Goal: Task Accomplishment & Management: Complete application form

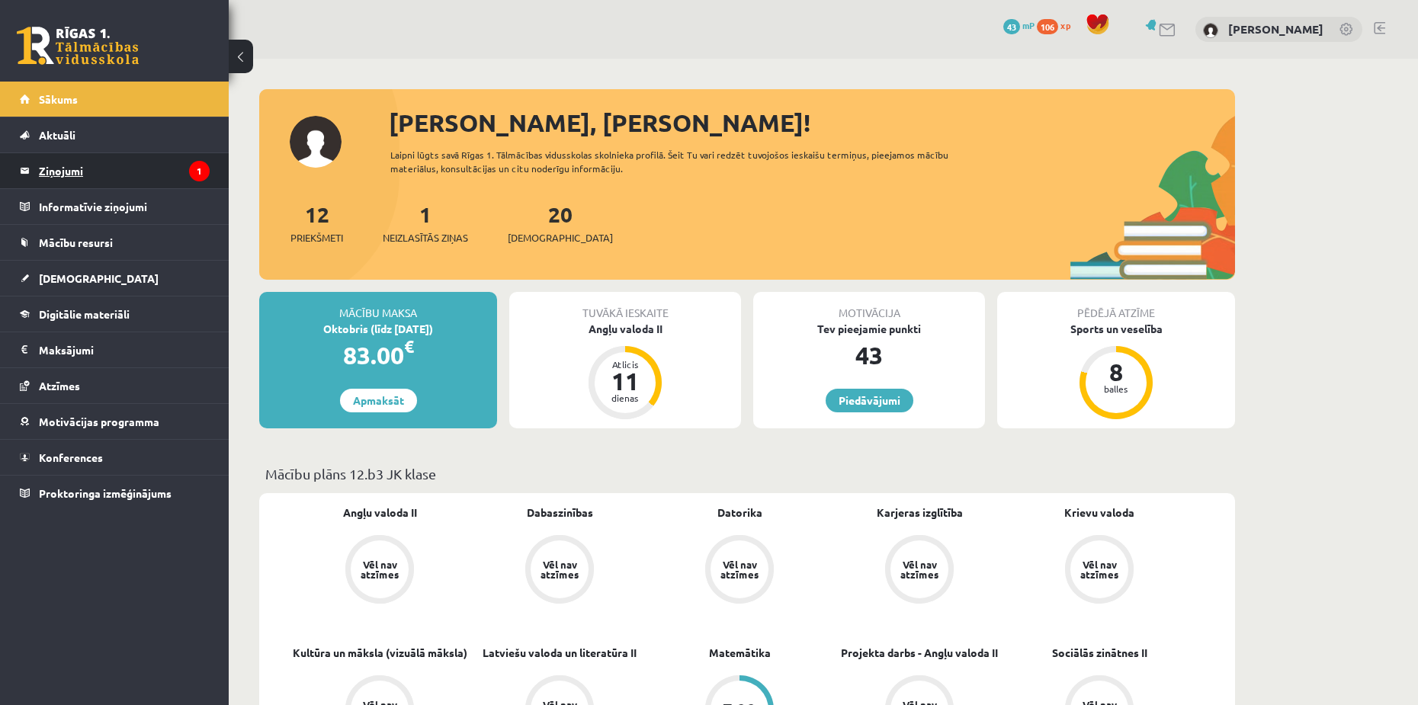
click at [98, 165] on legend "Ziņojumi 1" at bounding box center [124, 170] width 171 height 35
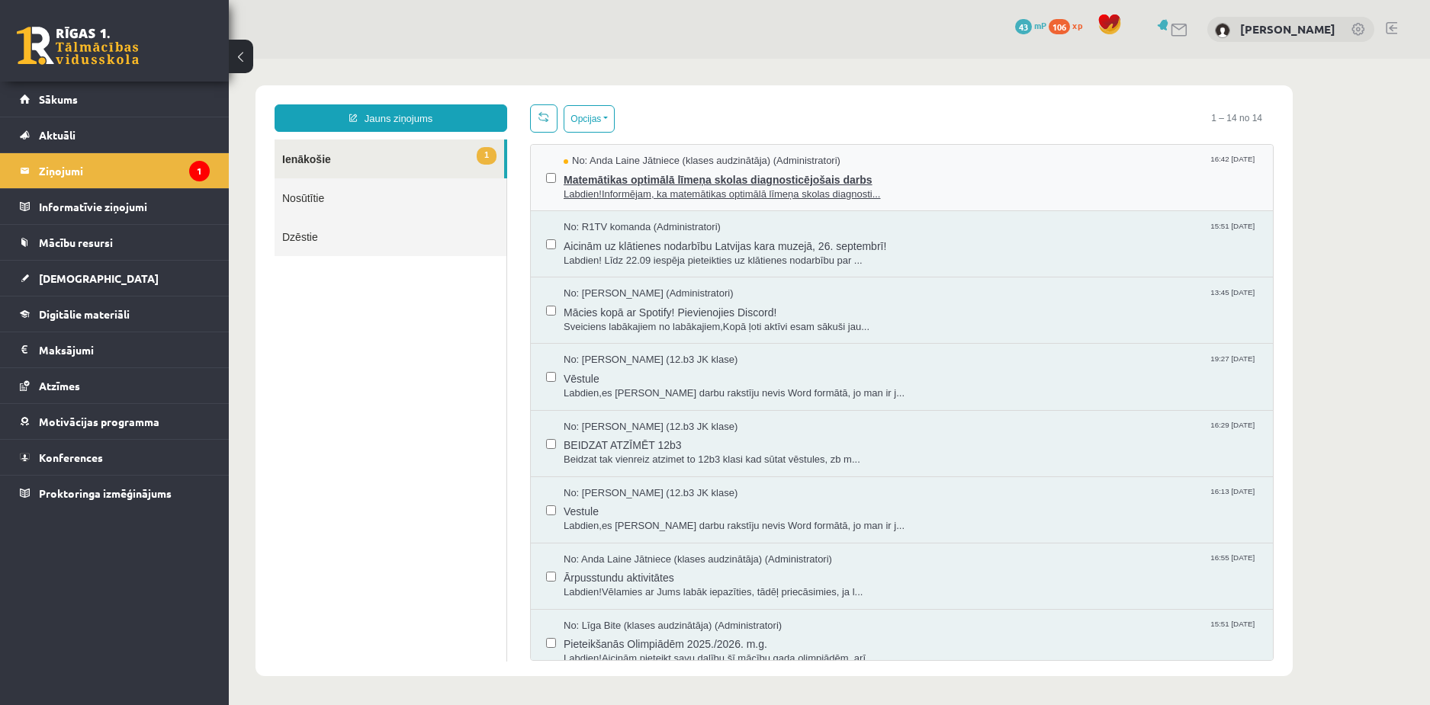
click at [743, 169] on span "Matemātikas optimālā līmeņa skolas diagnosticējošais darbs" at bounding box center [911, 178] width 694 height 19
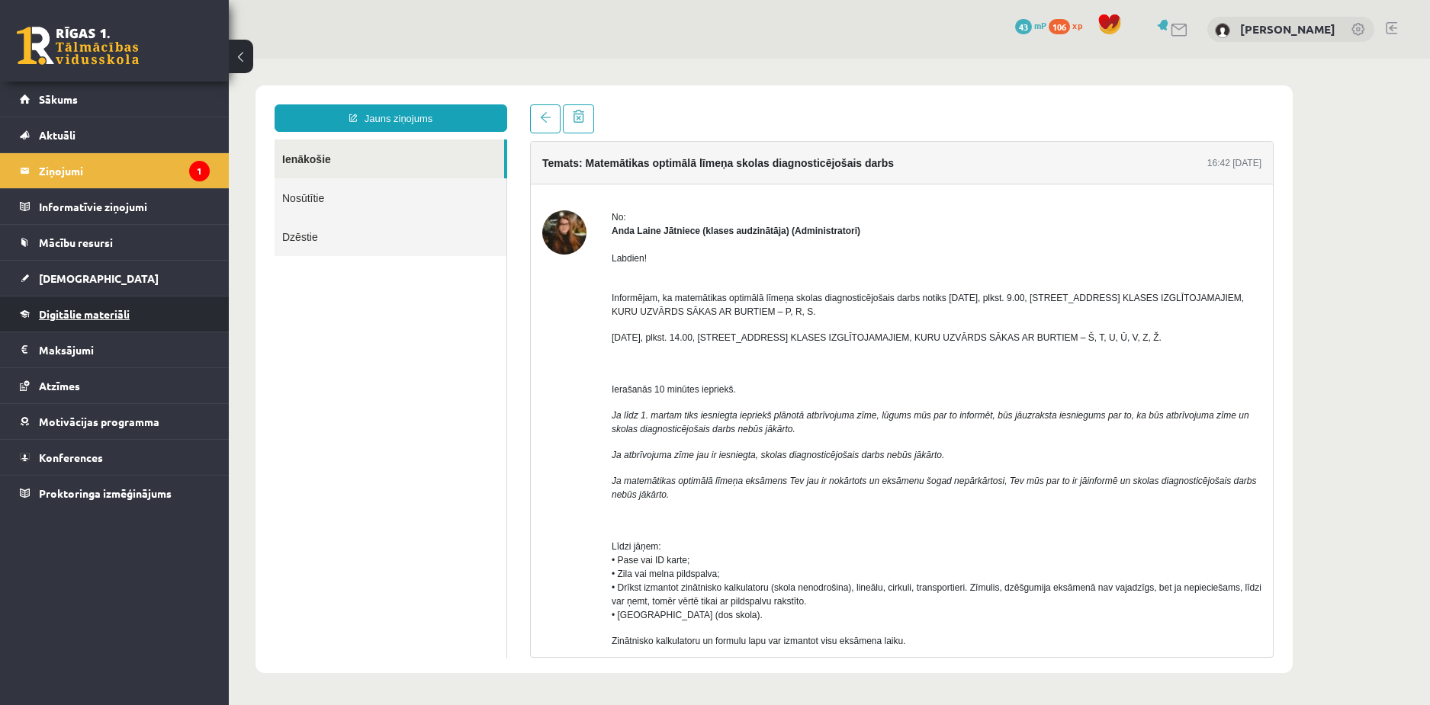
click at [85, 309] on span "Digitālie materiāli" at bounding box center [84, 314] width 91 height 14
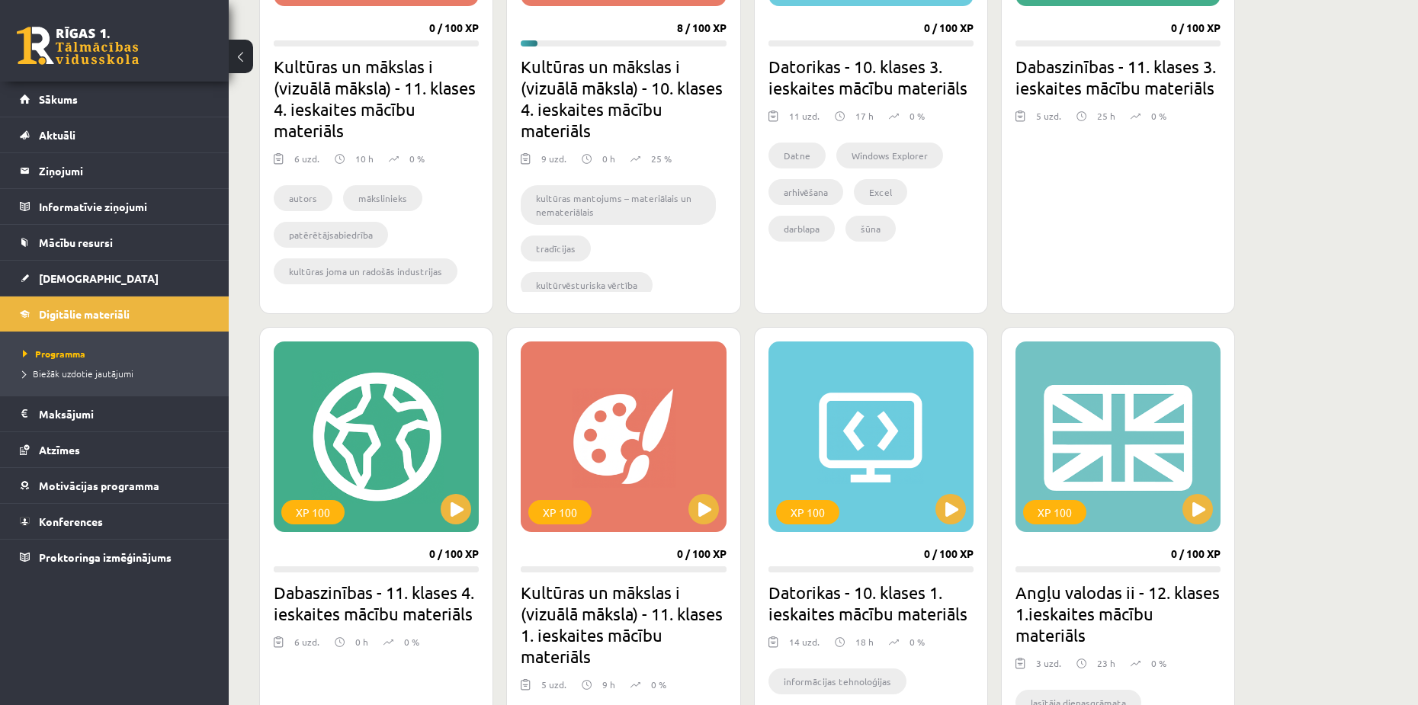
scroll to position [686, 0]
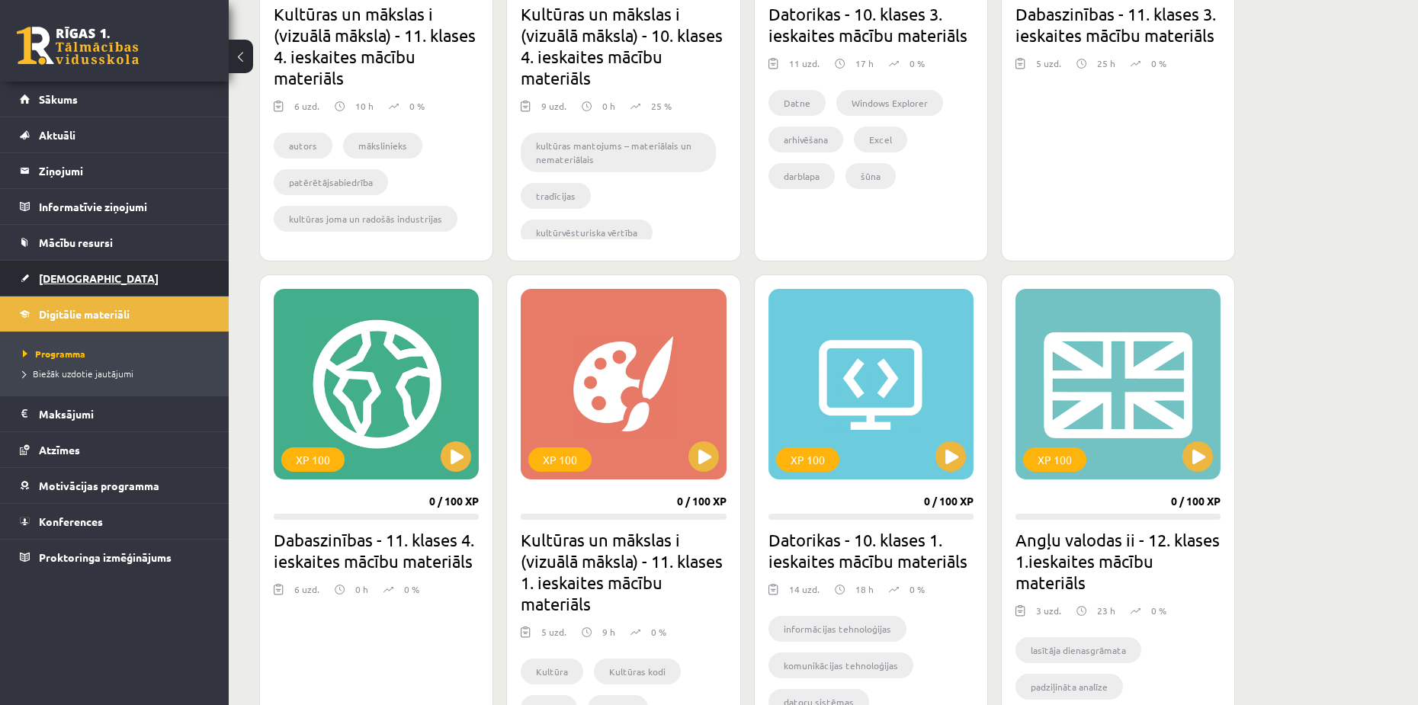
click at [73, 272] on span "[DEMOGRAPHIC_DATA]" at bounding box center [99, 278] width 120 height 14
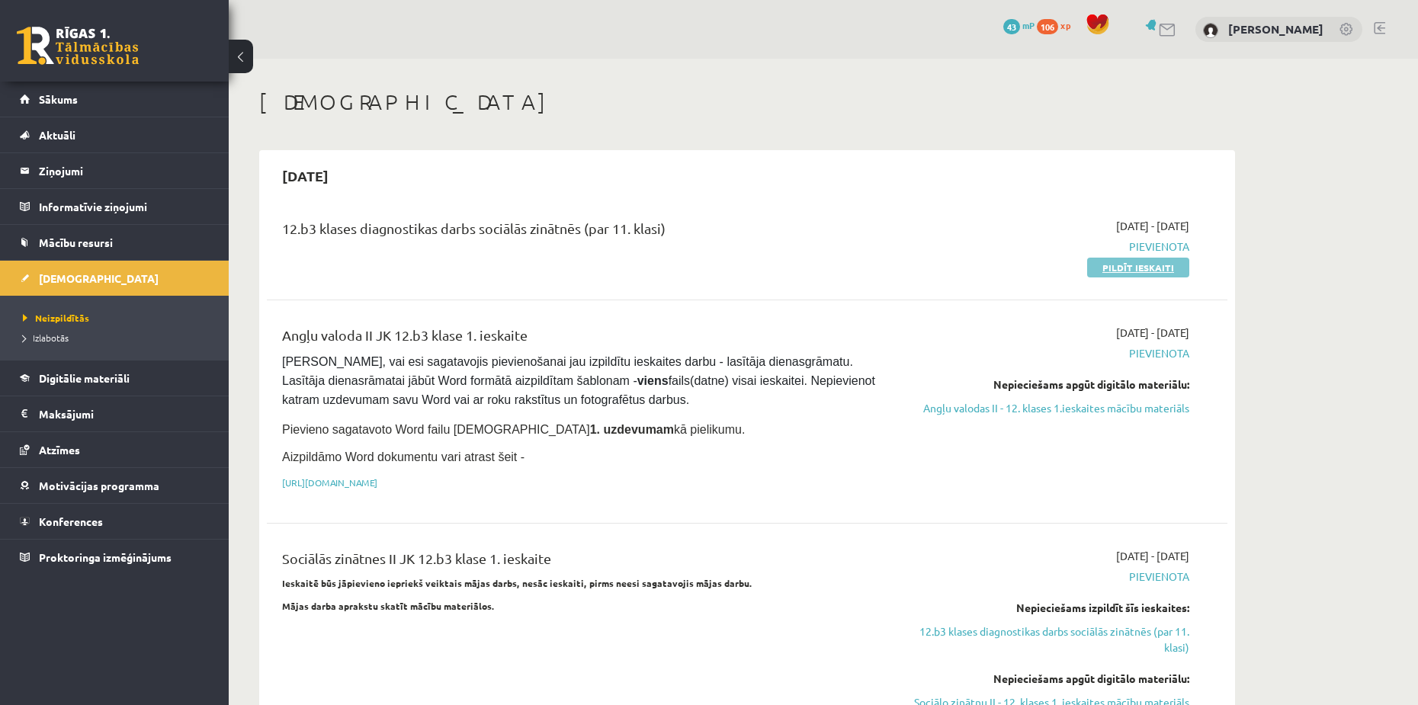
click at [1155, 269] on link "Pildīt ieskaiti" at bounding box center [1138, 268] width 102 height 20
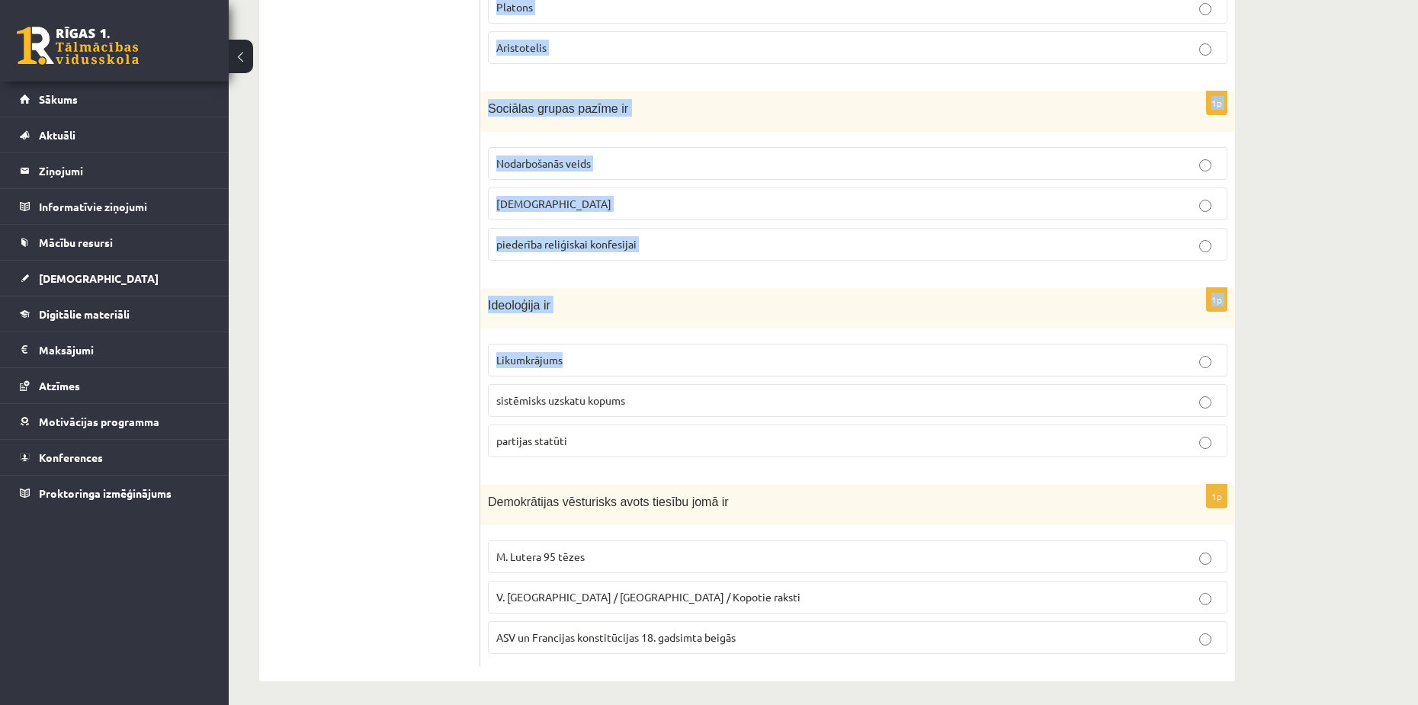
scroll to position [600, 0]
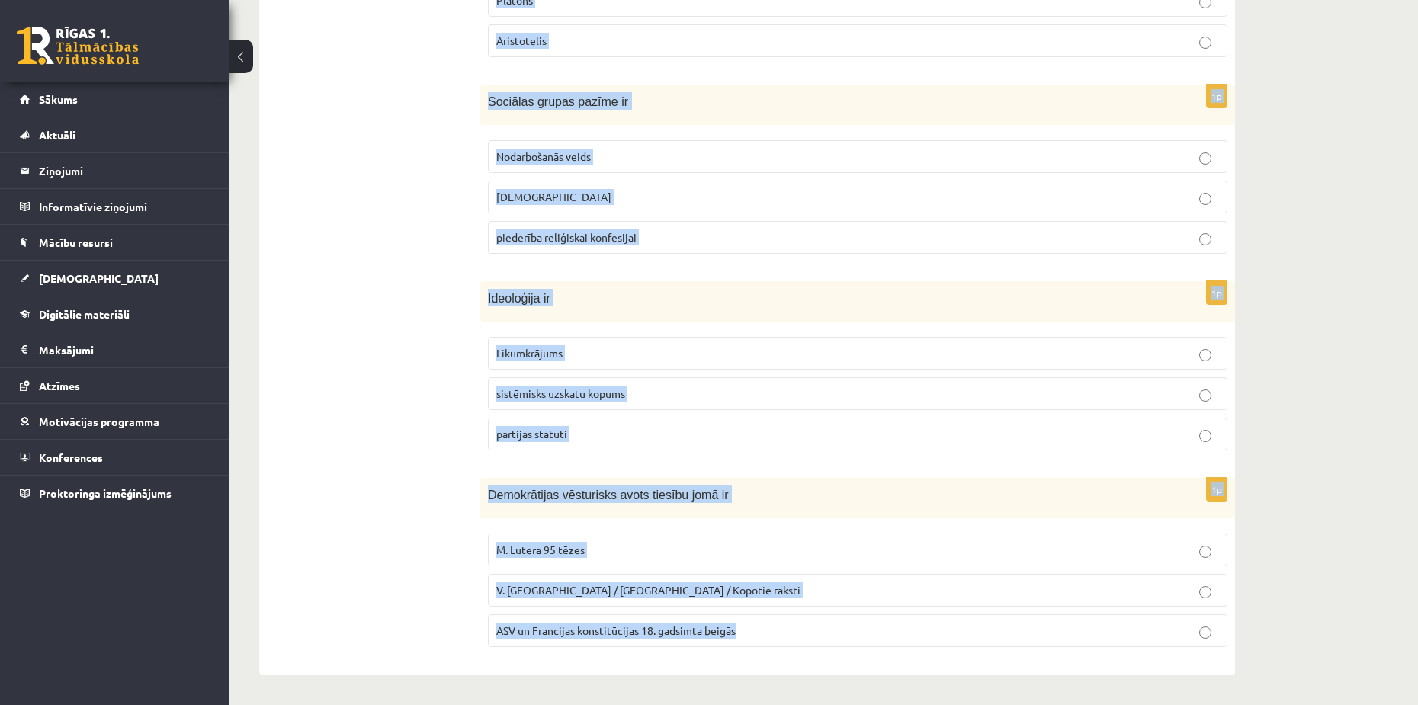
drag, startPoint x: 486, startPoint y: 148, endPoint x: 735, endPoint y: 639, distance: 550.8
click at [735, 639] on form "1p Sakari, teritorija un infrastruktūra ir politikas Lietiskie līdzekļi organiz…" at bounding box center [858, 167] width 724 height 986
copy form "Sakari, teritorija un infrastruktūra ir politikas Lietiskie līdzekļi organizato…"
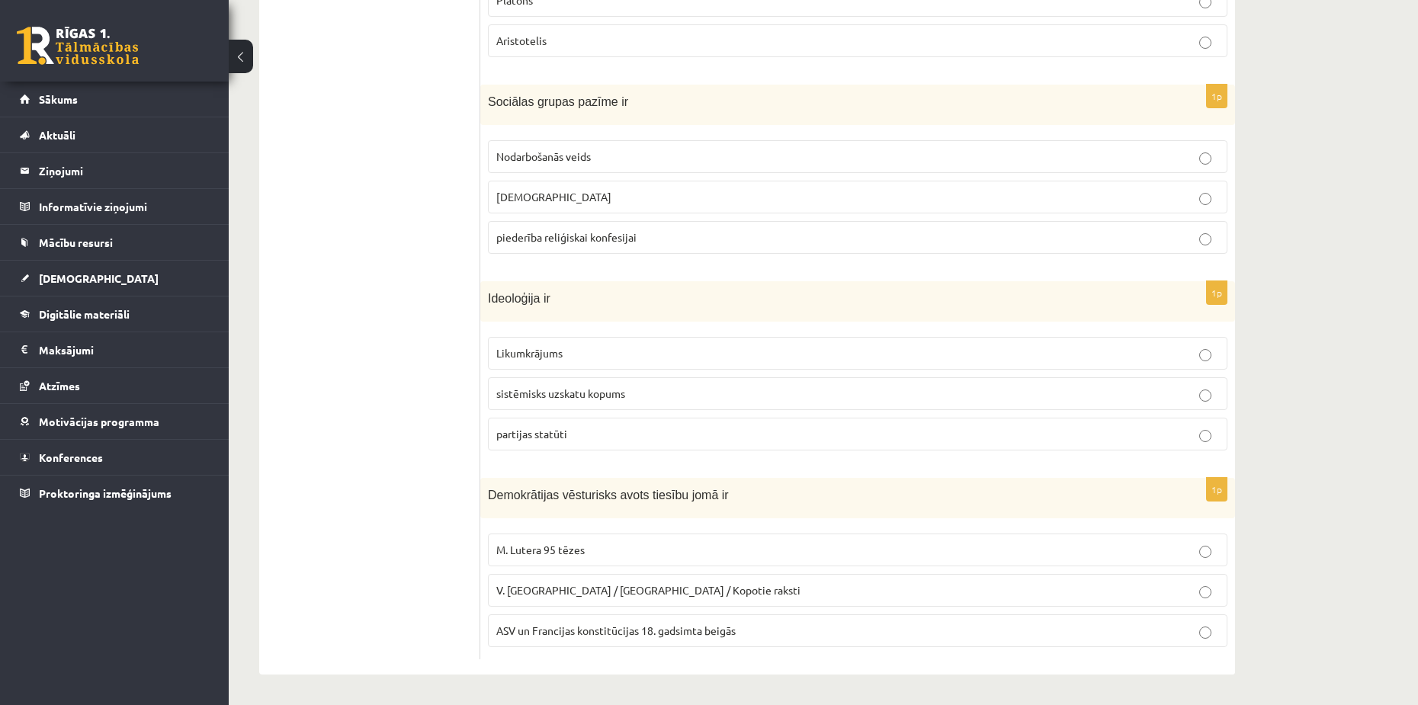
click at [338, 382] on ul "Tests A Tests B Tests C Tests D Tests E Tests F Izvērtējums!" at bounding box center [378, 167] width 206 height 986
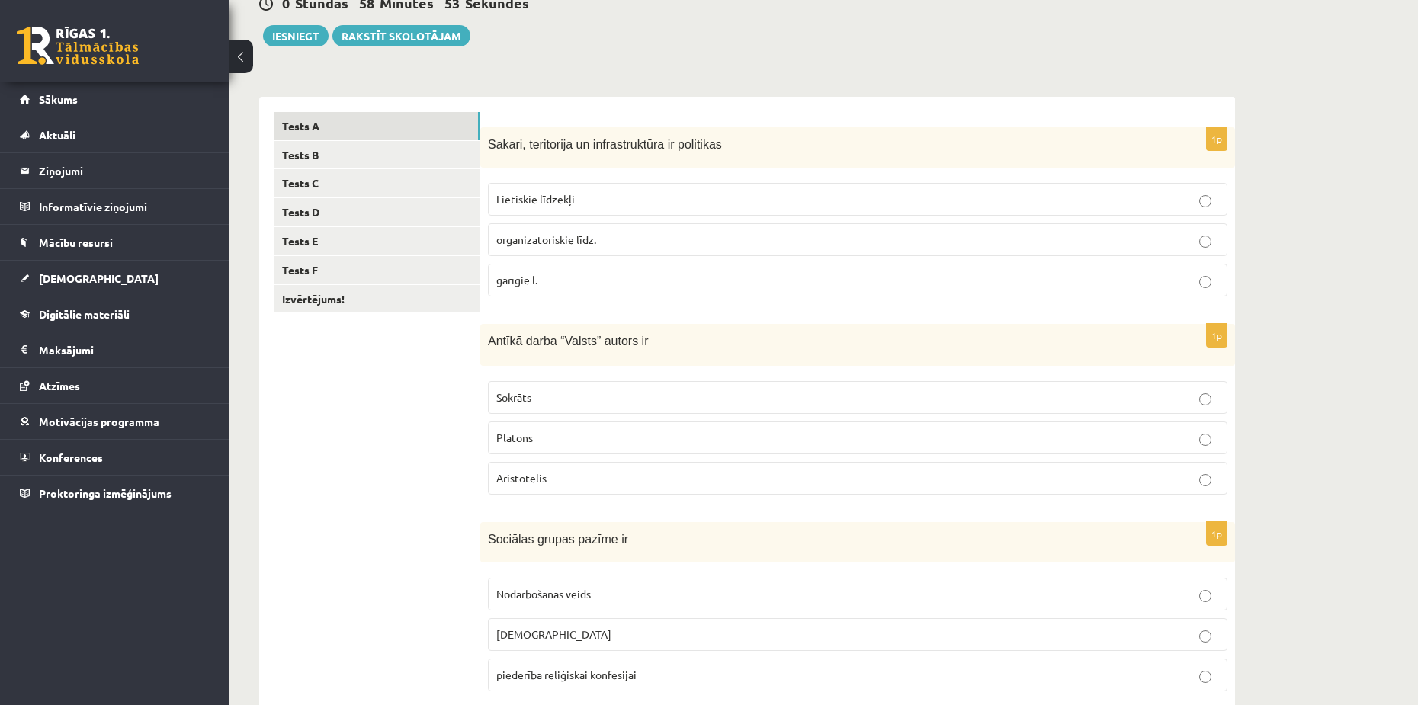
scroll to position [0, 0]
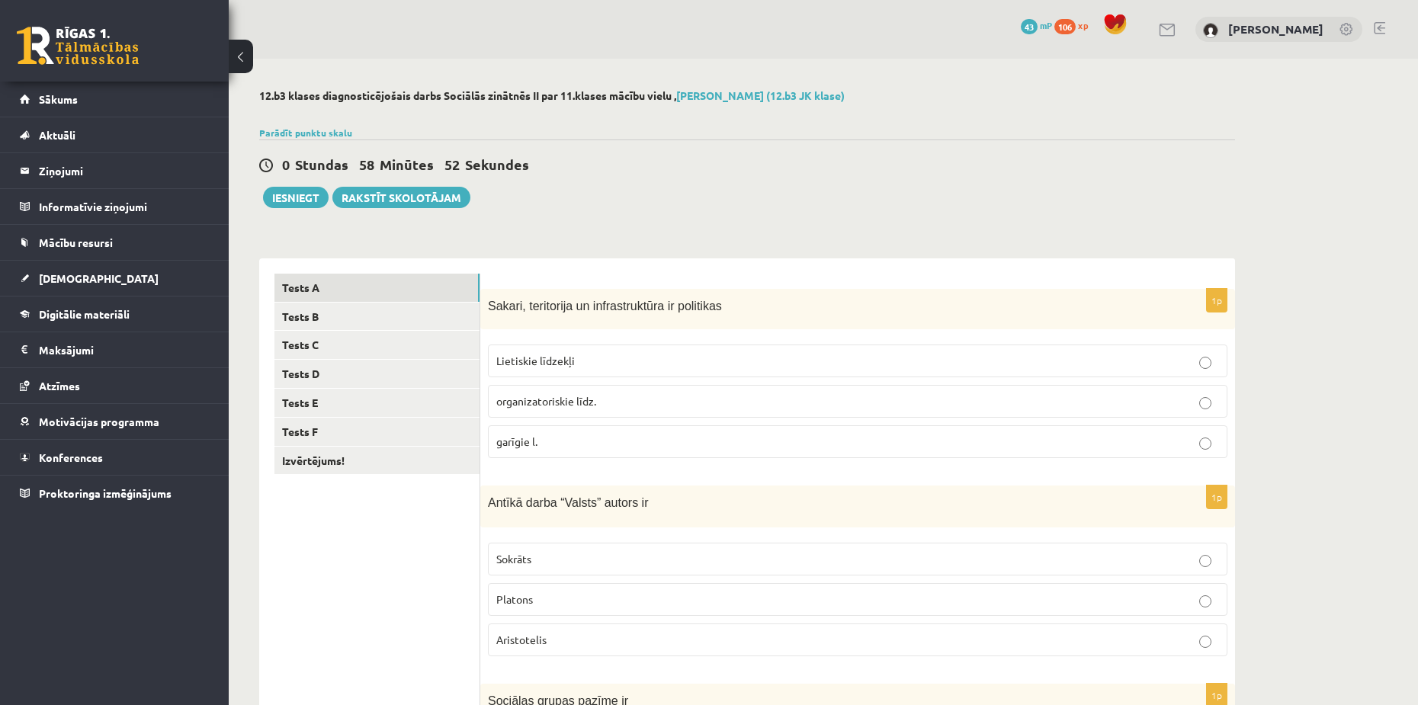
click at [564, 361] on span "Lietiskie līdzekļi" at bounding box center [535, 361] width 79 height 14
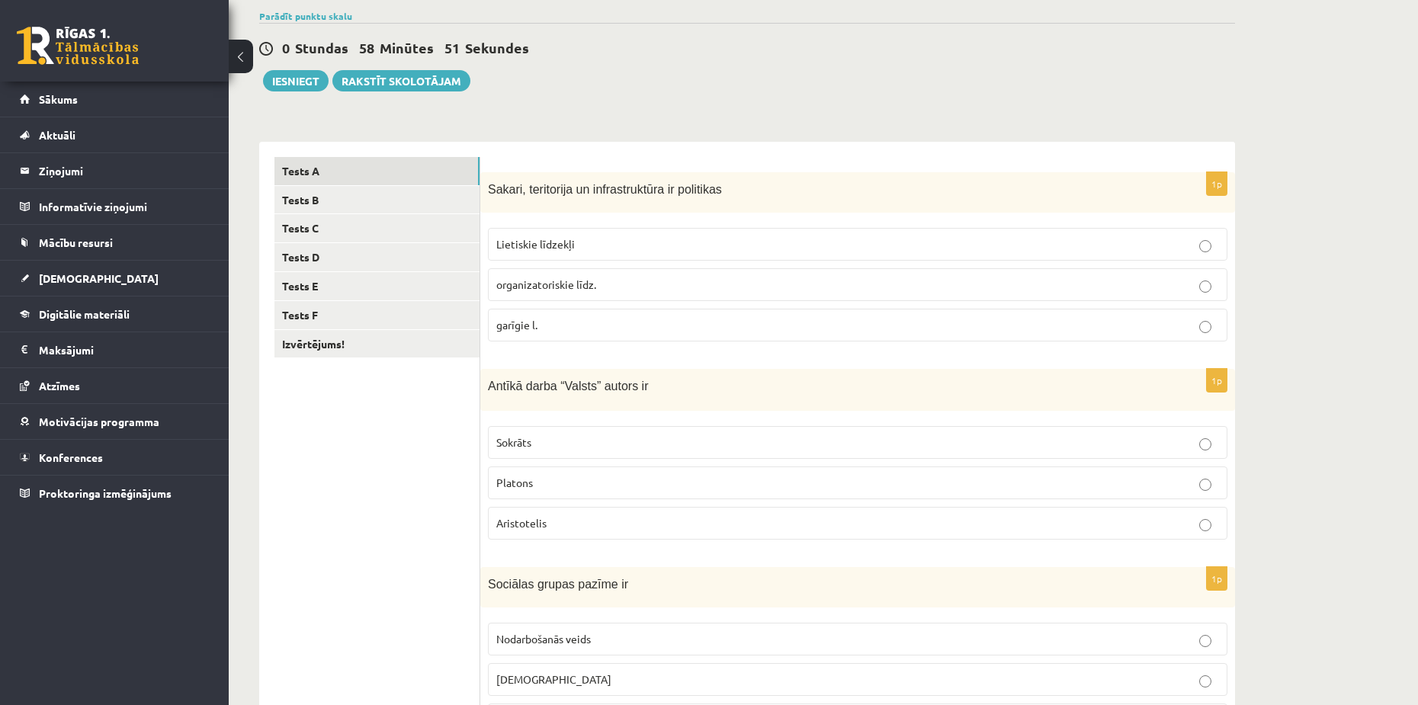
scroll to position [153, 0]
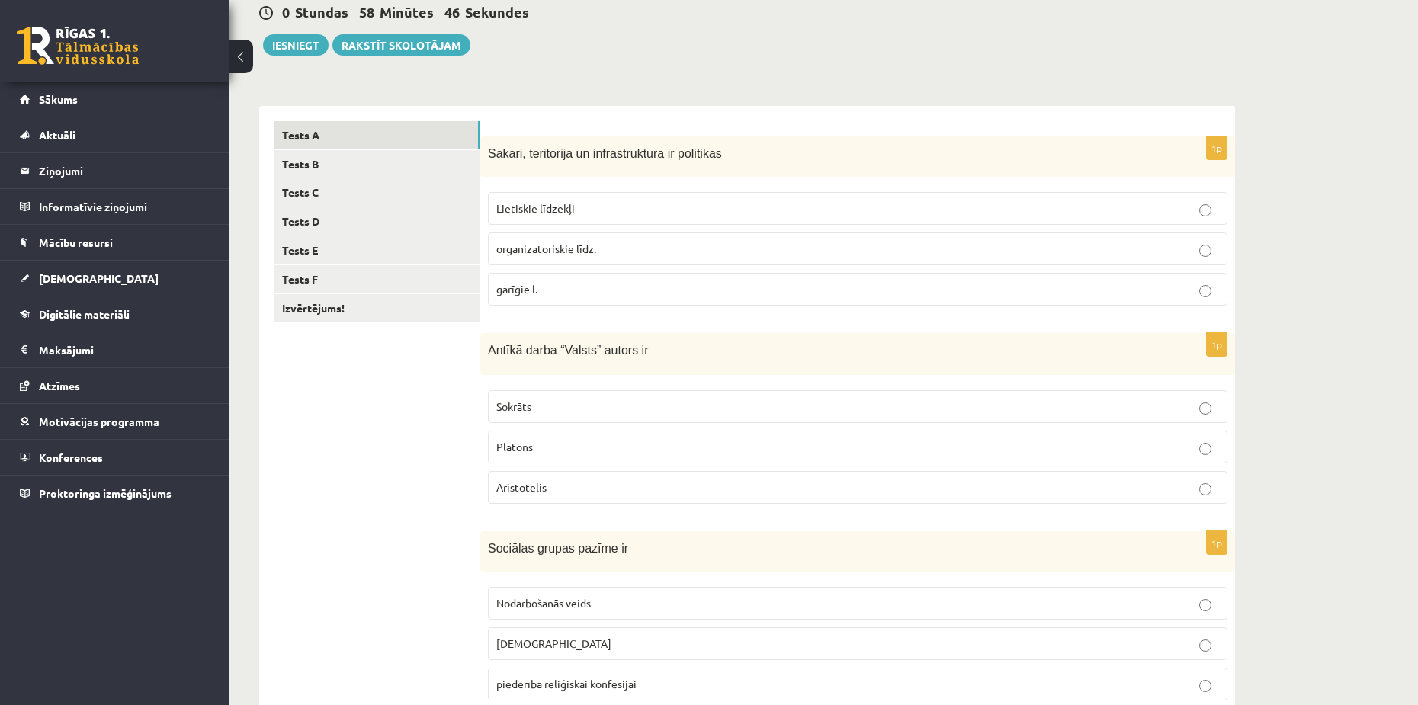
click at [554, 440] on p "Platons" at bounding box center [857, 447] width 723 height 16
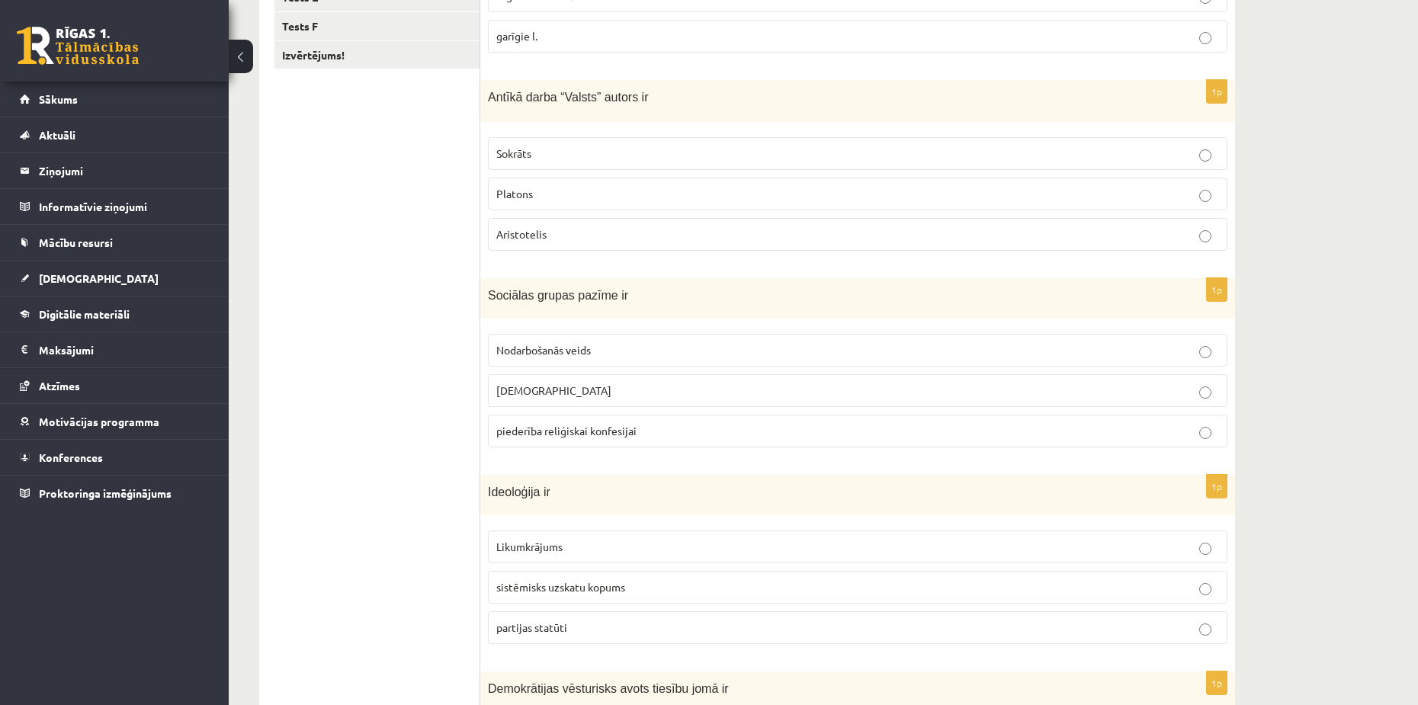
scroll to position [458, 0]
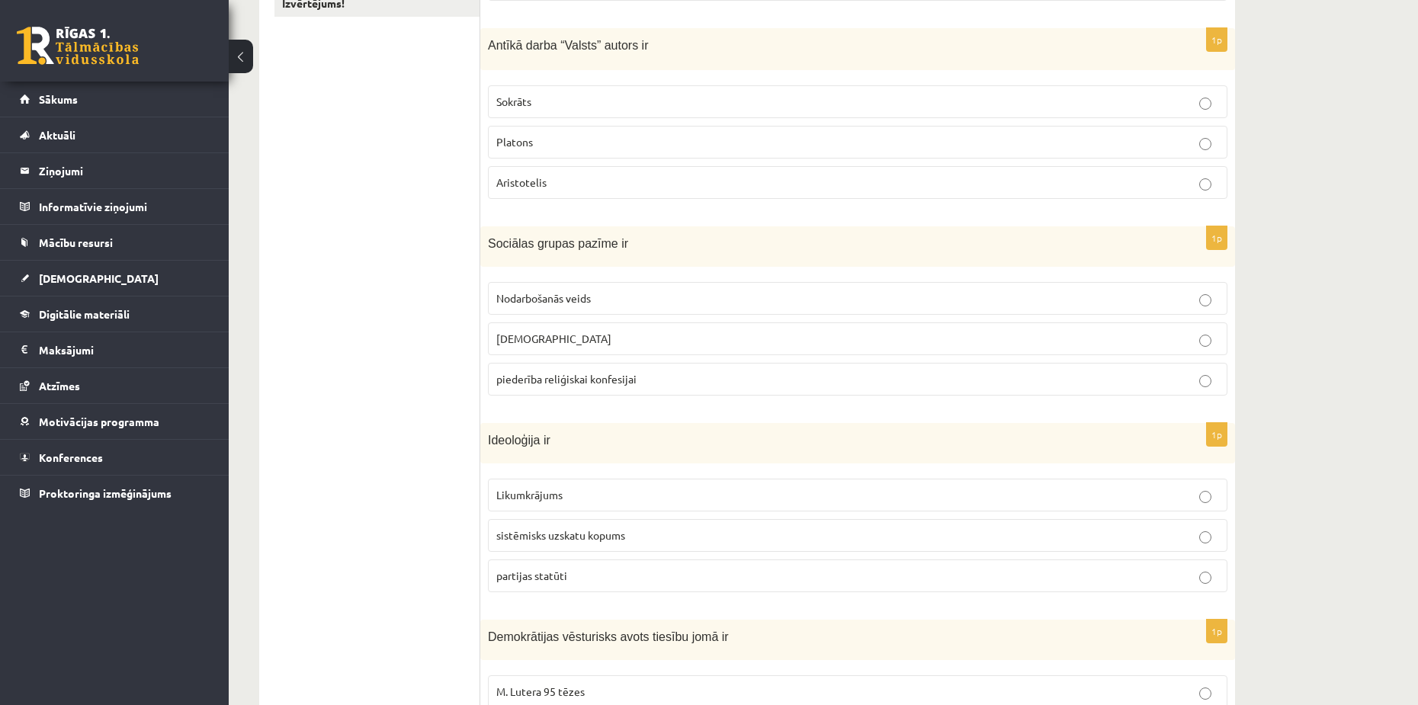
click at [558, 295] on span "Nodarbošanās veids" at bounding box center [543, 298] width 95 height 14
click at [522, 548] on label "sistēmisks uzskatu kopums" at bounding box center [858, 535] width 740 height 33
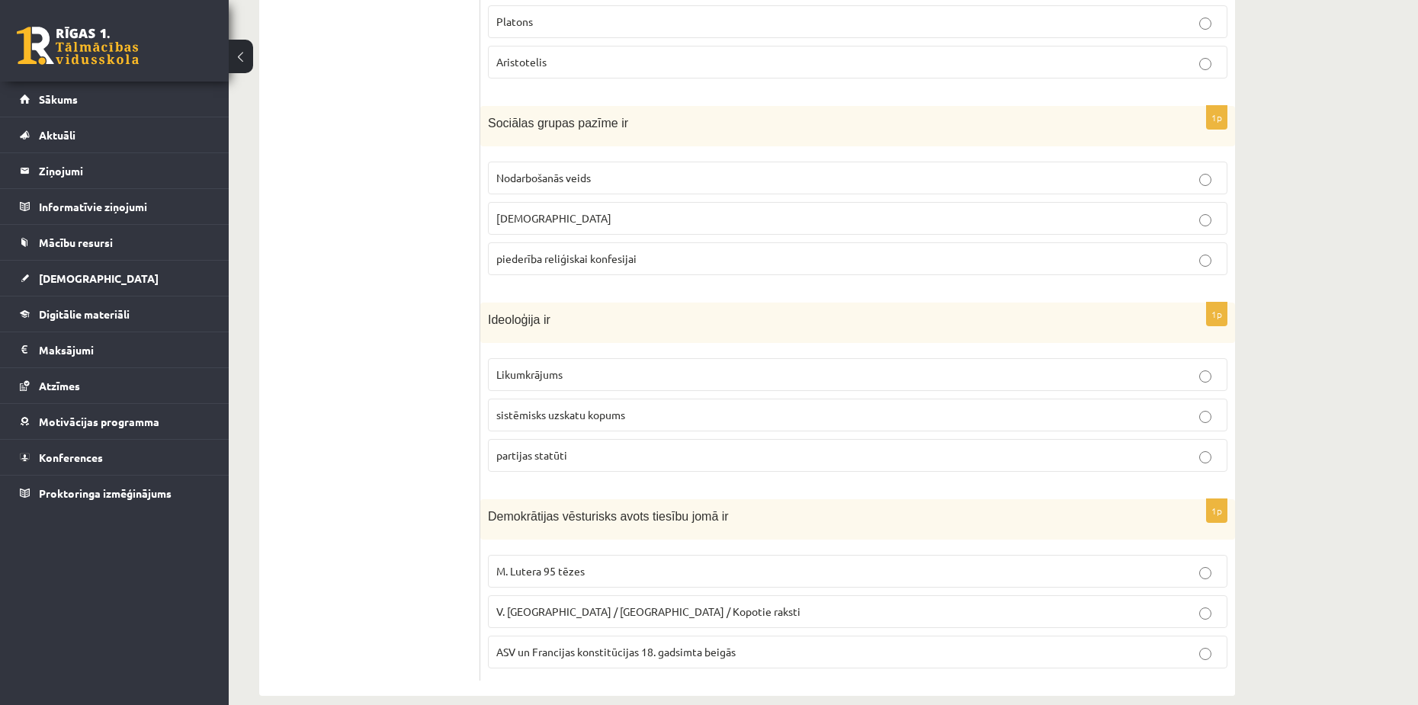
scroll to position [600, 0]
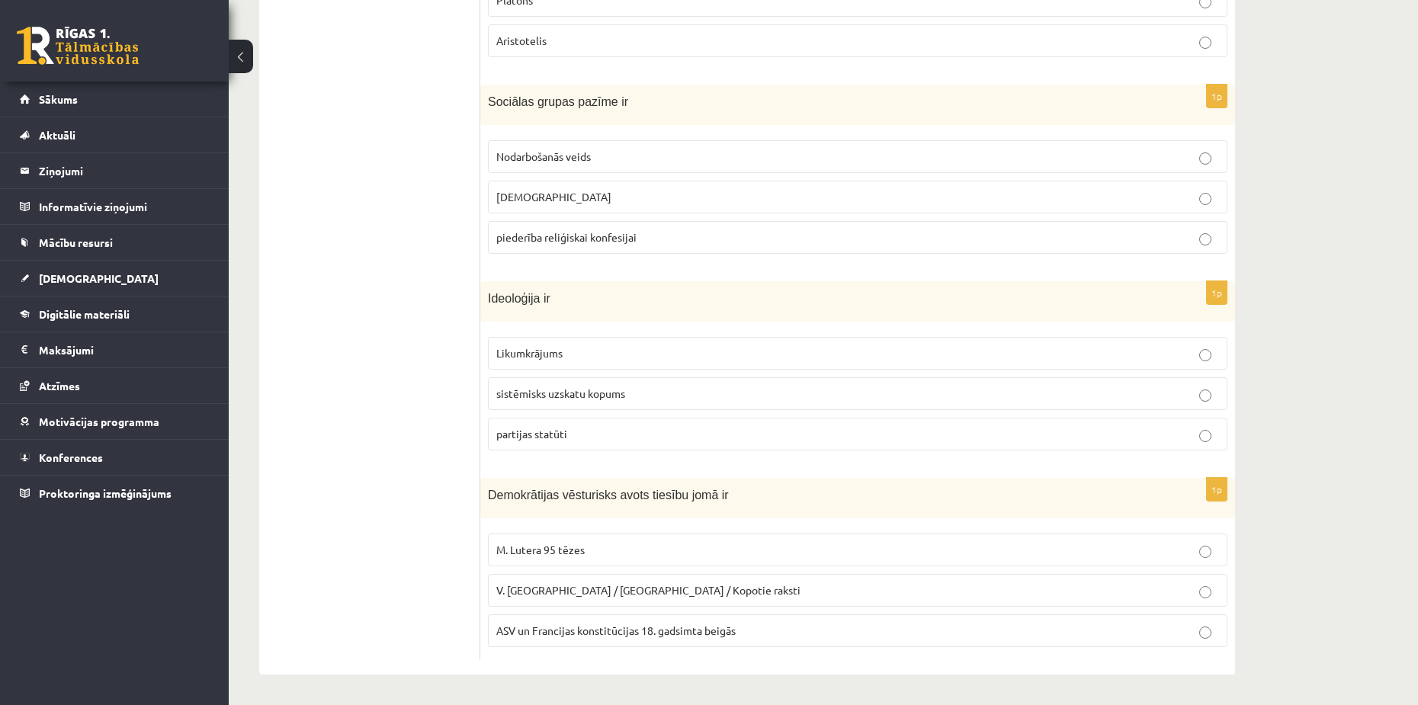
click at [594, 634] on span "ASV un Francijas konstitūcijas 18. gadsimta beigās" at bounding box center [615, 631] width 239 height 14
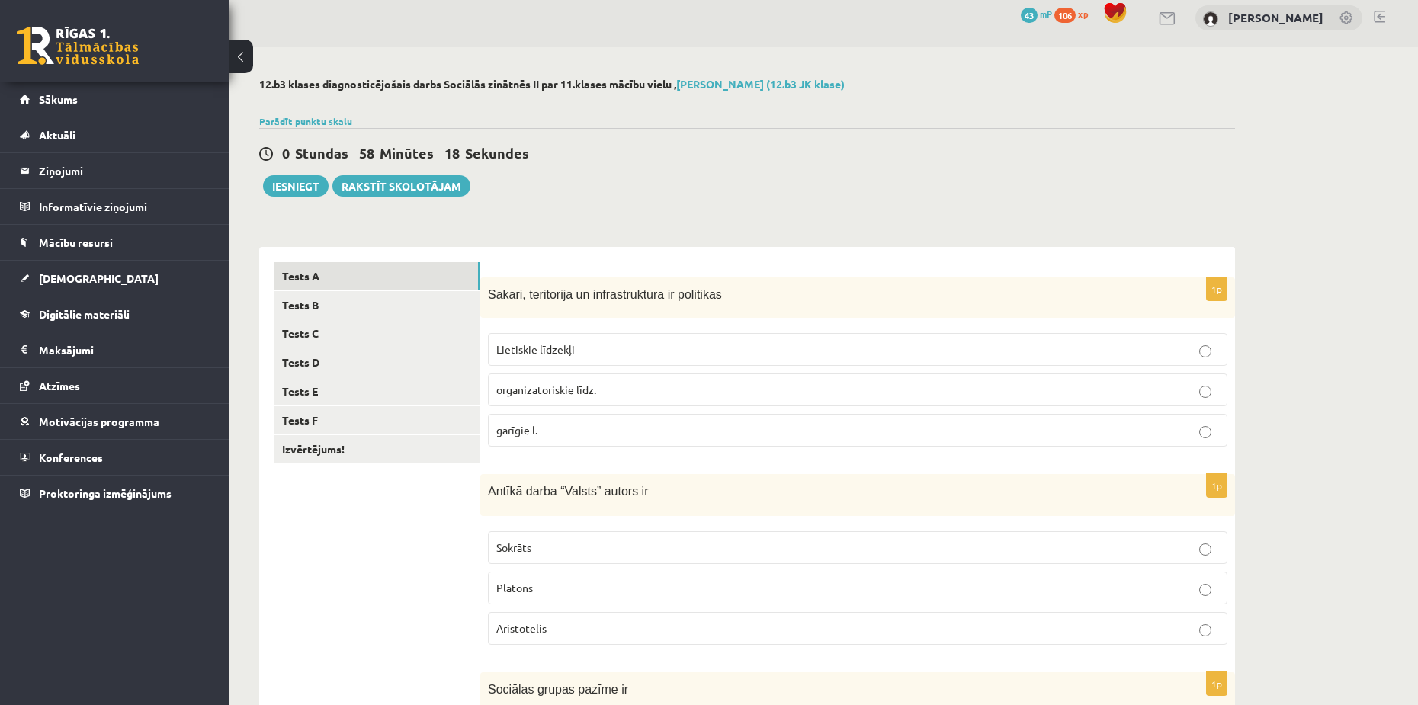
scroll to position [0, 0]
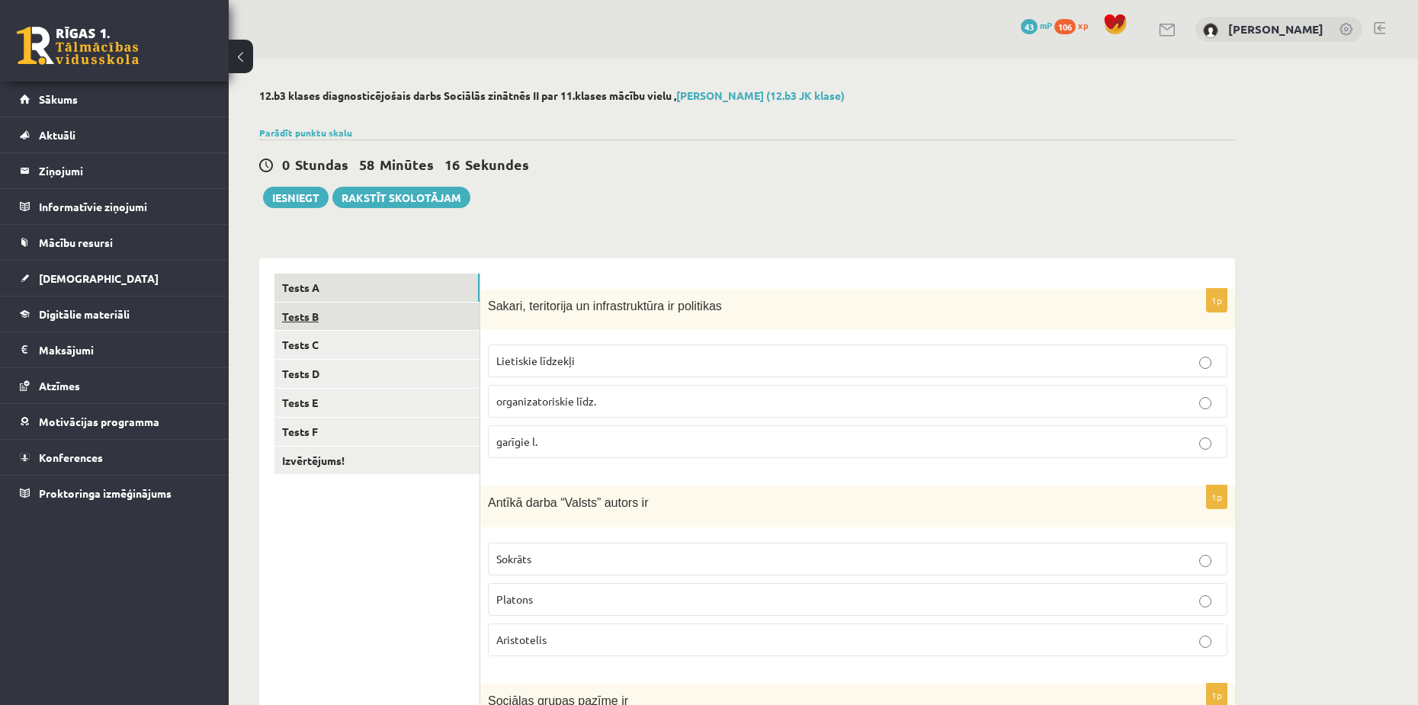
click at [359, 318] on link "Tests B" at bounding box center [377, 317] width 205 height 28
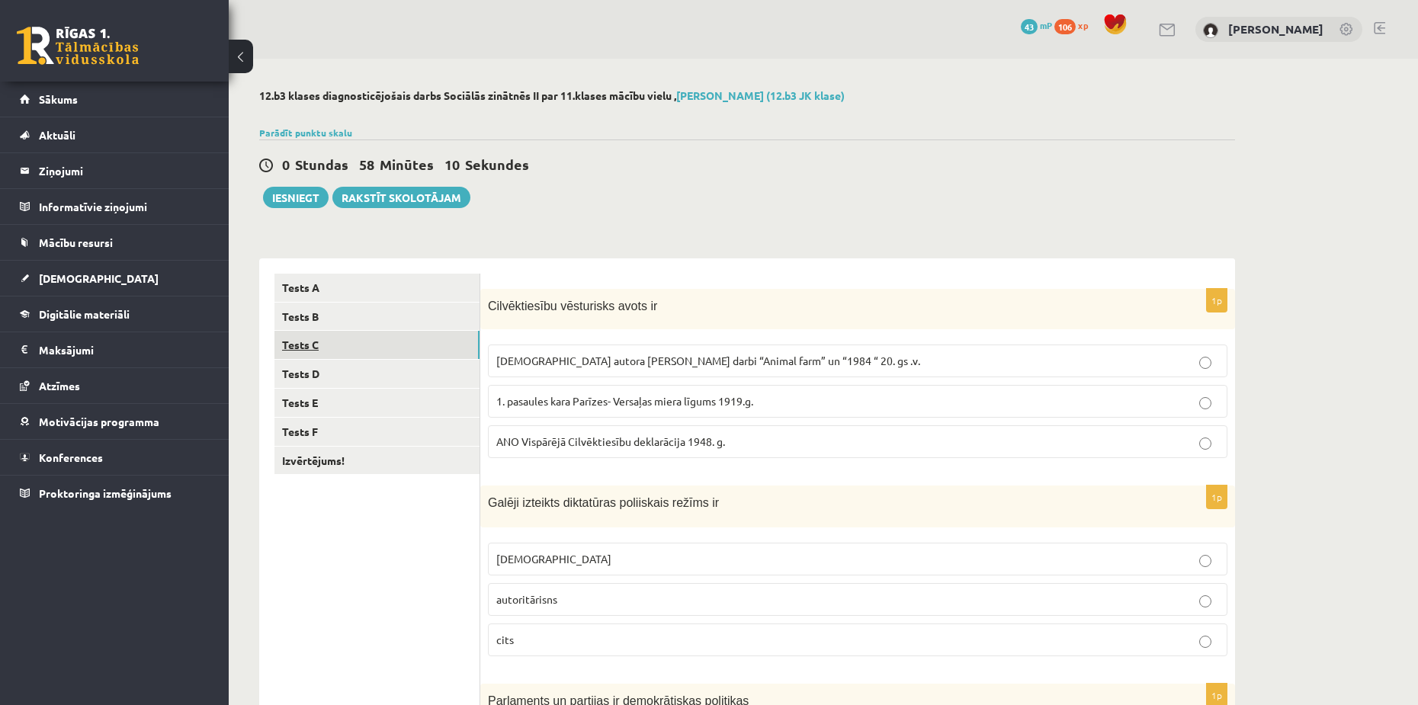
click at [323, 338] on link "Tests C" at bounding box center [377, 345] width 205 height 28
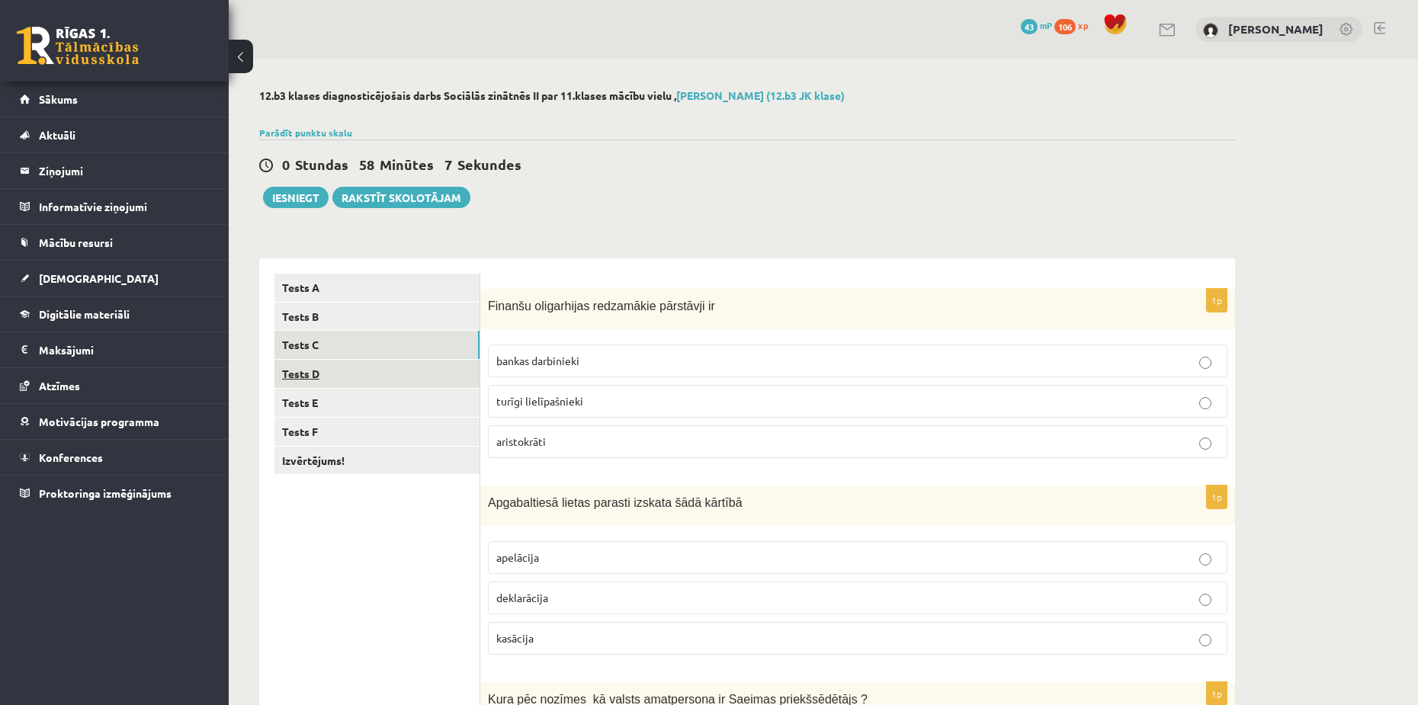
click at [311, 368] on link "Tests D" at bounding box center [377, 374] width 205 height 28
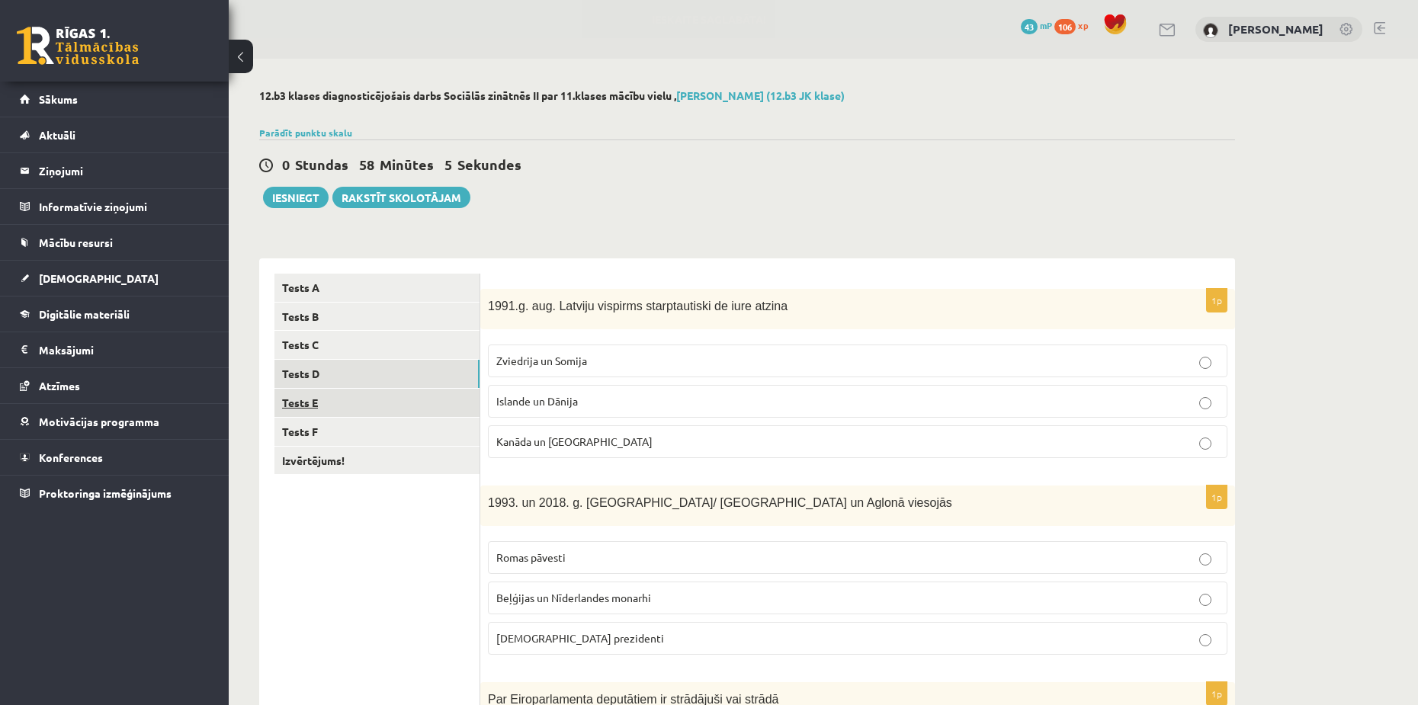
click at [303, 406] on link "Tests E" at bounding box center [377, 403] width 205 height 28
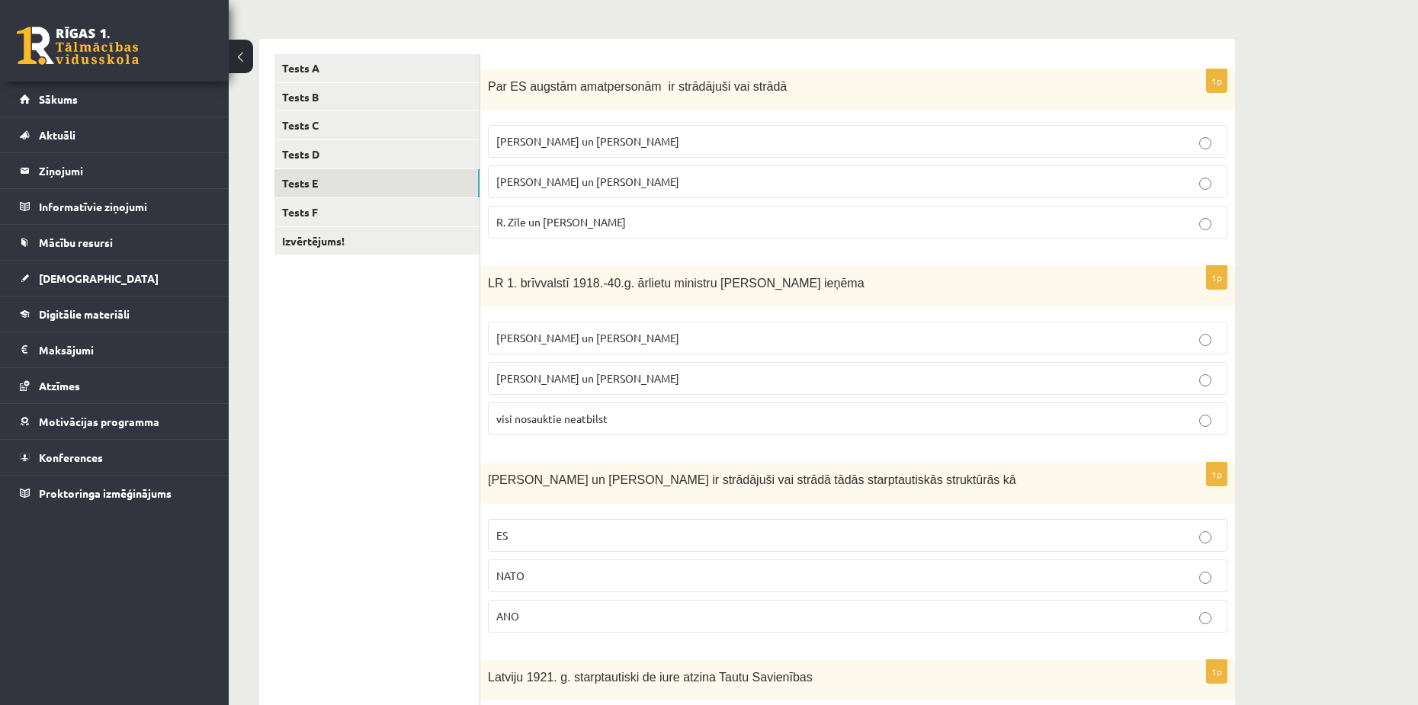
scroll to position [218, 0]
click at [332, 217] on link "Tests F" at bounding box center [377, 214] width 205 height 28
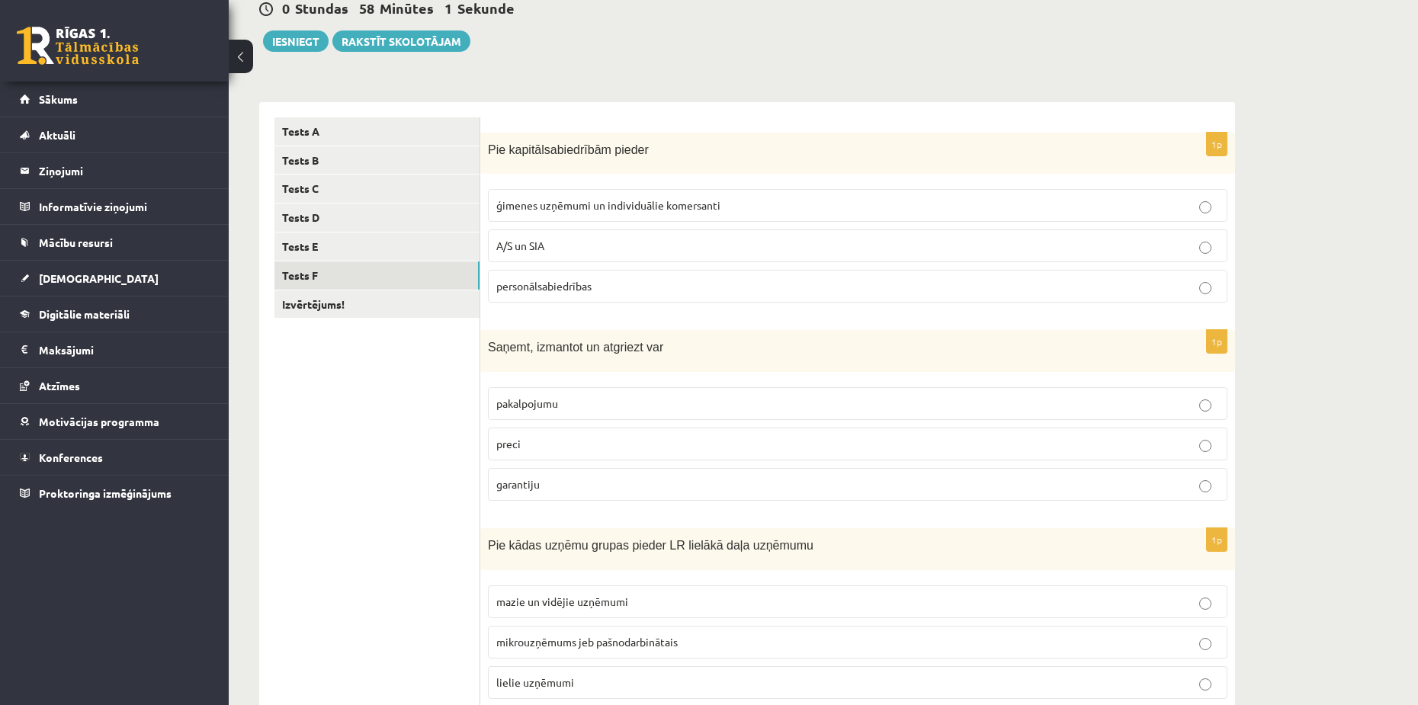
scroll to position [0, 0]
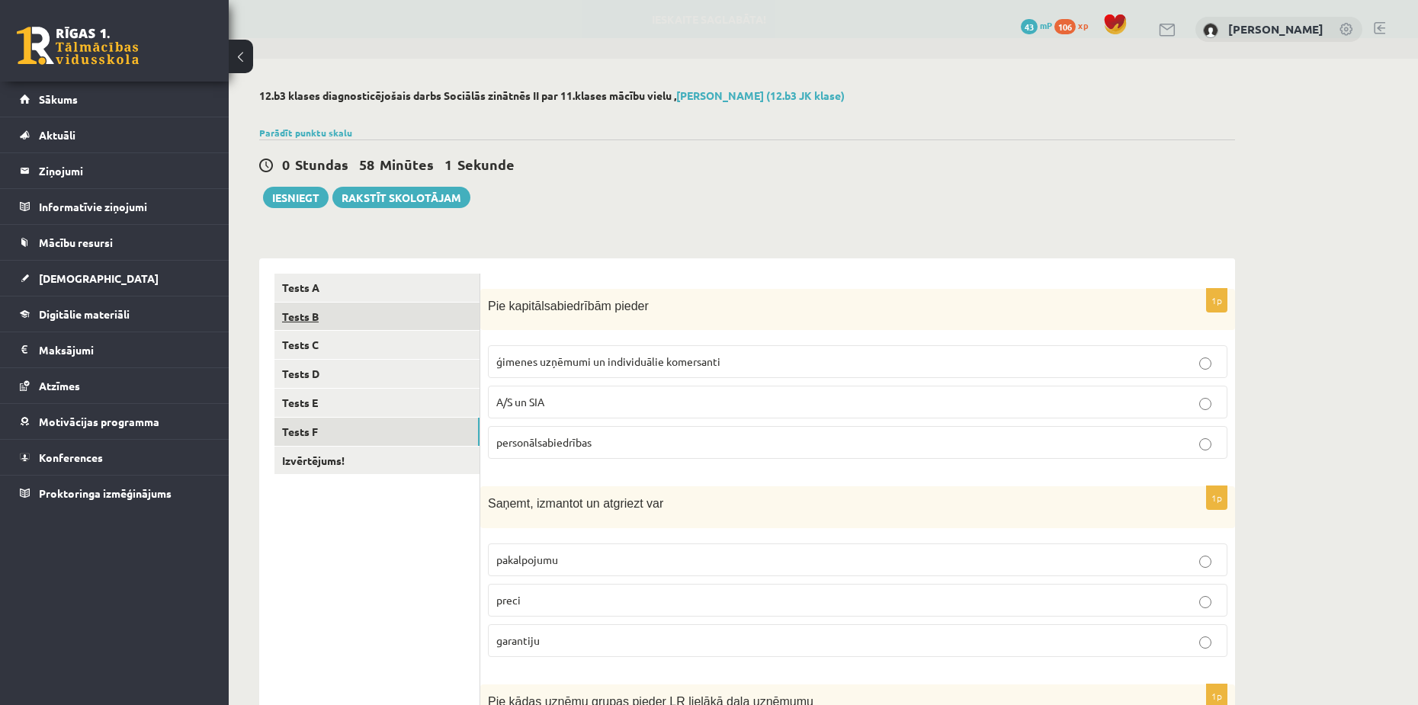
click at [327, 321] on link "Tests B" at bounding box center [377, 317] width 205 height 28
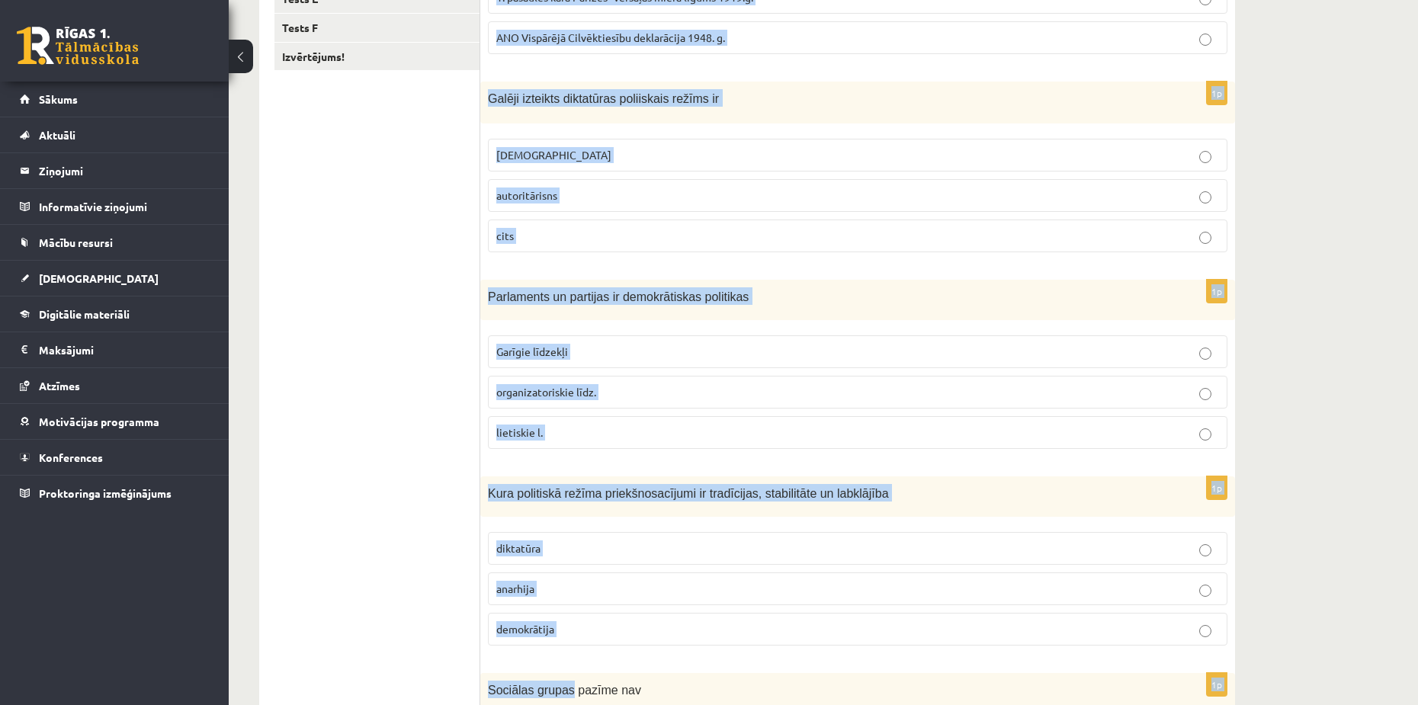
scroll to position [600, 0]
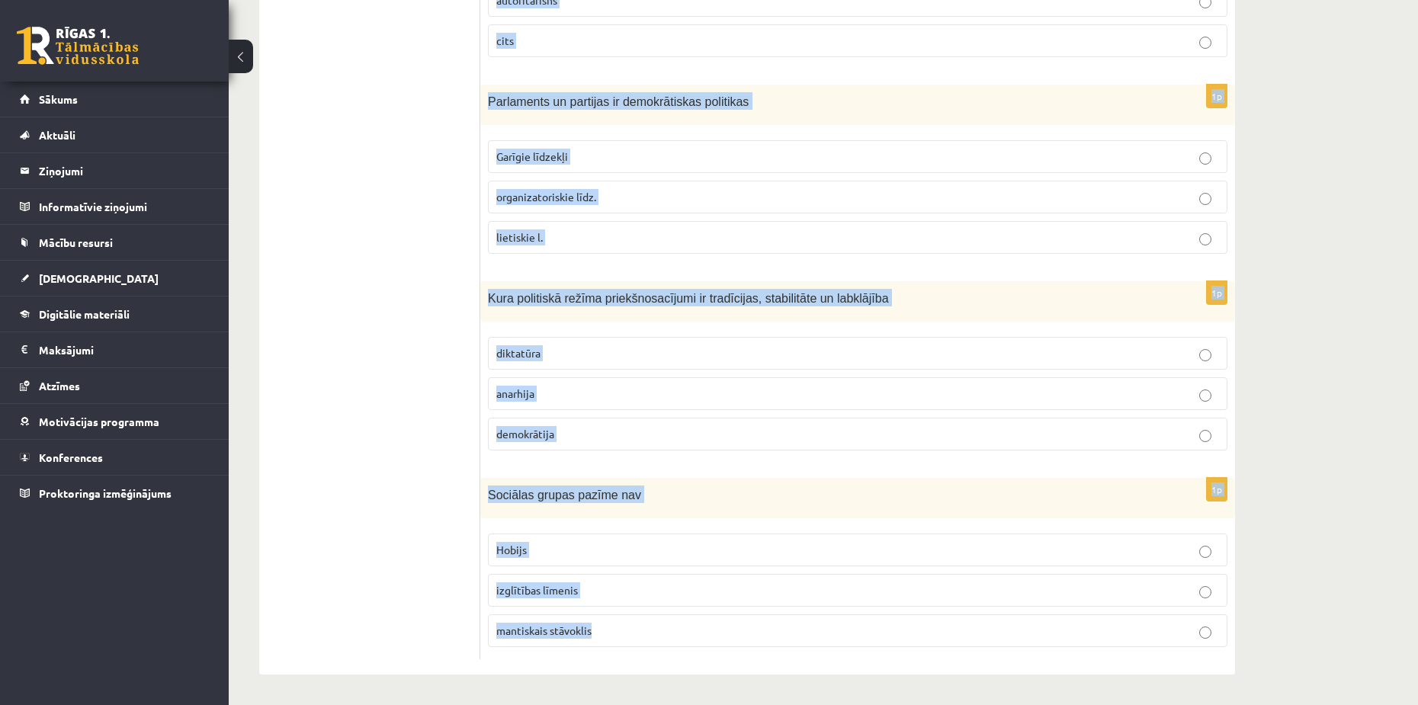
drag, startPoint x: 488, startPoint y: 298, endPoint x: 632, endPoint y: 666, distance: 395.5
click at [632, 666] on div "1p Cilvēktiesību vēsturisks avots ir Angļu autora George Orwell darbi “Animal f…" at bounding box center [857, 167] width 755 height 1016
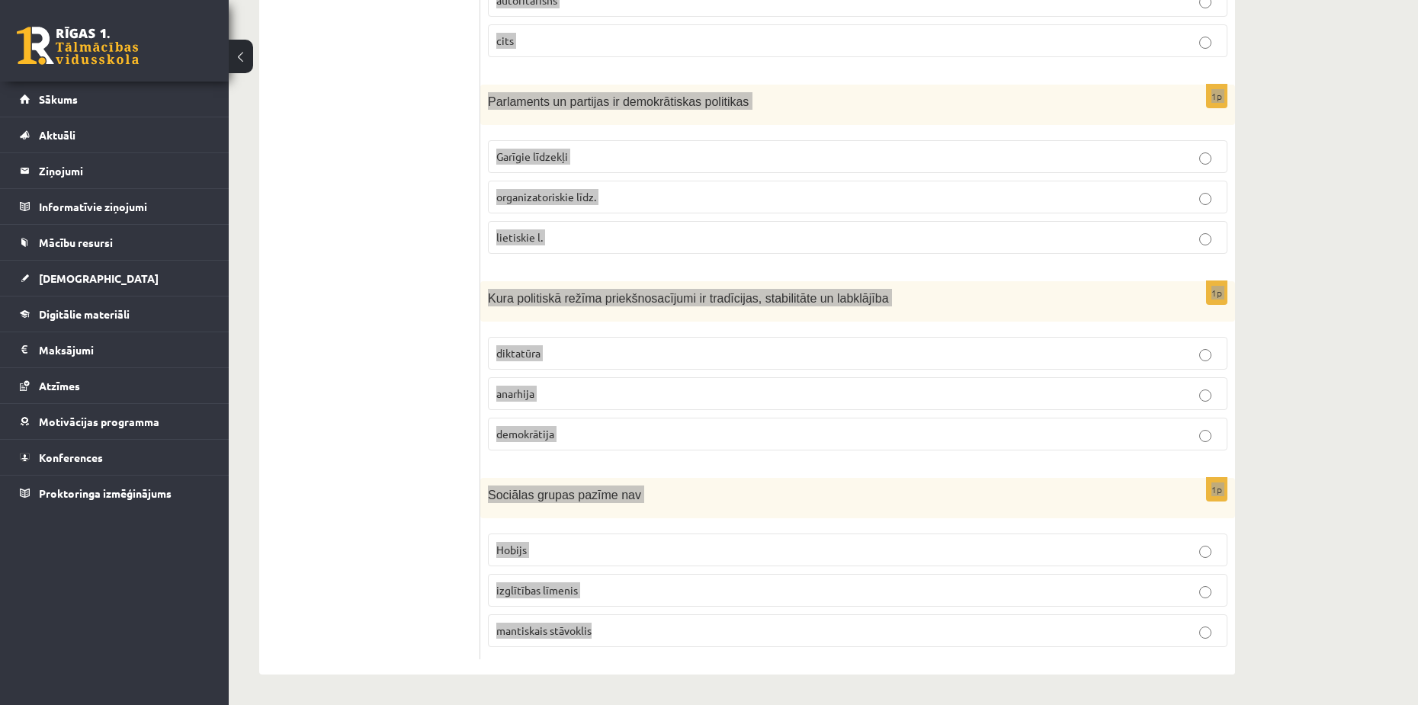
copy form "Cilvēktiesību vēsturisks avots ir Angļu autora George Orwell darbi “Animal farm…"
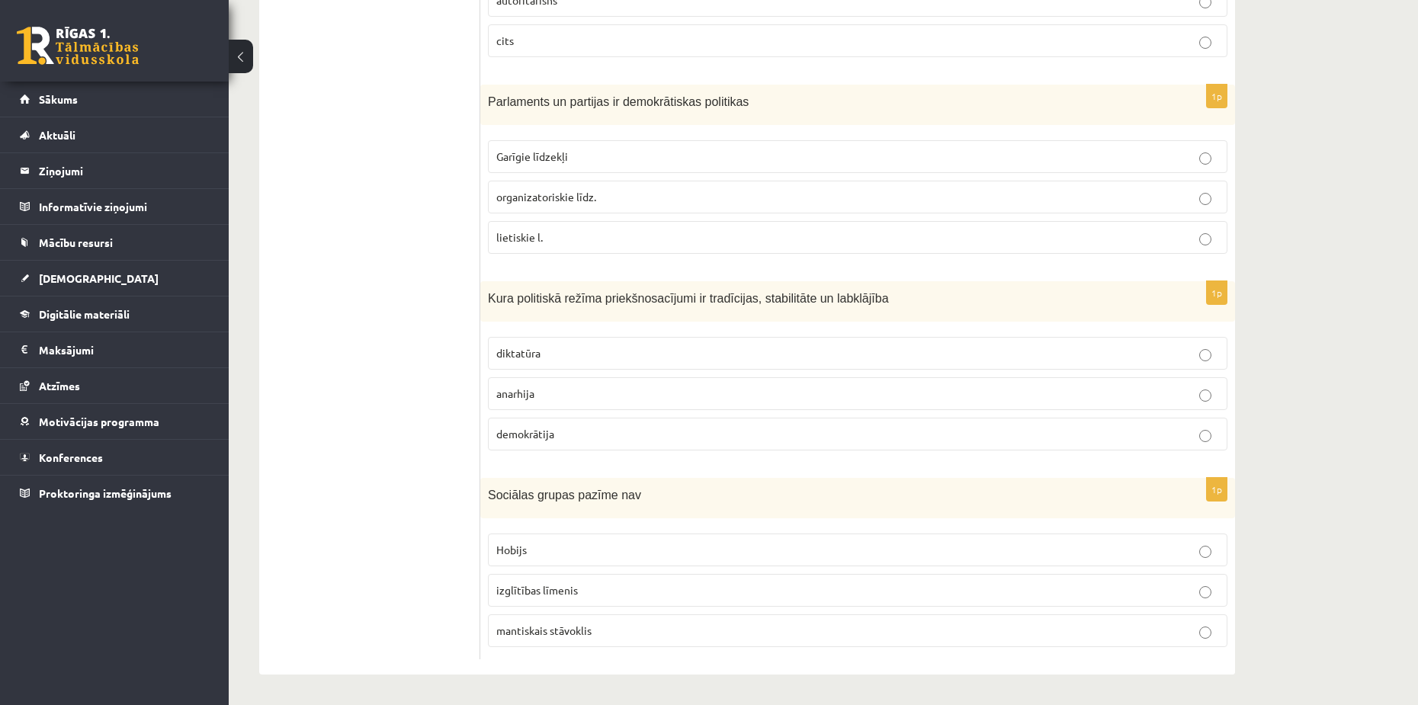
click at [353, 313] on ul "Tests A Tests B Tests C Tests D Tests E Tests F Izvērtējums!" at bounding box center [378, 167] width 206 height 986
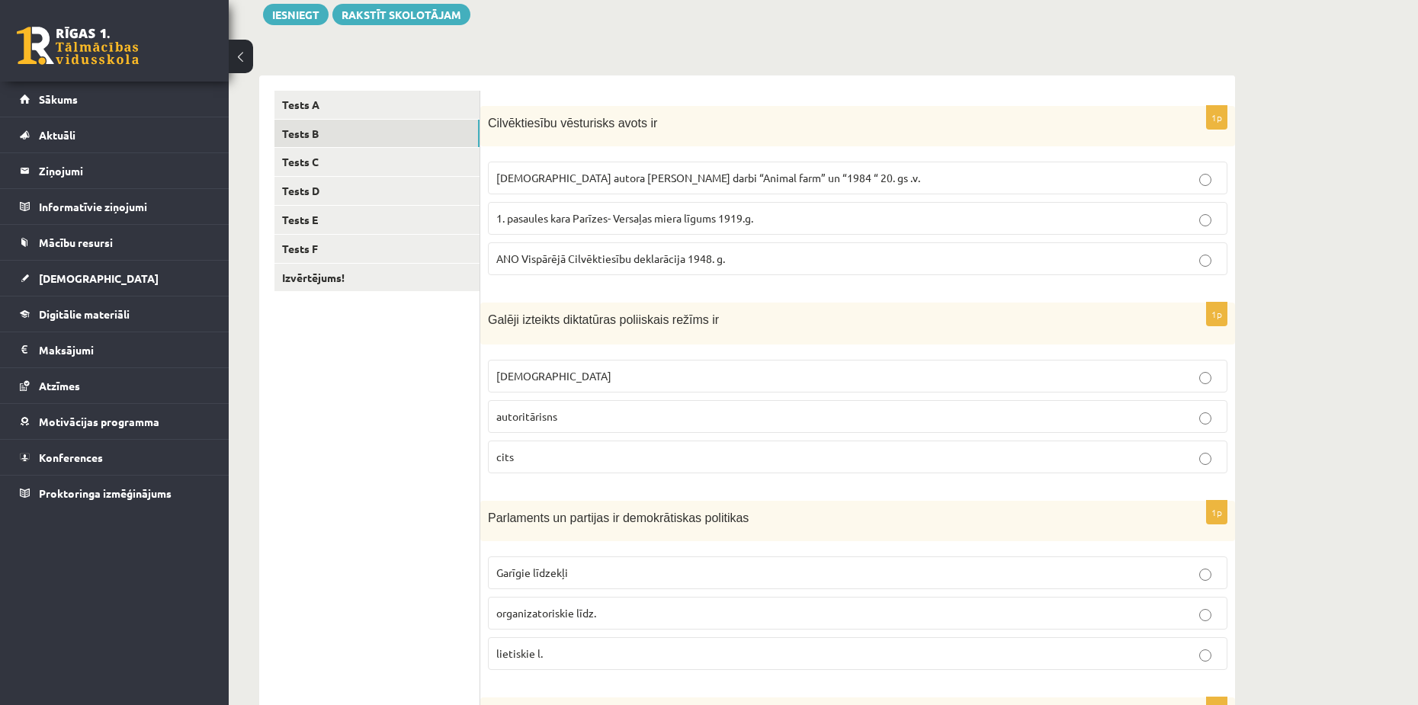
scroll to position [219, 0]
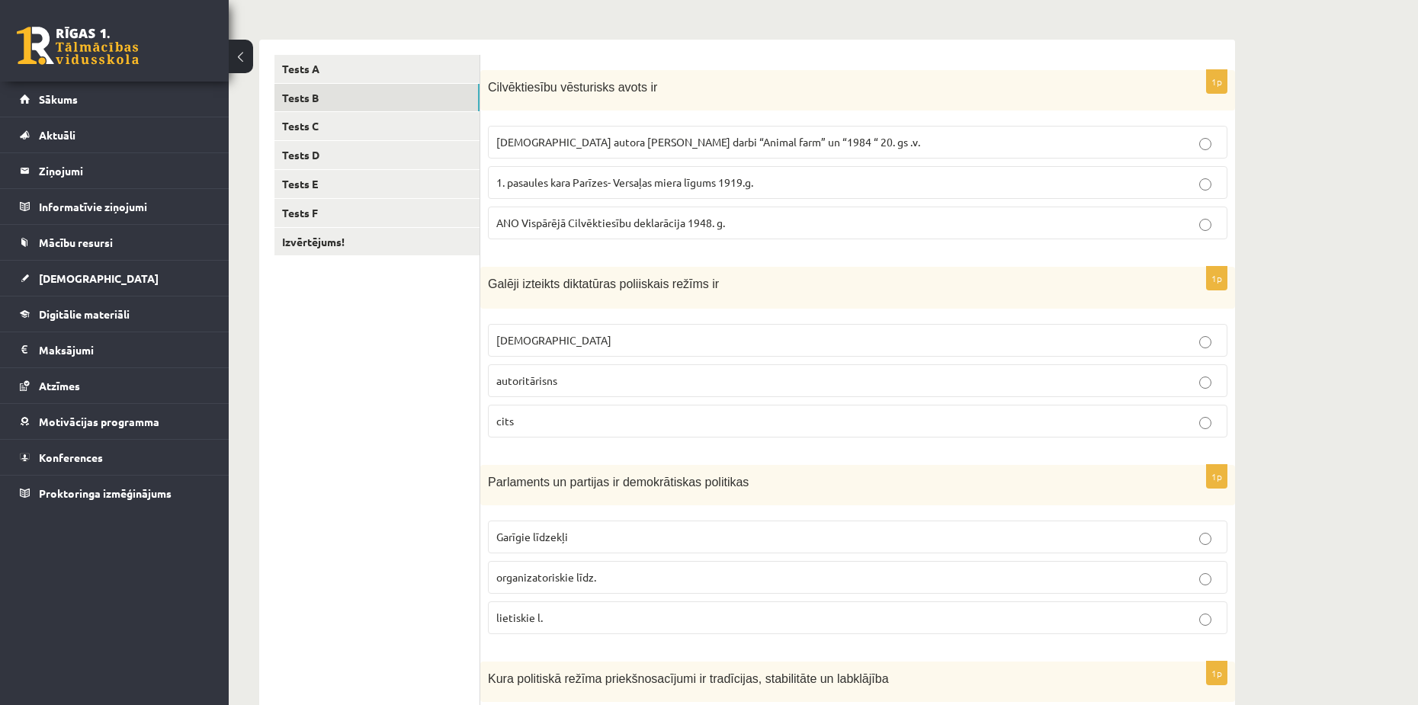
click at [544, 211] on label "ANO Vispārējā Cilvēktiesību deklarācija 1948. g." at bounding box center [858, 223] width 740 height 33
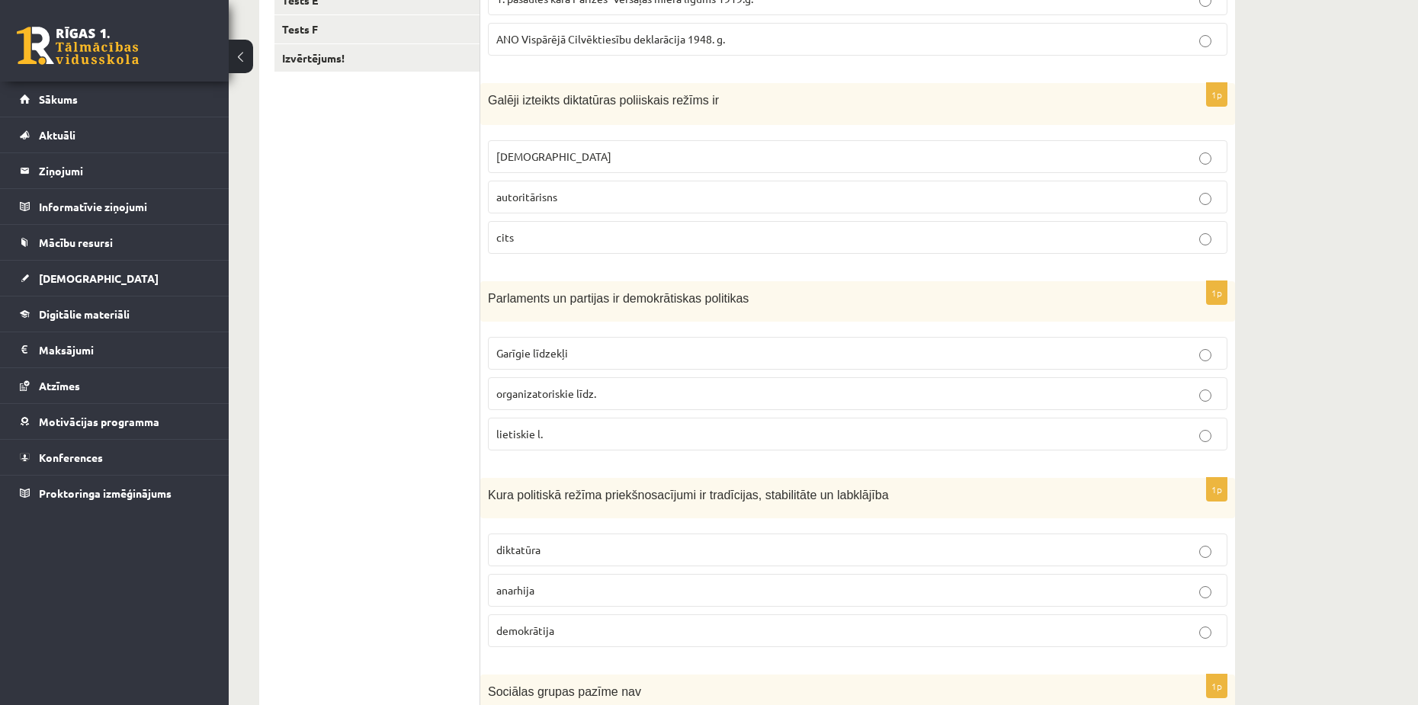
scroll to position [448, 0]
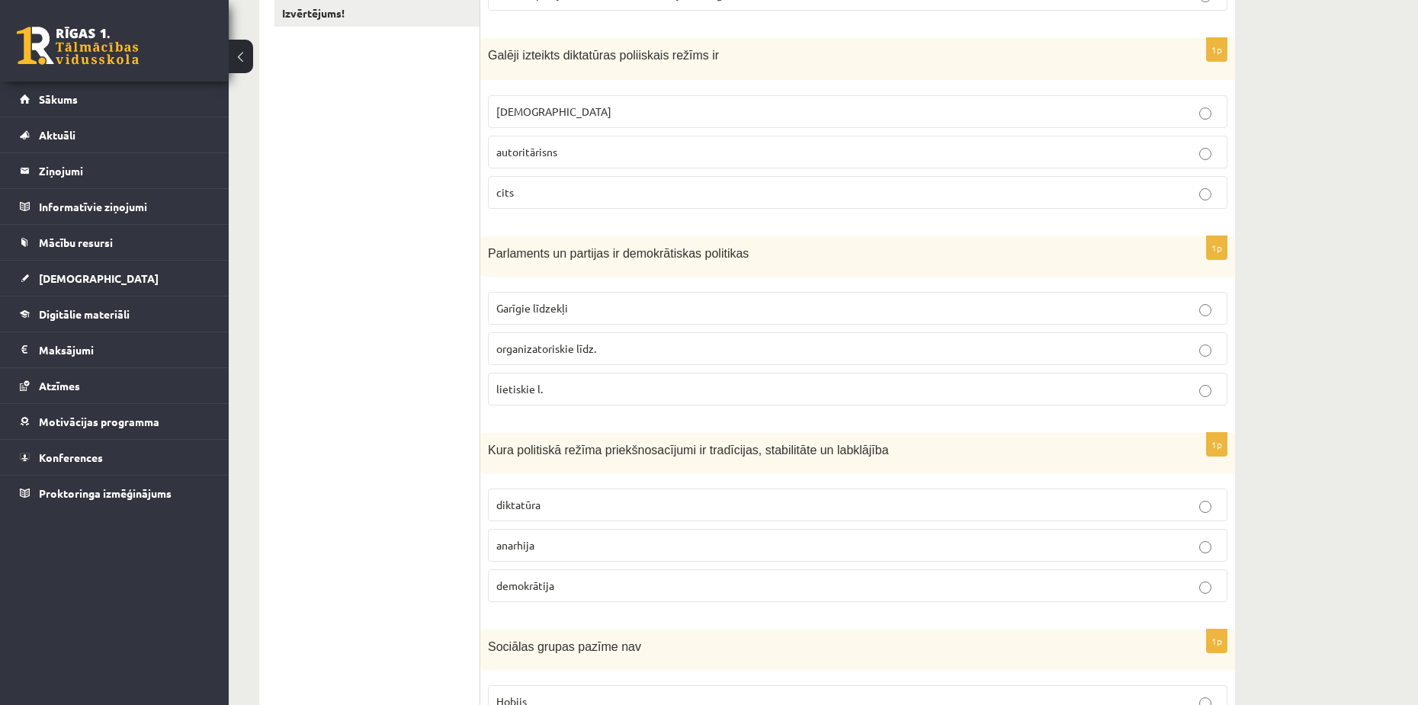
click at [617, 143] on label "autoritārisns" at bounding box center [858, 152] width 740 height 33
click at [552, 129] on fieldset "totalitārisms autoritārisns cits" at bounding box center [858, 151] width 740 height 126
click at [541, 99] on label "totalitārisms" at bounding box center [858, 111] width 740 height 33
click at [522, 586] on span "demokrātija" at bounding box center [525, 586] width 58 height 14
click at [397, 441] on ul "Tests A Tests B Tests C Tests D Tests E Tests F Izvērtējums!" at bounding box center [378, 319] width 206 height 986
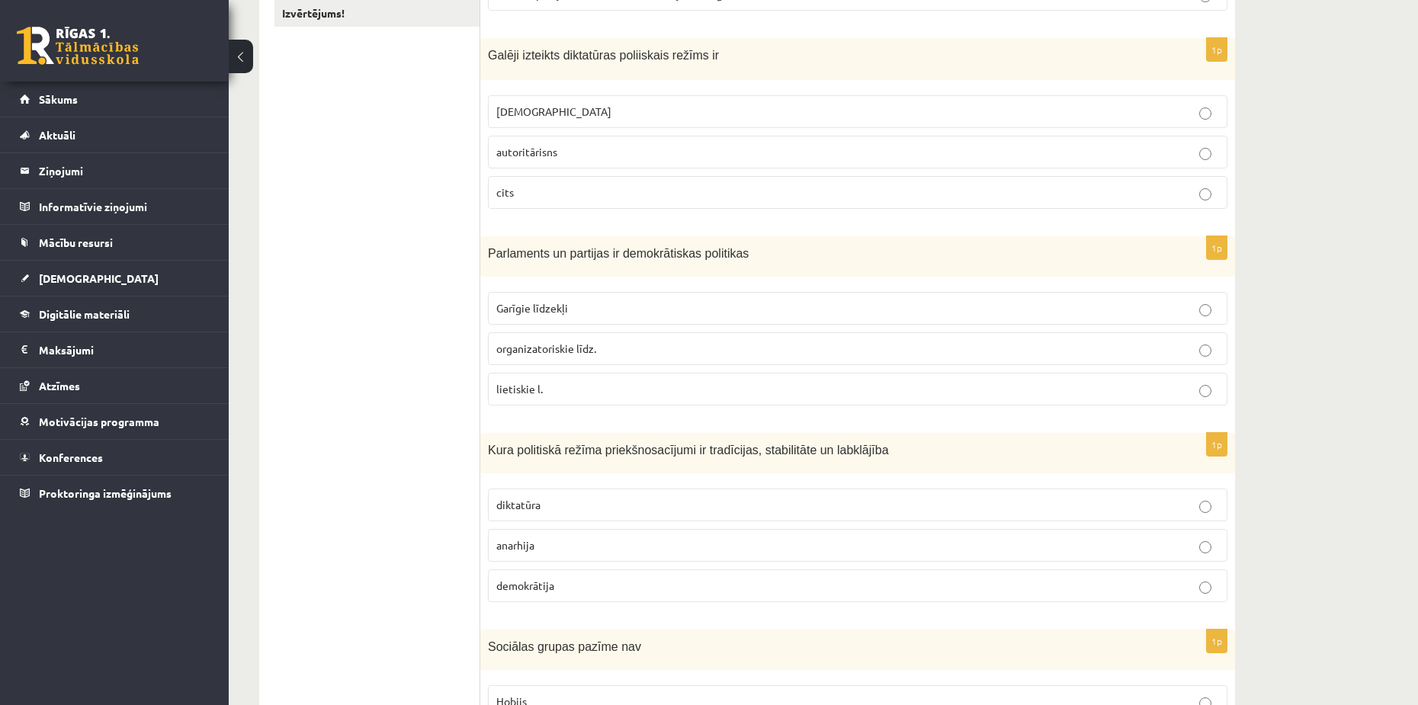
click at [596, 341] on p "organizatoriskie līdz." at bounding box center [857, 349] width 723 height 16
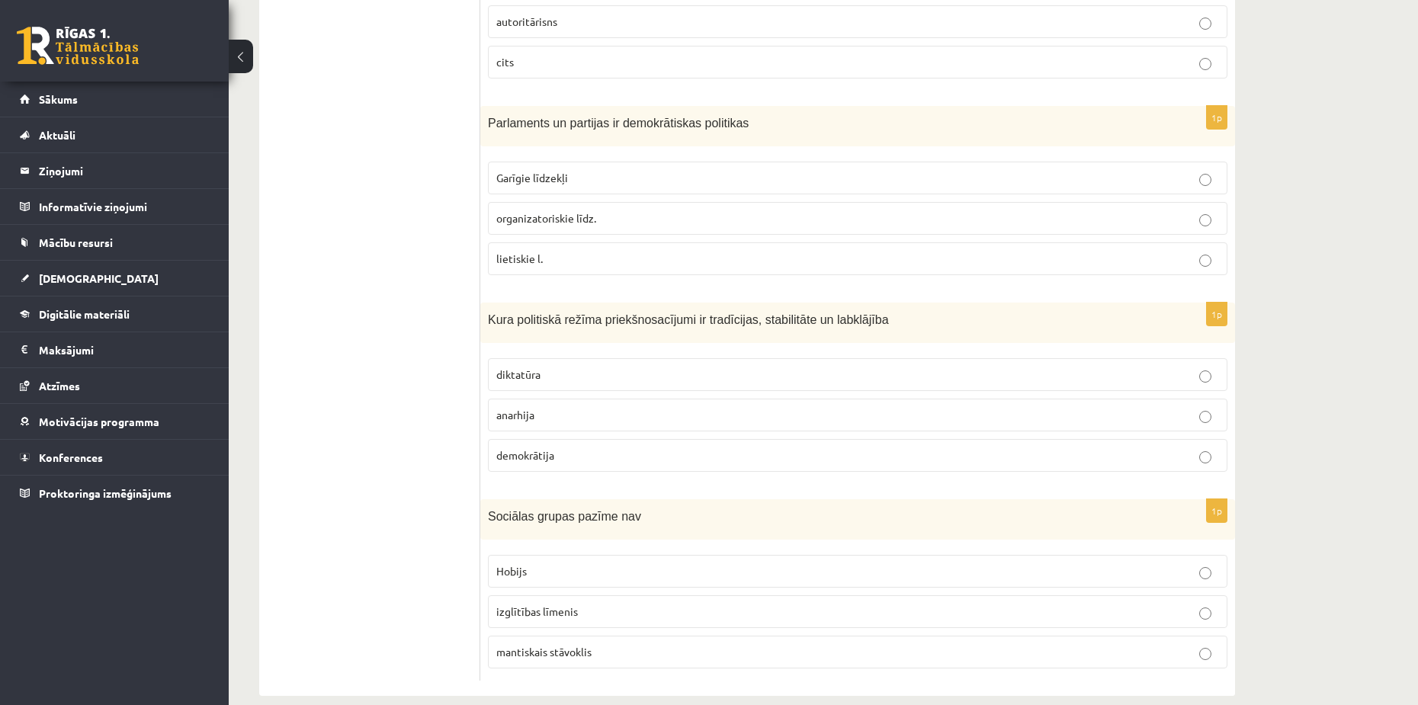
scroll to position [600, 0]
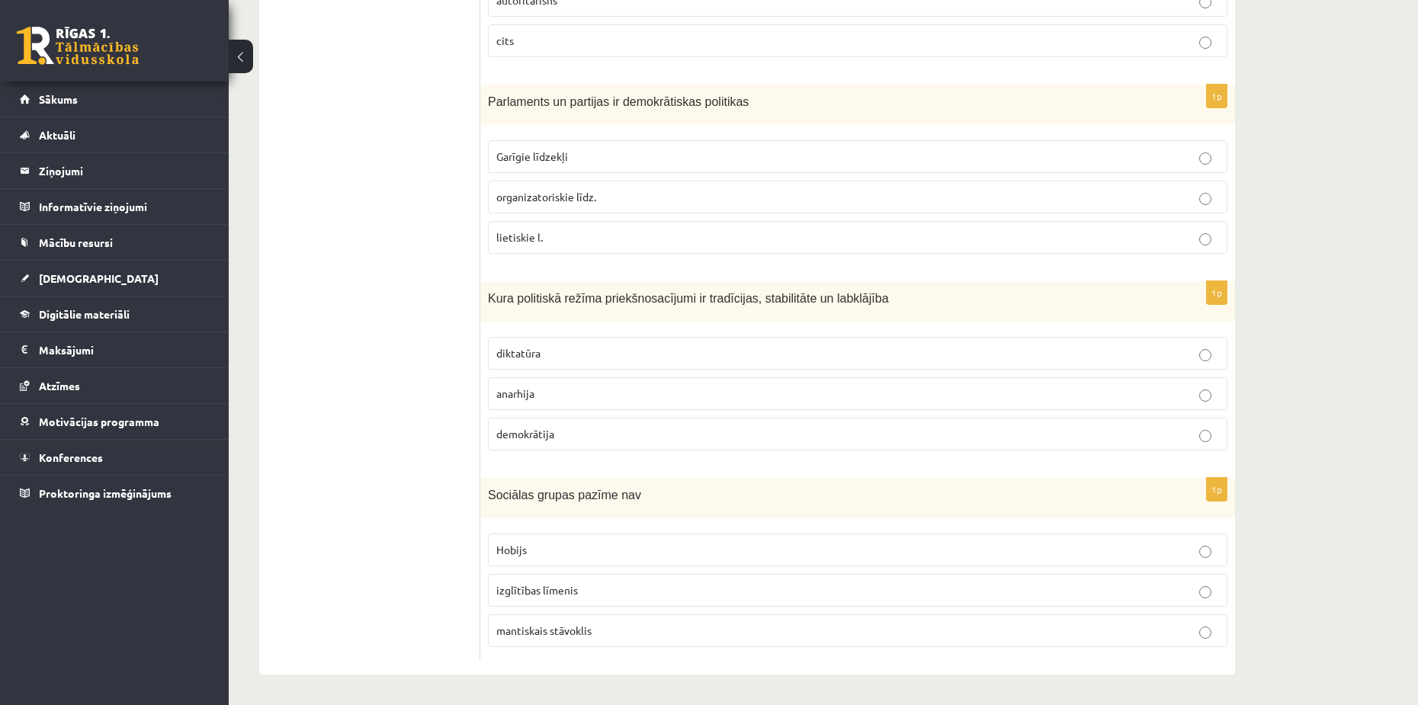
click at [496, 548] on span "Hobijs" at bounding box center [511, 550] width 31 height 14
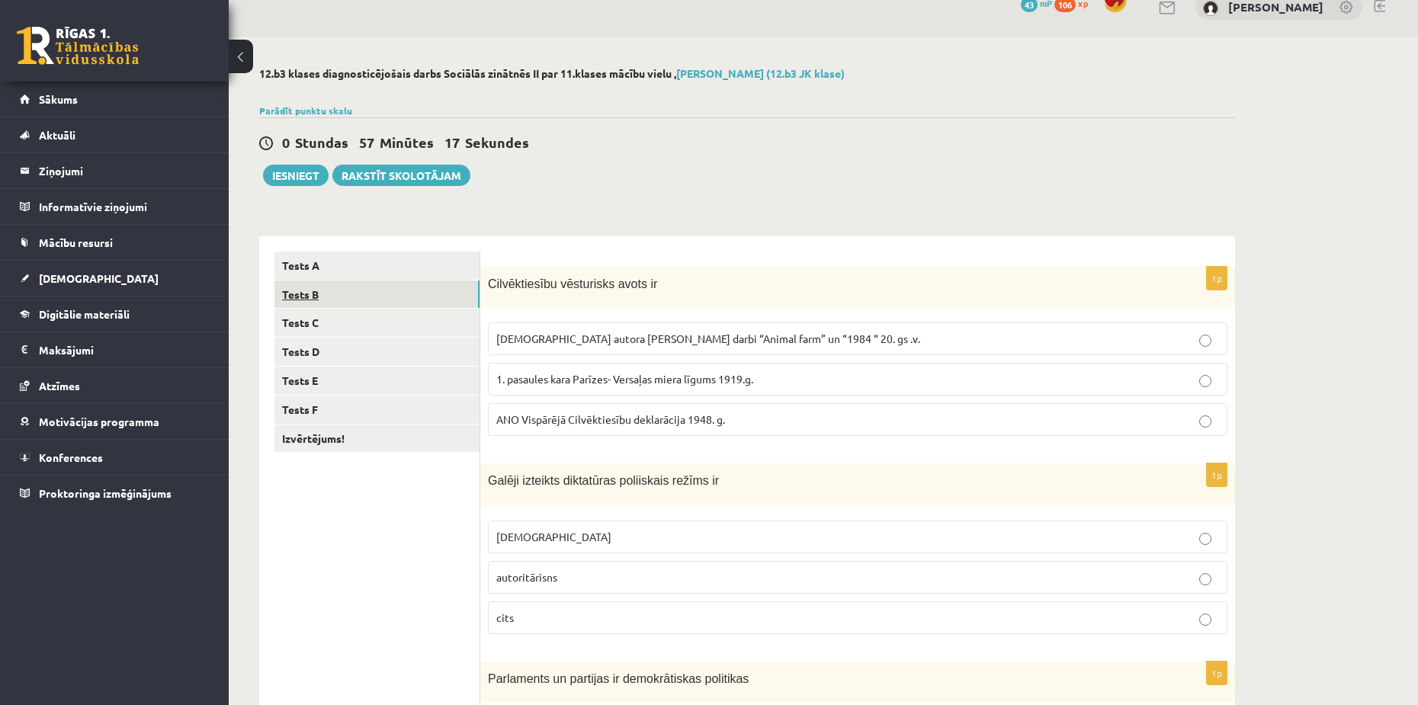
scroll to position [0, 0]
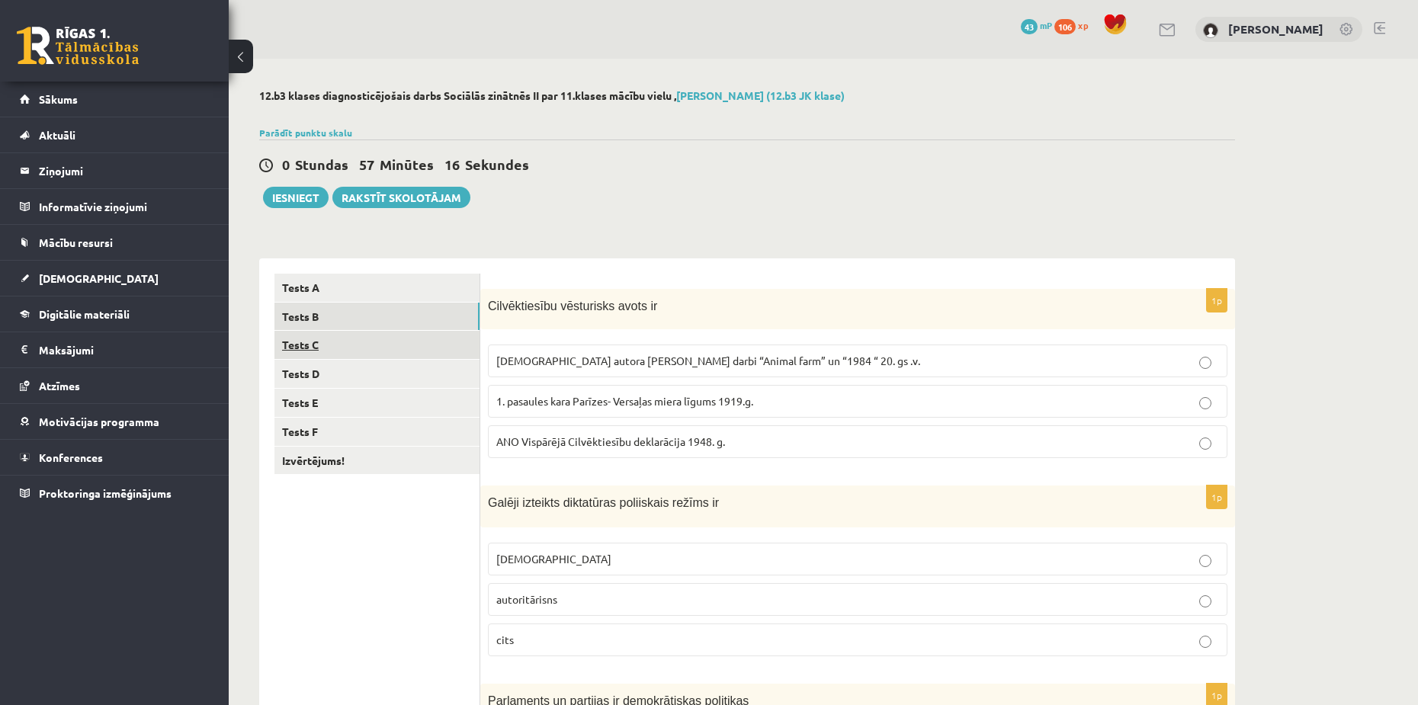
click at [300, 342] on link "Tests C" at bounding box center [377, 345] width 205 height 28
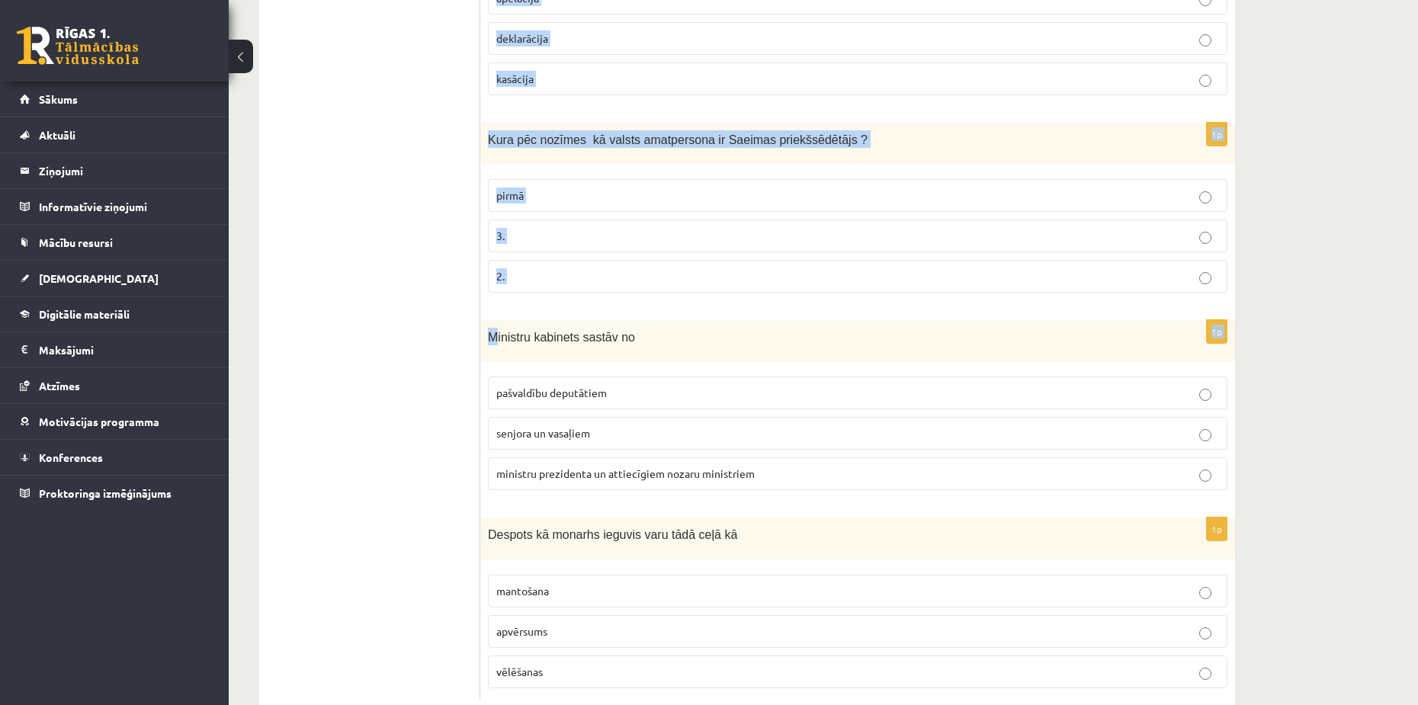
scroll to position [602, 0]
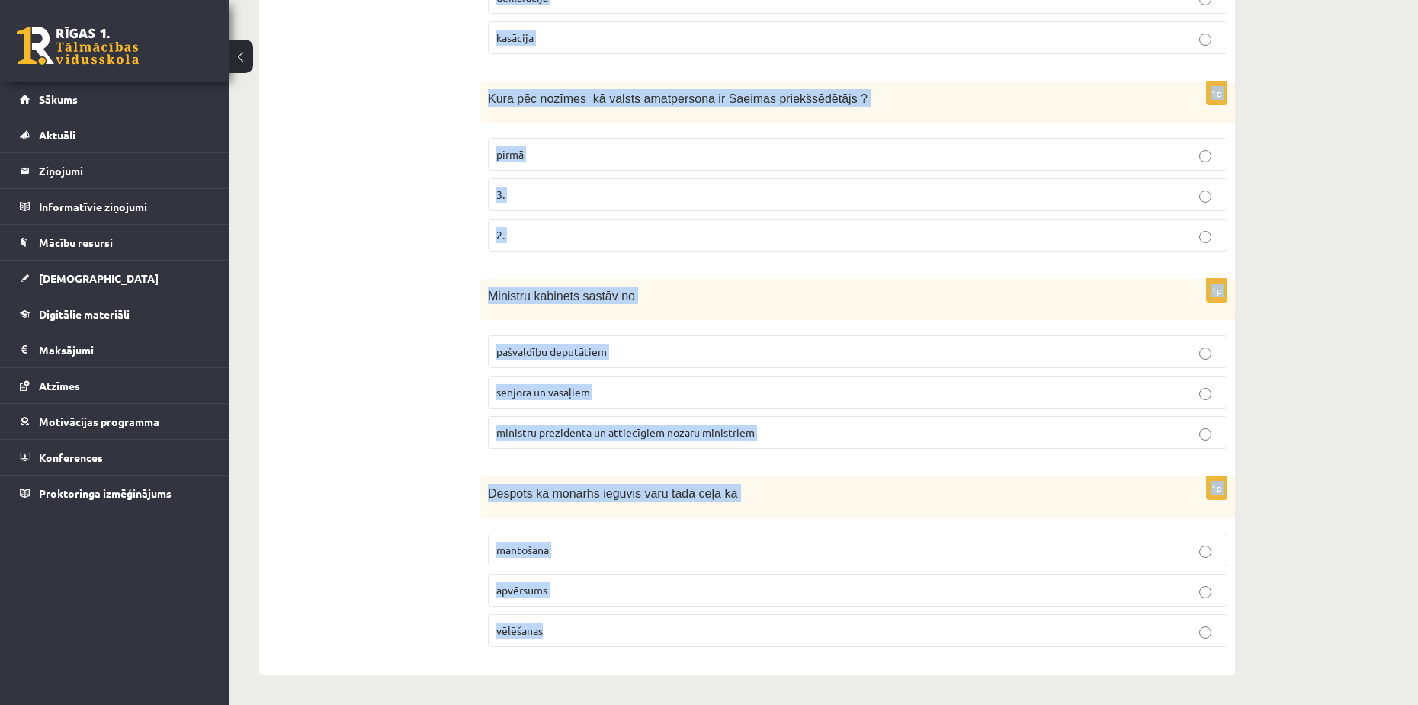
drag, startPoint x: 488, startPoint y: 308, endPoint x: 581, endPoint y: 628, distance: 333.5
click at [581, 628] on form "1p Finanšu oligarhijas redzamākie pārstāvji ir bankas darbinieki turīgi lielīpa…" at bounding box center [858, 166] width 724 height 987
copy form "Finanšu oligarhijas redzamākie pārstāvji ir bankas darbinieki turīgi lielīpašni…"
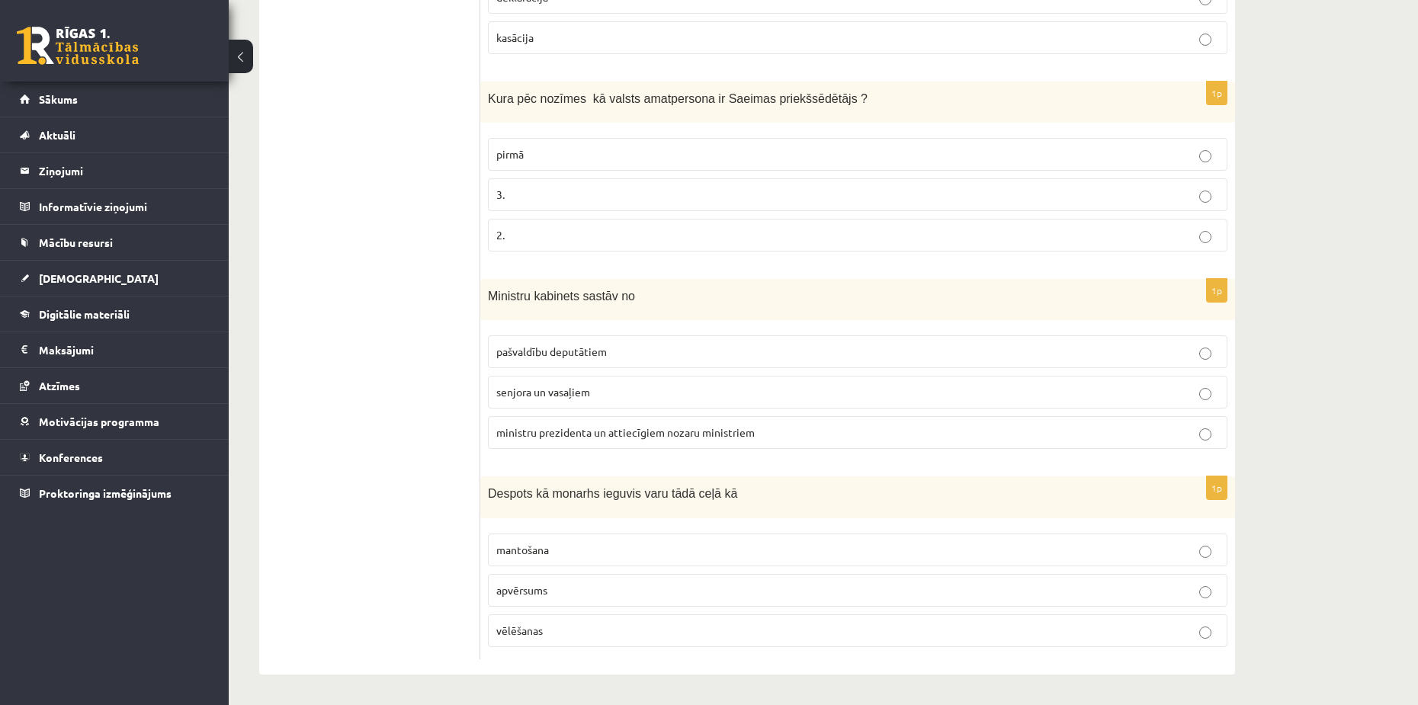
click at [328, 387] on ul "Tests A Tests B Tests C Tests D Tests E Tests F Izvērtējums!" at bounding box center [378, 166] width 206 height 987
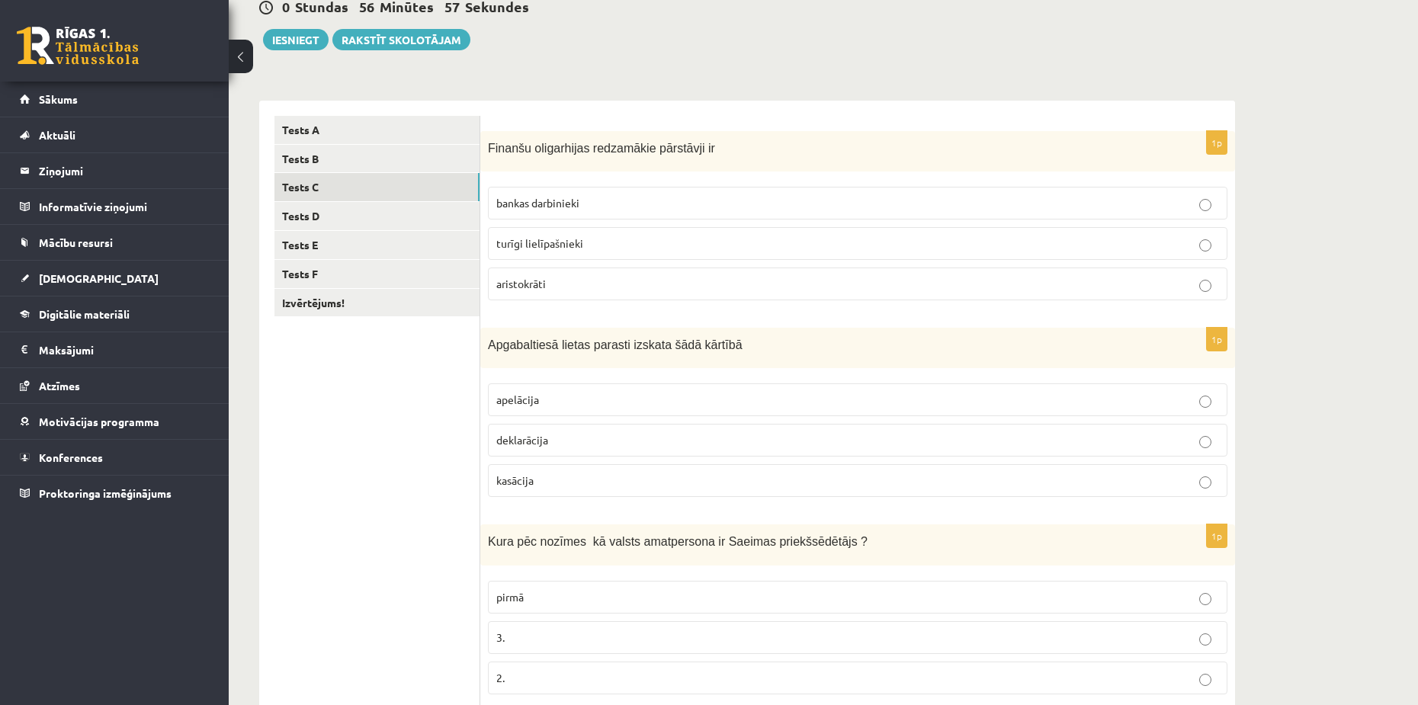
scroll to position [0, 0]
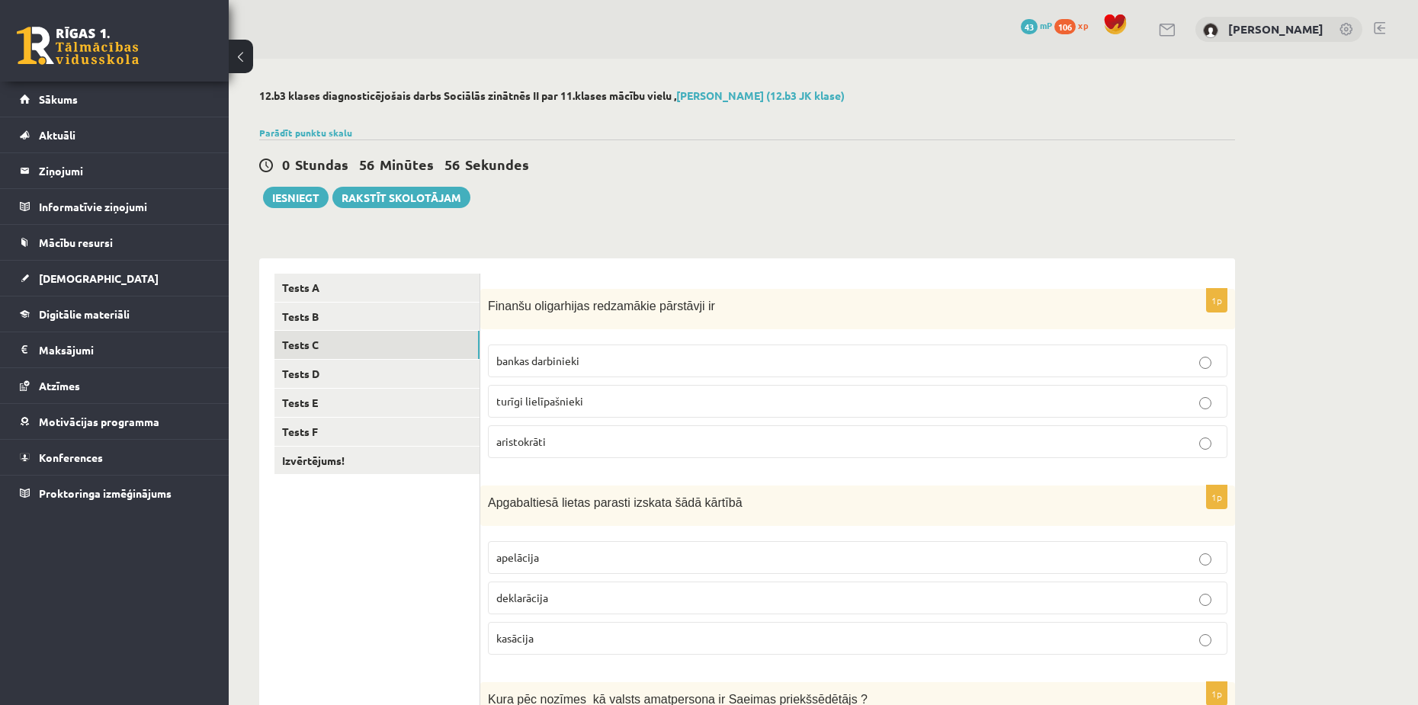
click at [541, 406] on span "turīgi lielīpašnieki" at bounding box center [539, 401] width 87 height 14
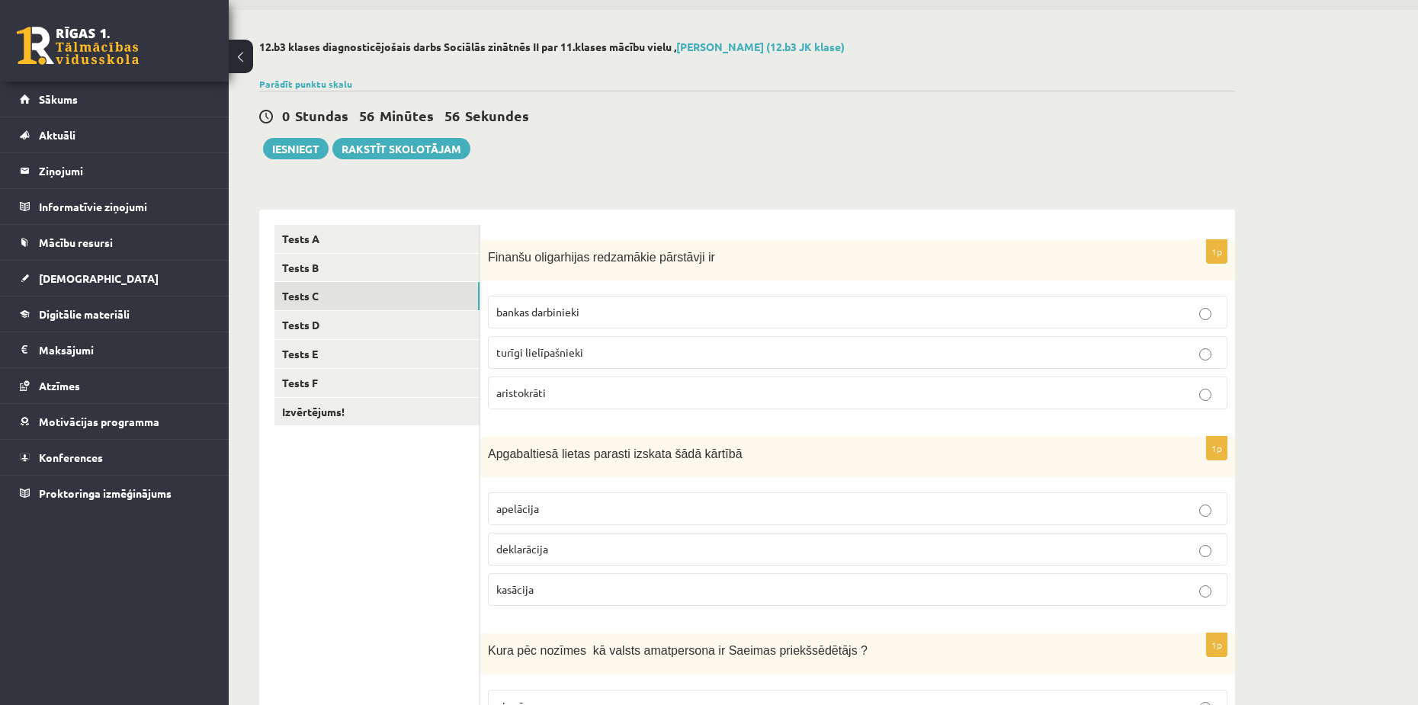
scroll to position [229, 0]
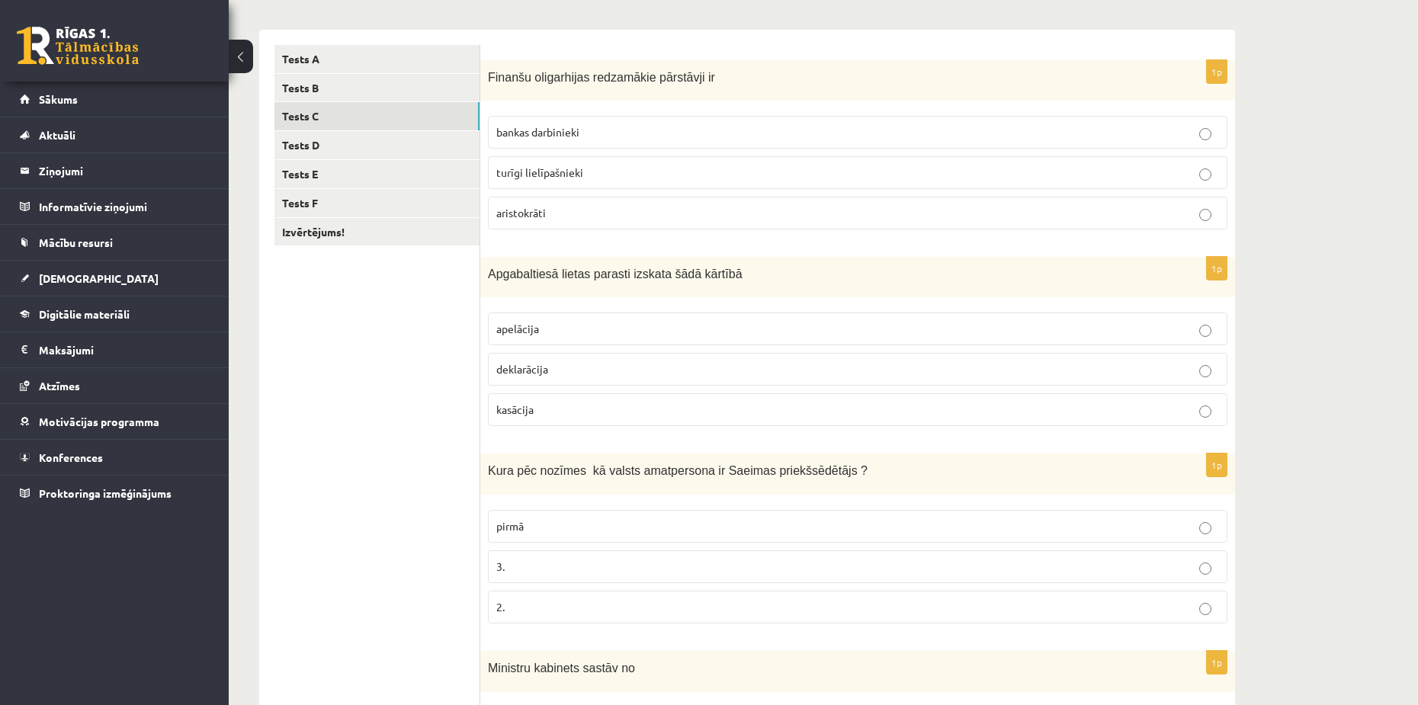
click at [524, 335] on span "apelācija" at bounding box center [517, 329] width 43 height 14
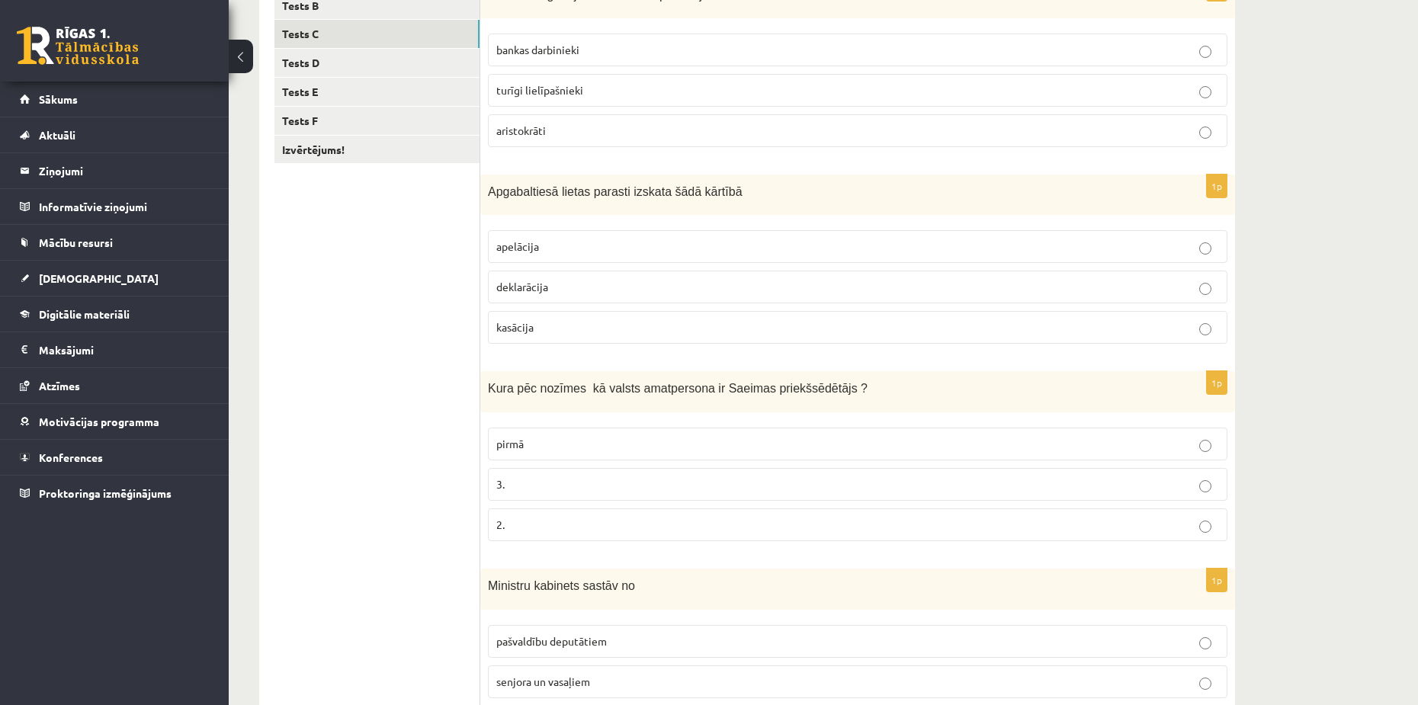
scroll to position [381, 0]
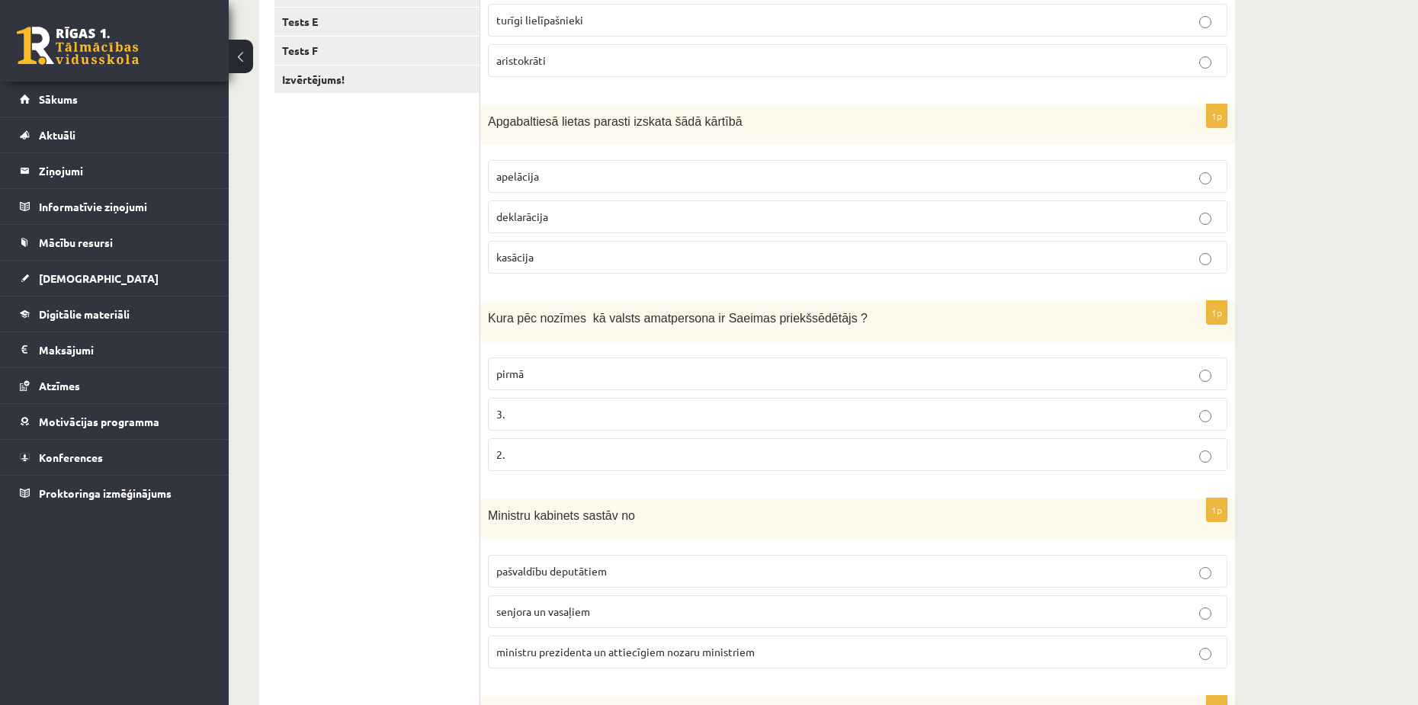
click at [548, 450] on p "2." at bounding box center [857, 455] width 723 height 16
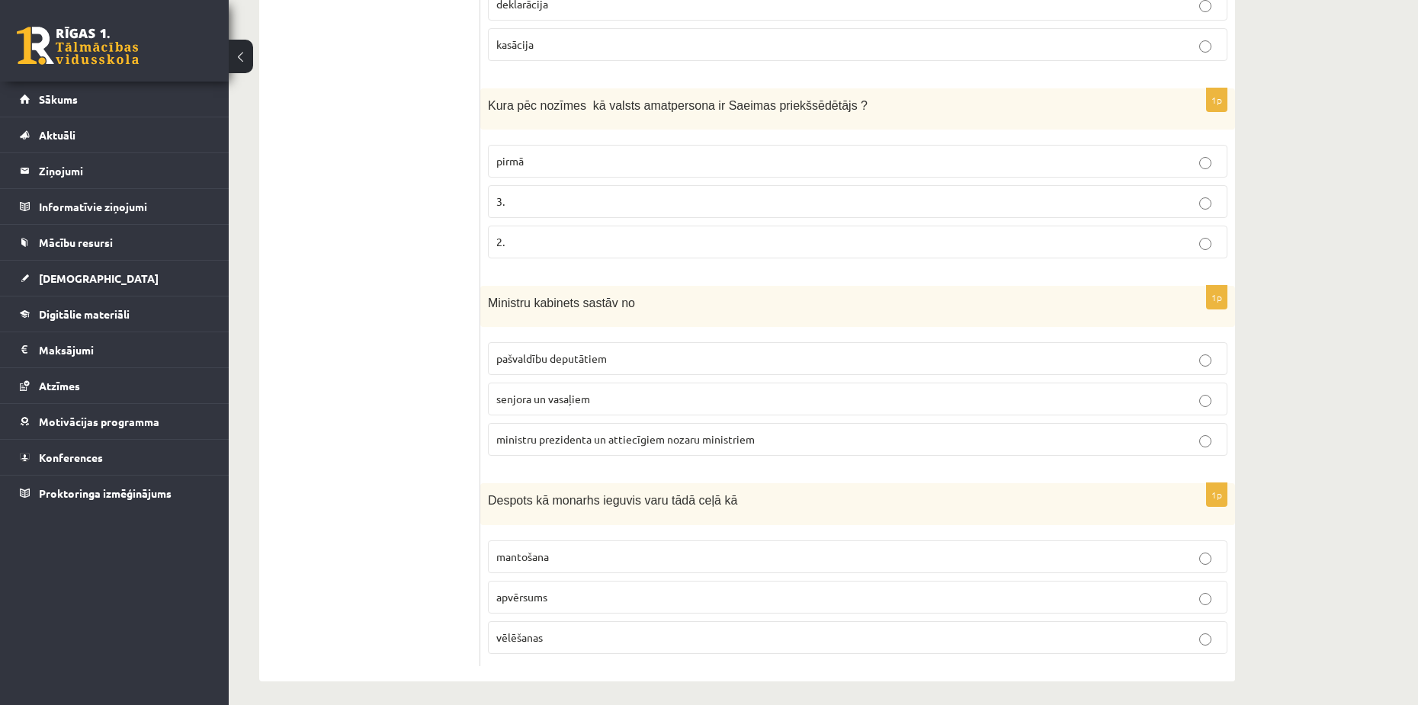
scroll to position [602, 0]
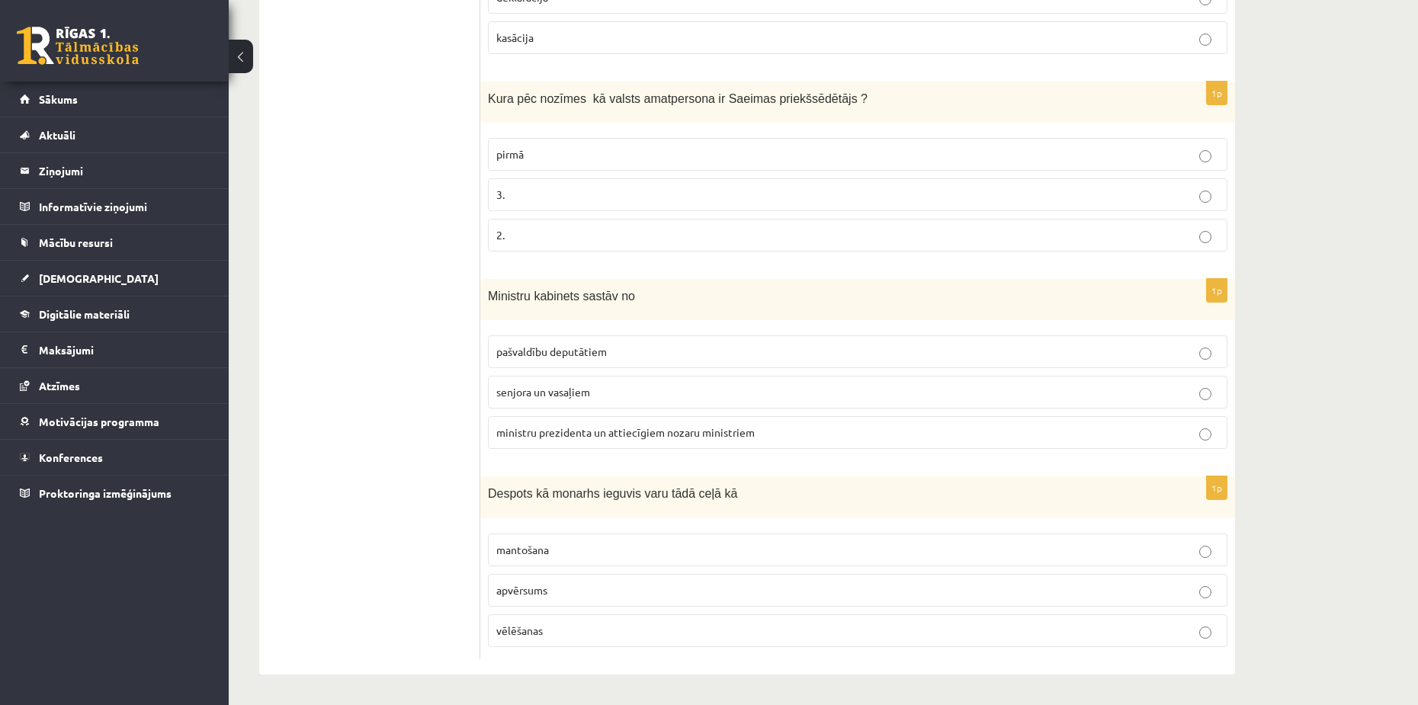
click at [611, 358] on p "pašvaldību deputātiem" at bounding box center [857, 352] width 723 height 16
click at [531, 427] on span "ministru prezidenta un attiecīgiem nozaru ministriem" at bounding box center [625, 433] width 259 height 14
click at [369, 577] on ul "Tests A Tests B Tests C Tests D Tests E Tests F Izvērtējums!" at bounding box center [378, 166] width 206 height 987
click at [549, 550] on span "mantošana" at bounding box center [522, 550] width 53 height 14
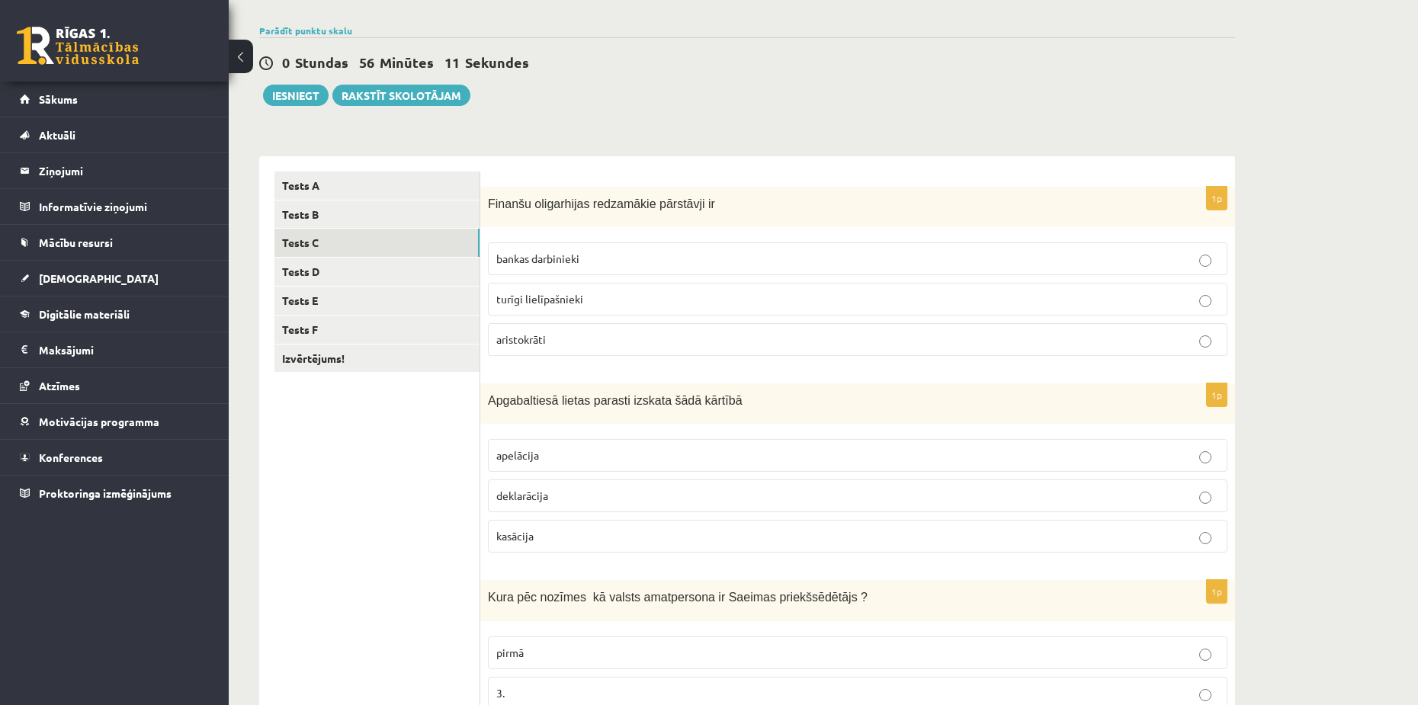
scroll to position [0, 0]
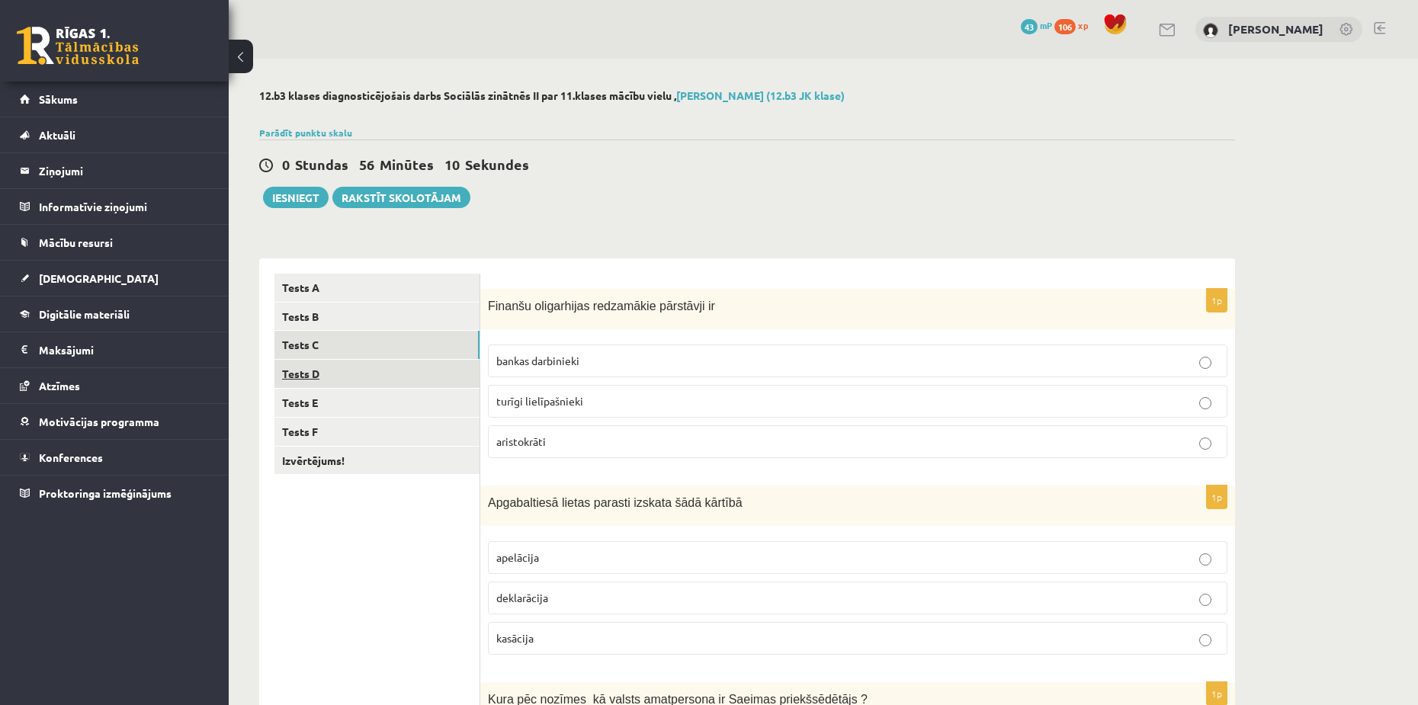
click at [411, 374] on link "Tests D" at bounding box center [377, 374] width 205 height 28
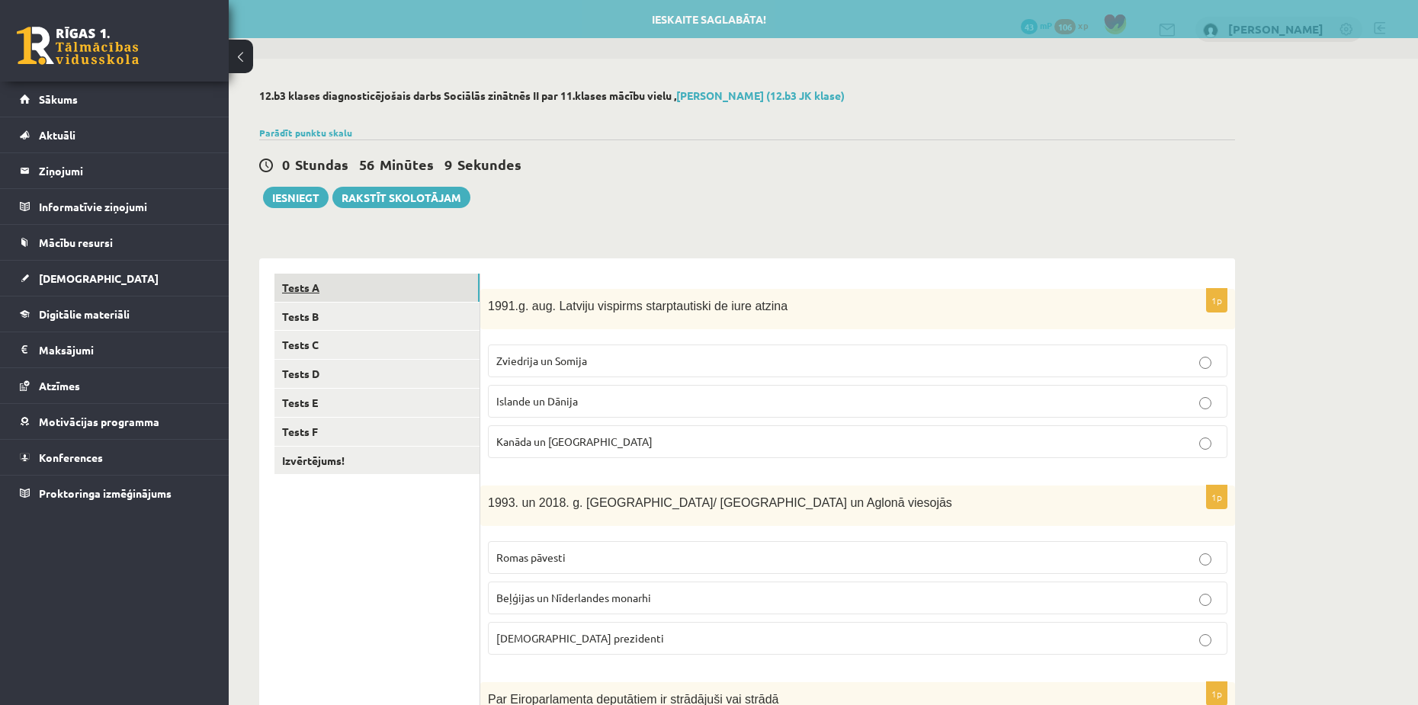
click at [406, 278] on link "Tests A" at bounding box center [377, 288] width 205 height 28
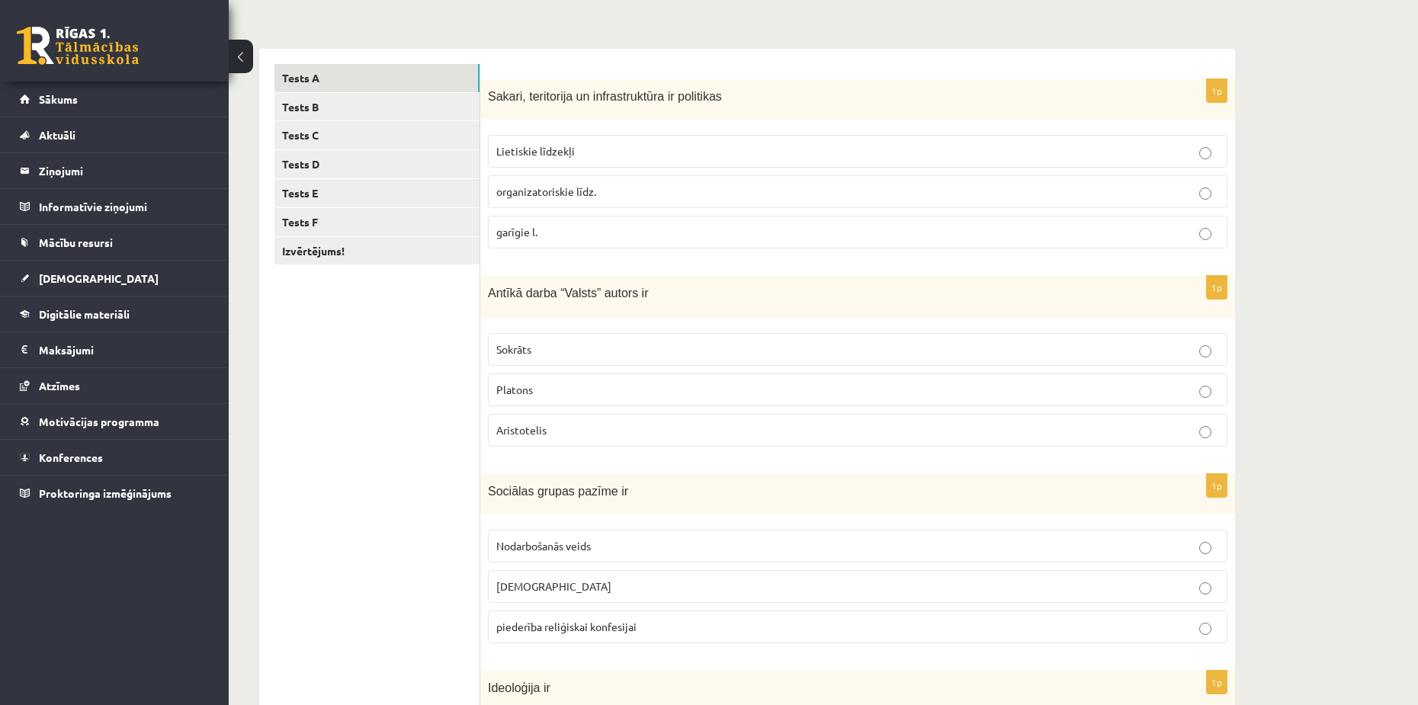
scroll to position [229, 0]
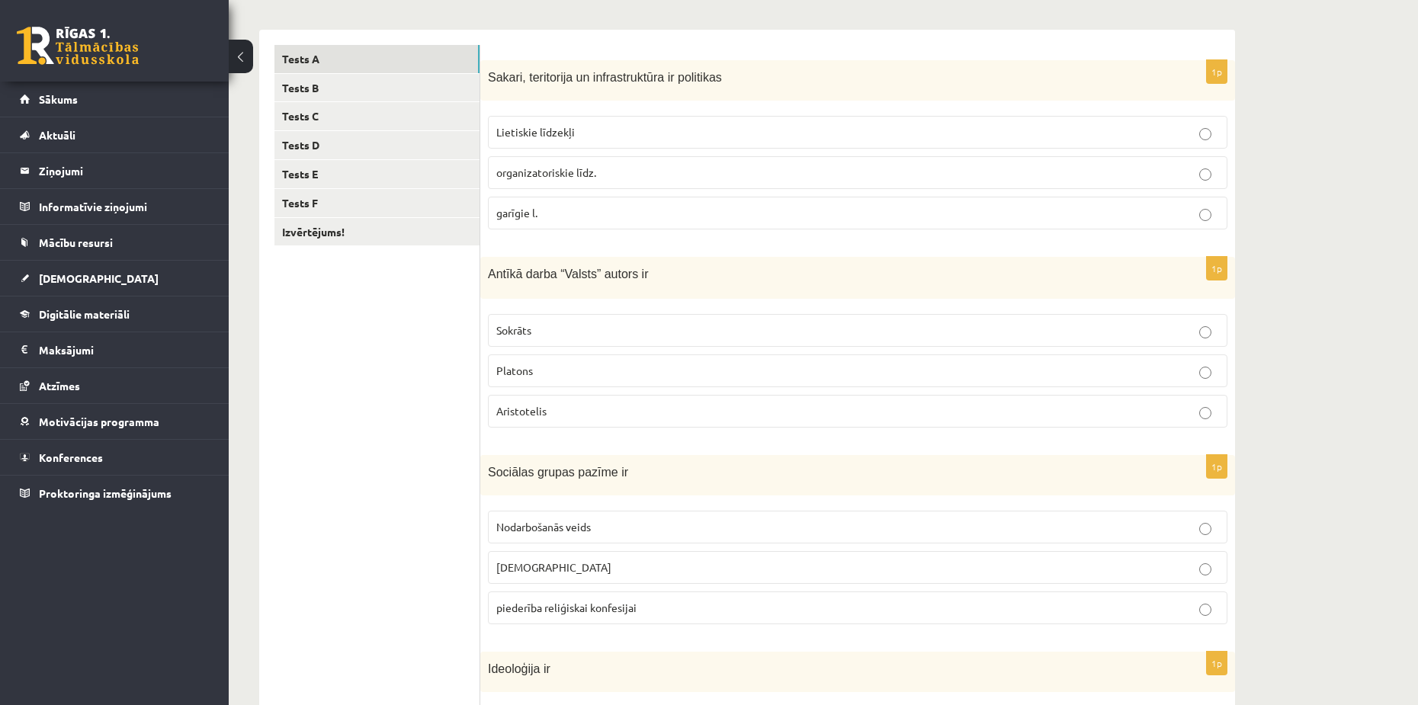
click at [533, 326] on p "Sokrāts" at bounding box center [857, 331] width 723 height 16
click at [323, 120] on link "Tests C" at bounding box center [377, 116] width 205 height 28
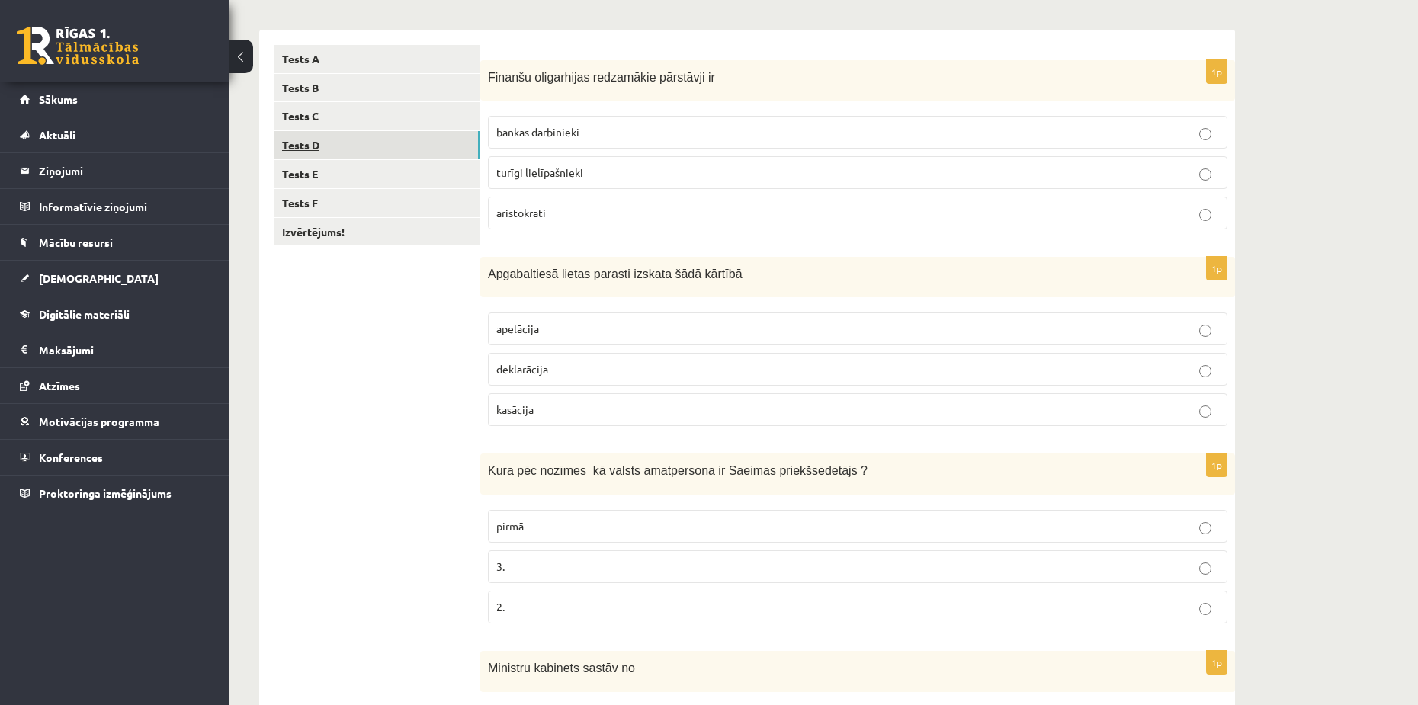
click at [331, 151] on link "Tests D" at bounding box center [377, 145] width 205 height 28
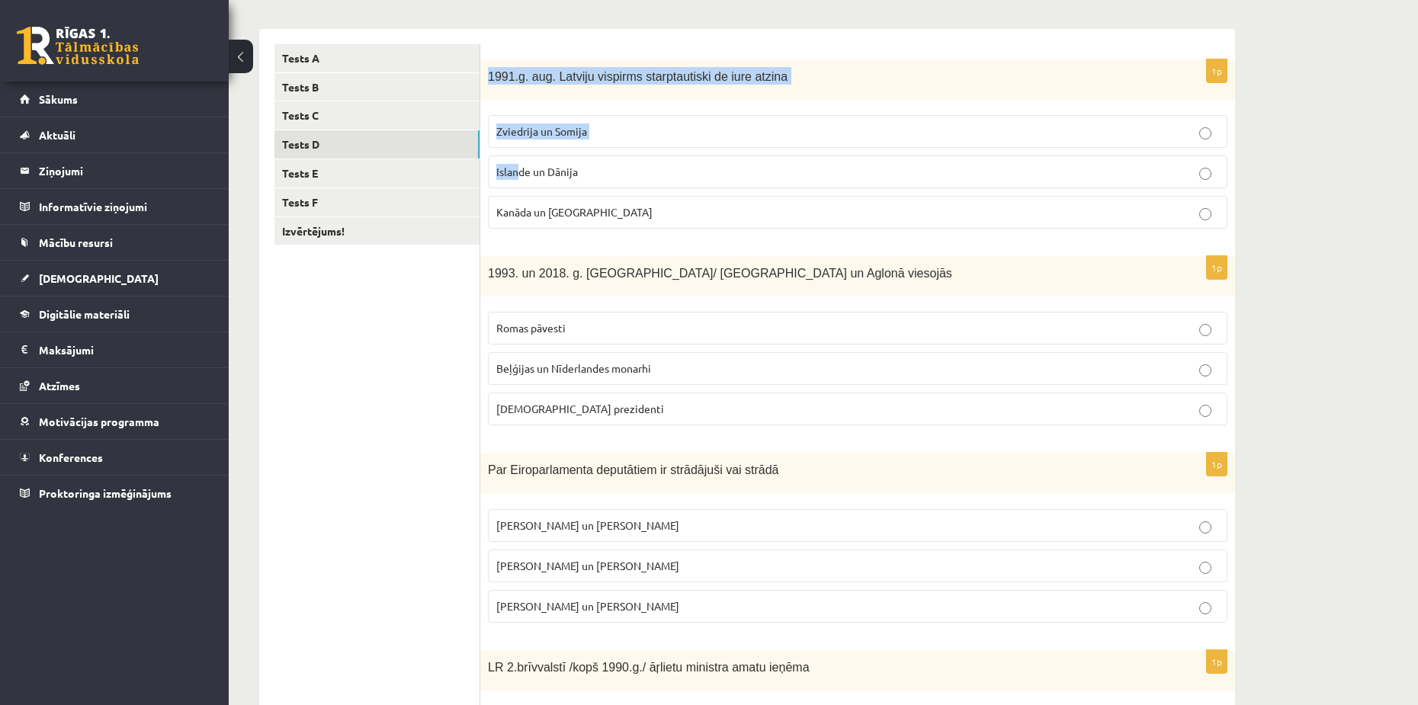
scroll to position [599, 0]
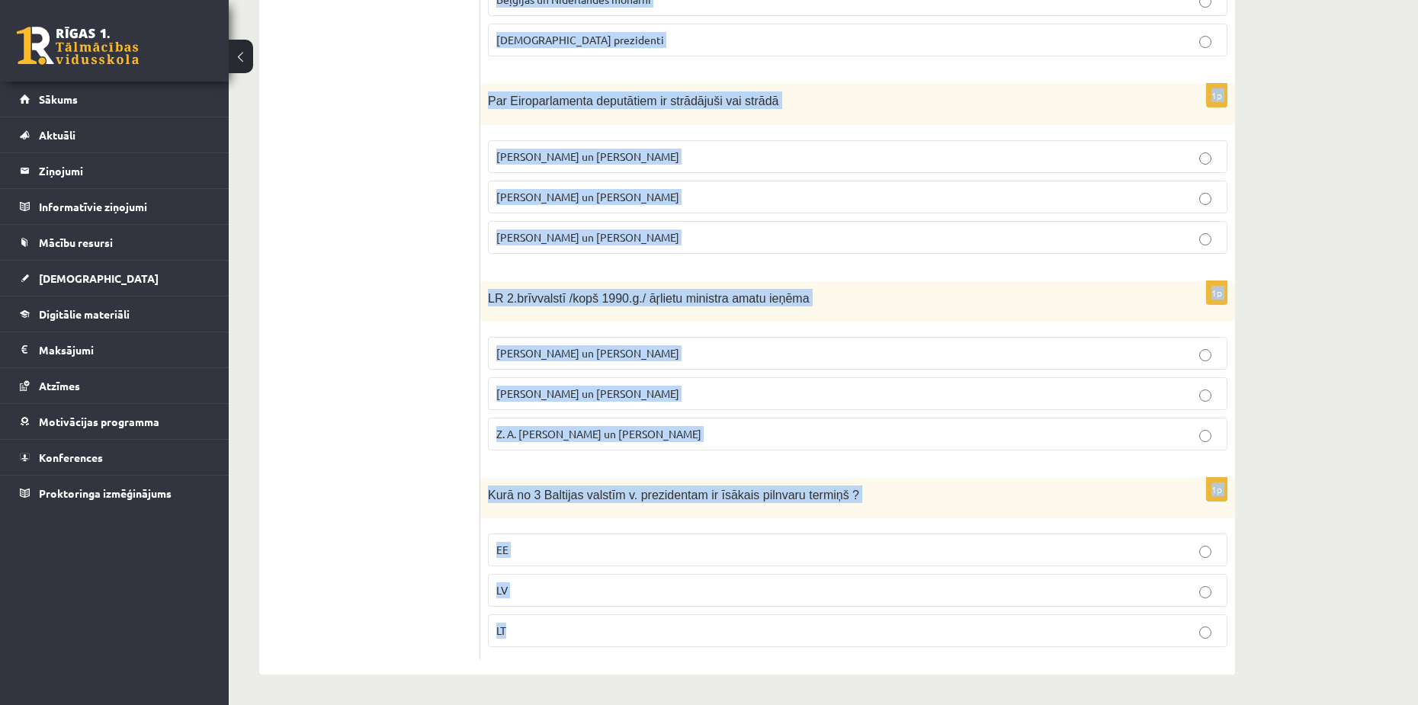
drag, startPoint x: 486, startPoint y: 79, endPoint x: 592, endPoint y: 633, distance: 563.7
click at [592, 633] on form "1p 1991.g. aug. Latviju vispirms starptautiski de iure atzina Zviedrija un Somi…" at bounding box center [858, 167] width 724 height 984
copy form "1991.g. aug. Latviju vispirms starptautiski de iure atzina Zviedrija un Somija …"
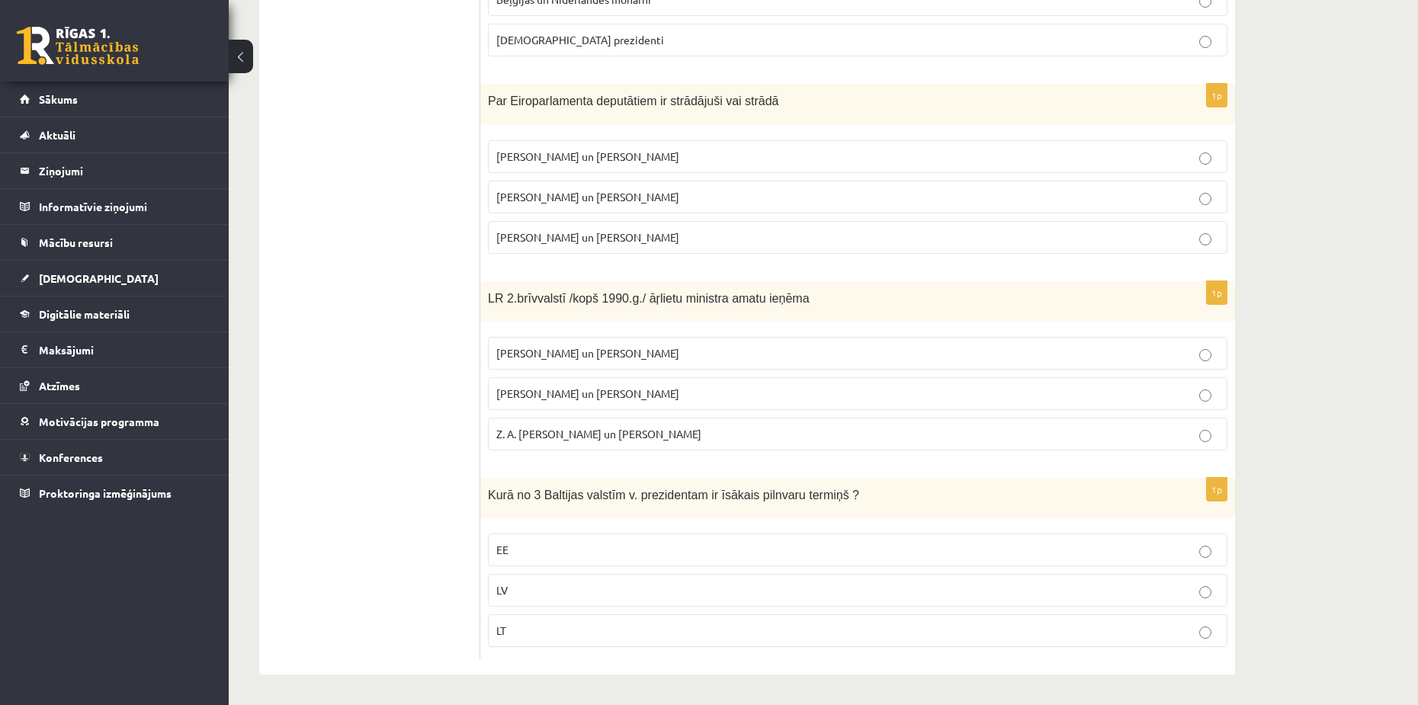
click at [306, 381] on ul "Tests A Tests B Tests C Tests D Tests E Tests F Izvērtējums!" at bounding box center [378, 167] width 206 height 984
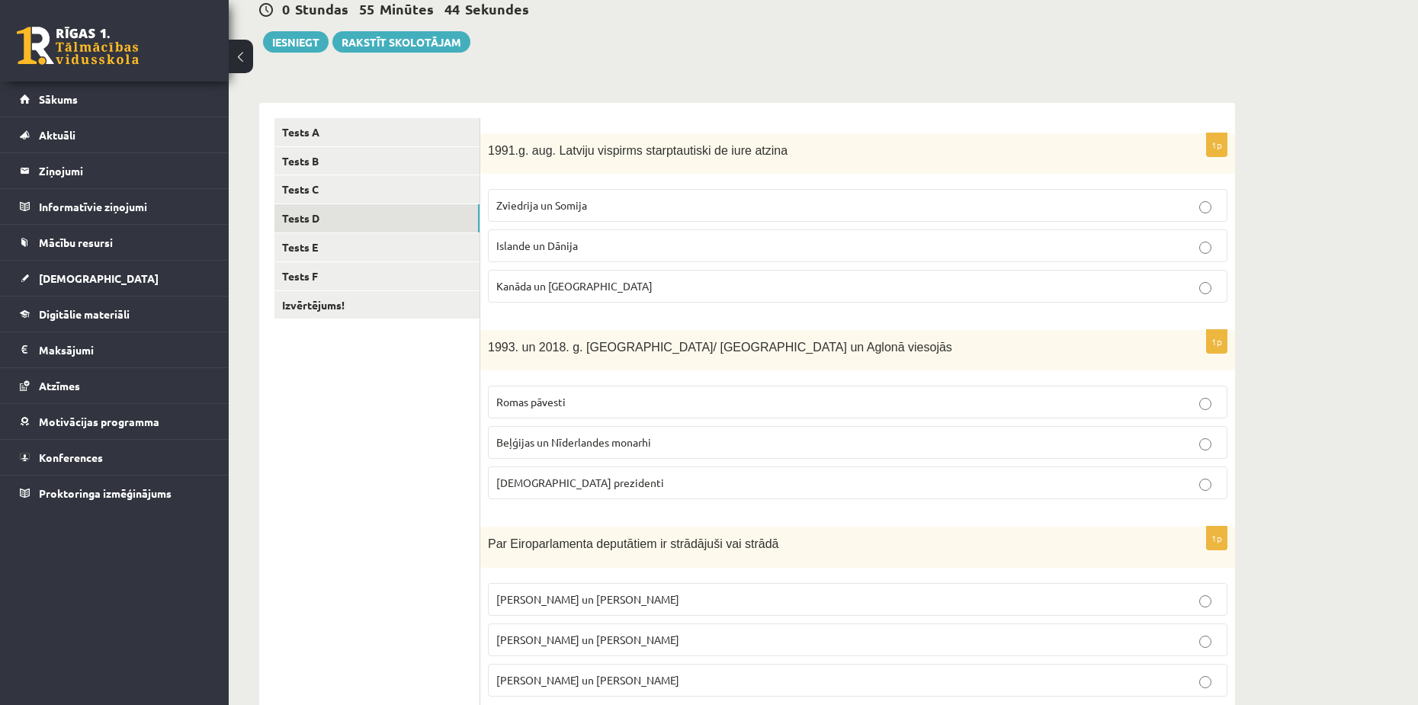
scroll to position [0, 0]
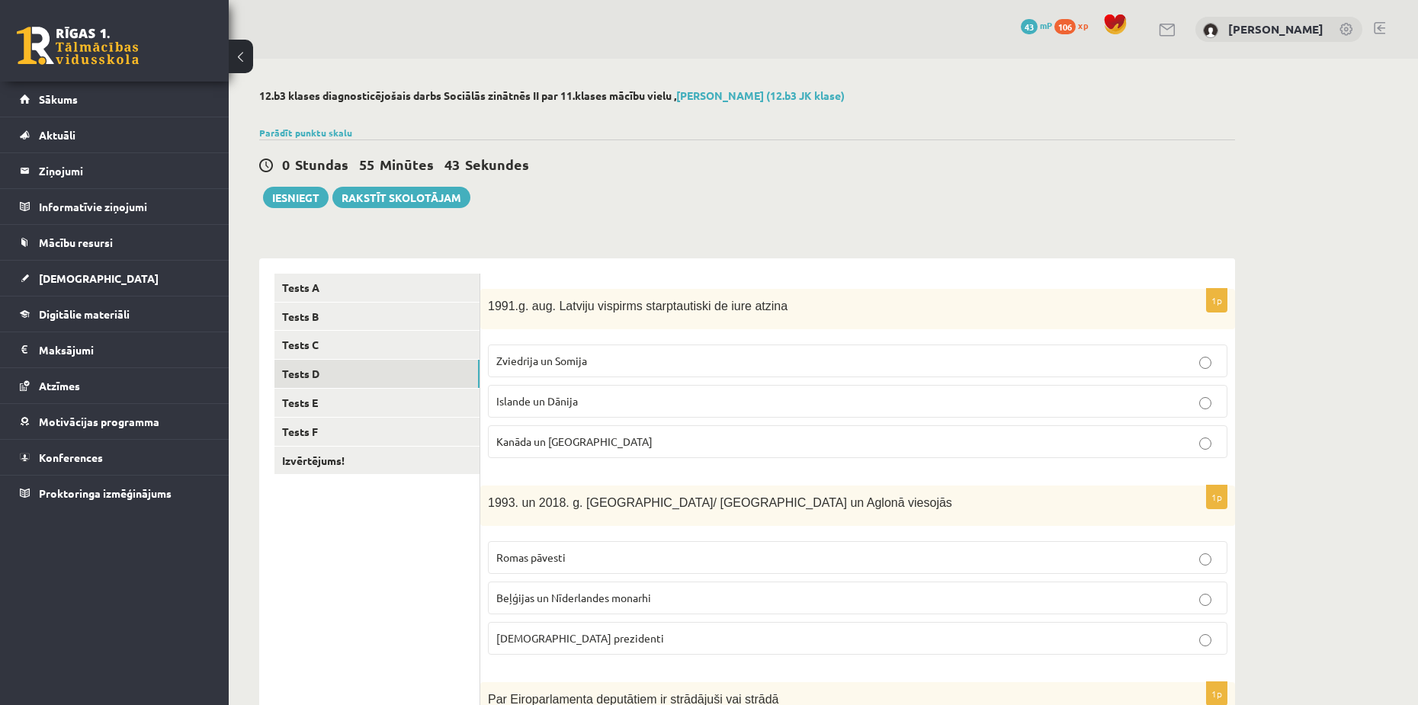
click at [563, 470] on div "1p 1991.g. aug. Latviju vispirms starptautiski de iure atzina Zviedrija un Somi…" at bounding box center [857, 379] width 755 height 181
click at [555, 393] on label "Islande un Dānija" at bounding box center [858, 401] width 740 height 33
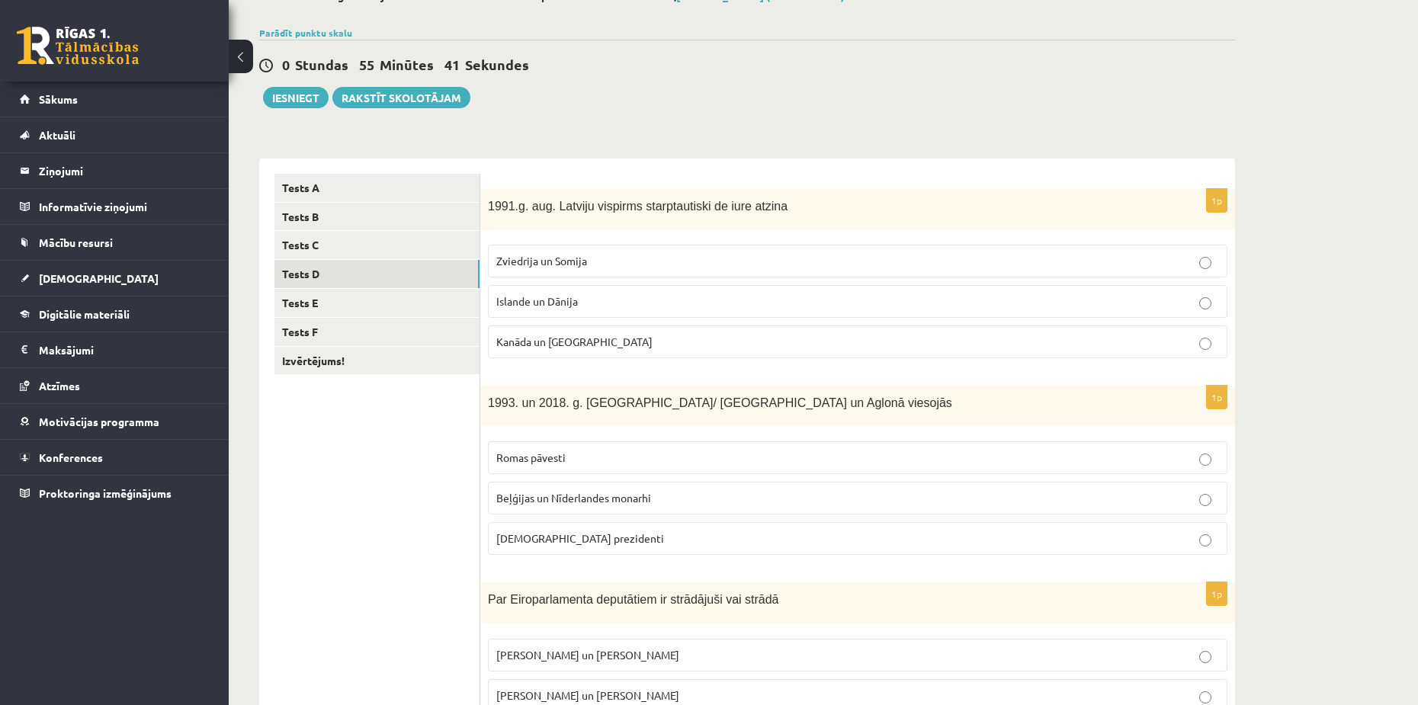
scroll to position [153, 0]
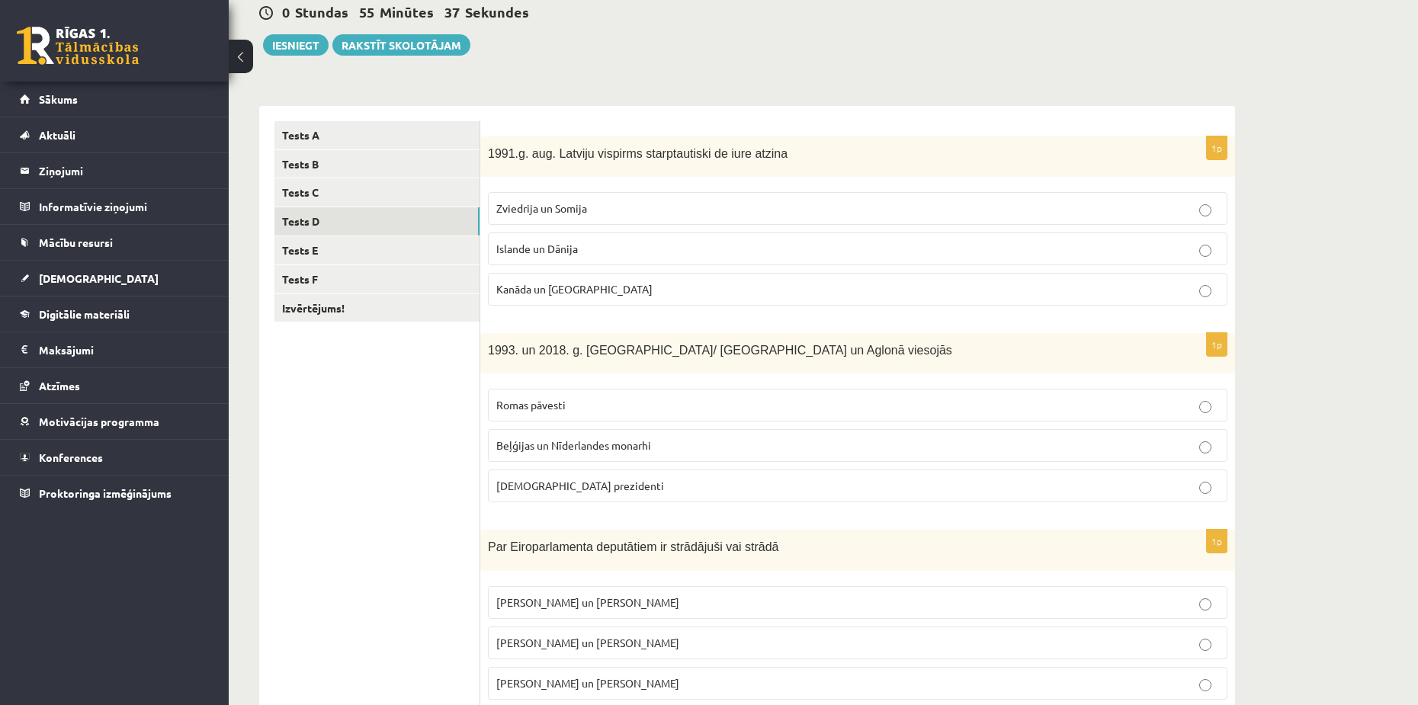
click at [566, 442] on span "Beļģijas un Nīderlandes monarhi" at bounding box center [573, 445] width 155 height 14
click at [541, 406] on span "Romas pāvesti" at bounding box center [530, 405] width 69 height 14
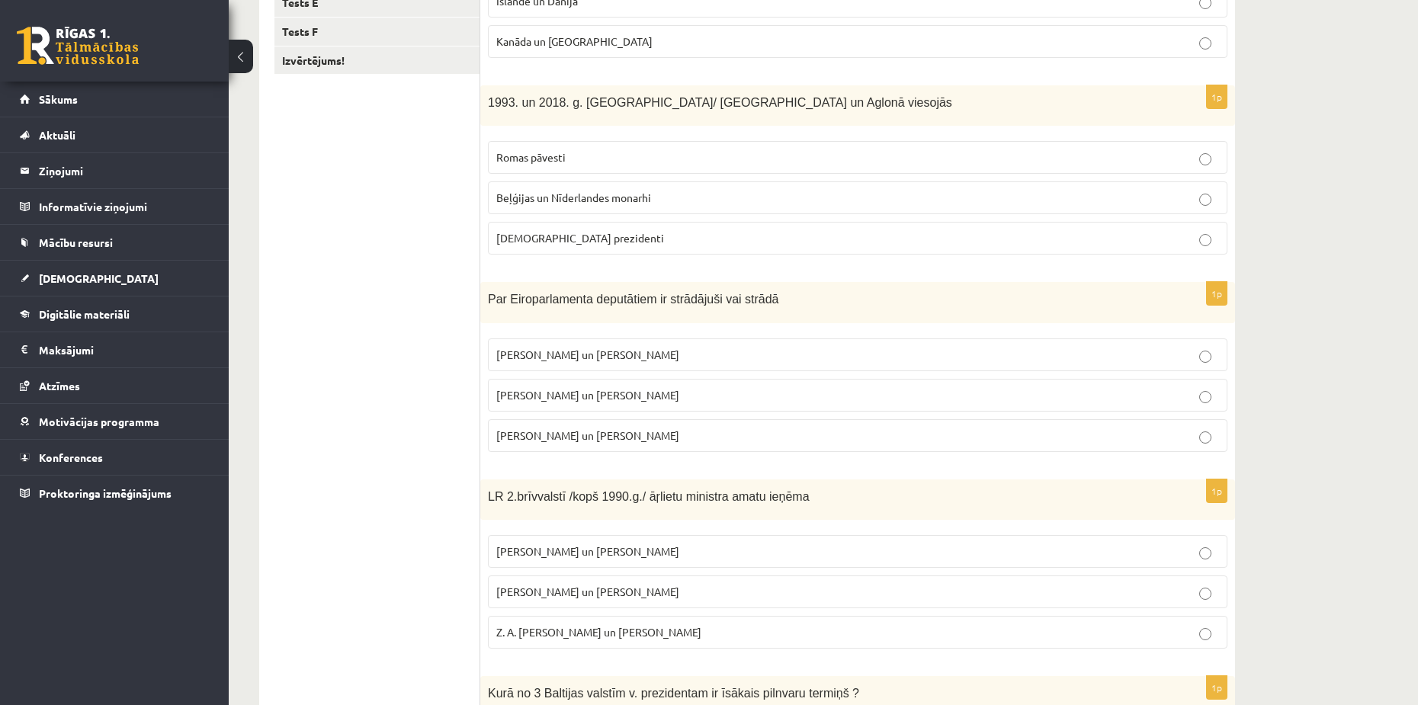
scroll to position [534, 0]
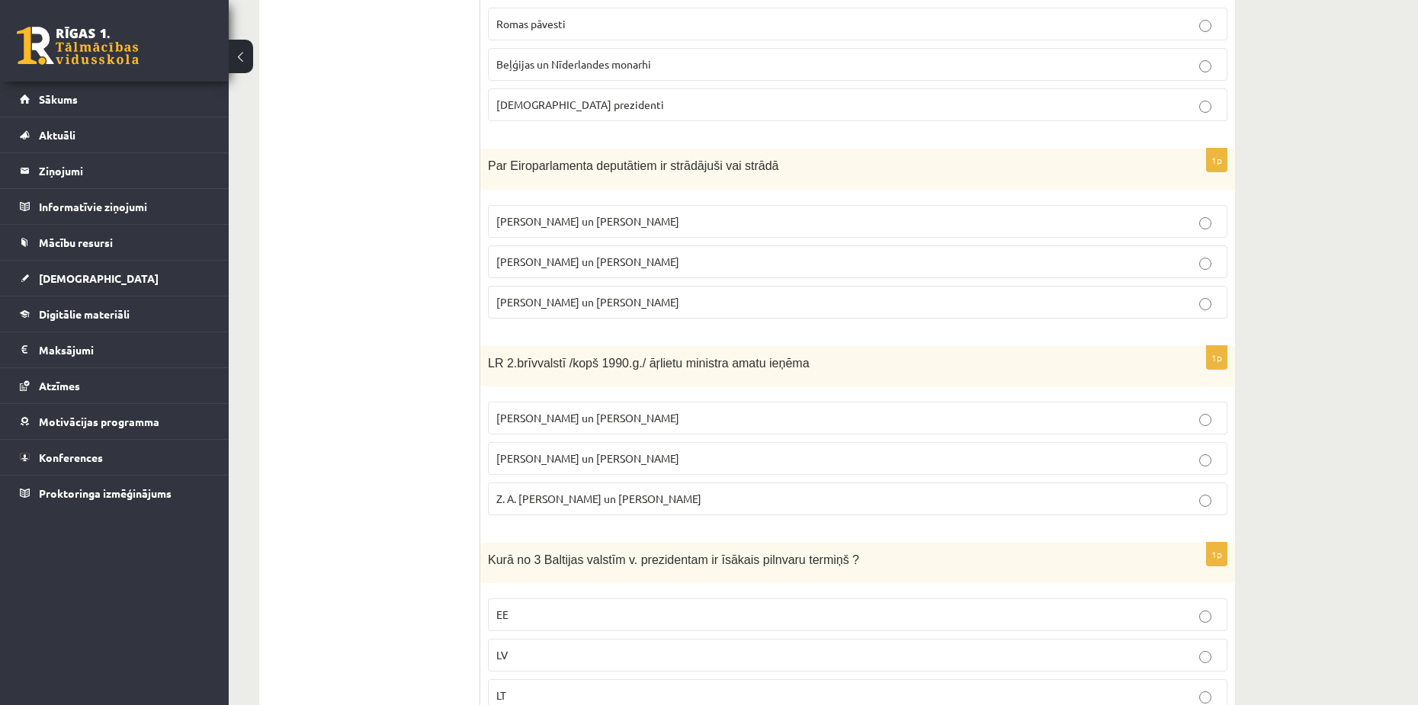
click at [552, 467] on p "A. Pabriks un J Jurkāns" at bounding box center [857, 459] width 723 height 16
click at [539, 422] on span "A. Pinočets un N. Mandela" at bounding box center [587, 418] width 183 height 14
click at [537, 270] on p "I. Vaidere un N. Ušakovs" at bounding box center [857, 262] width 723 height 16
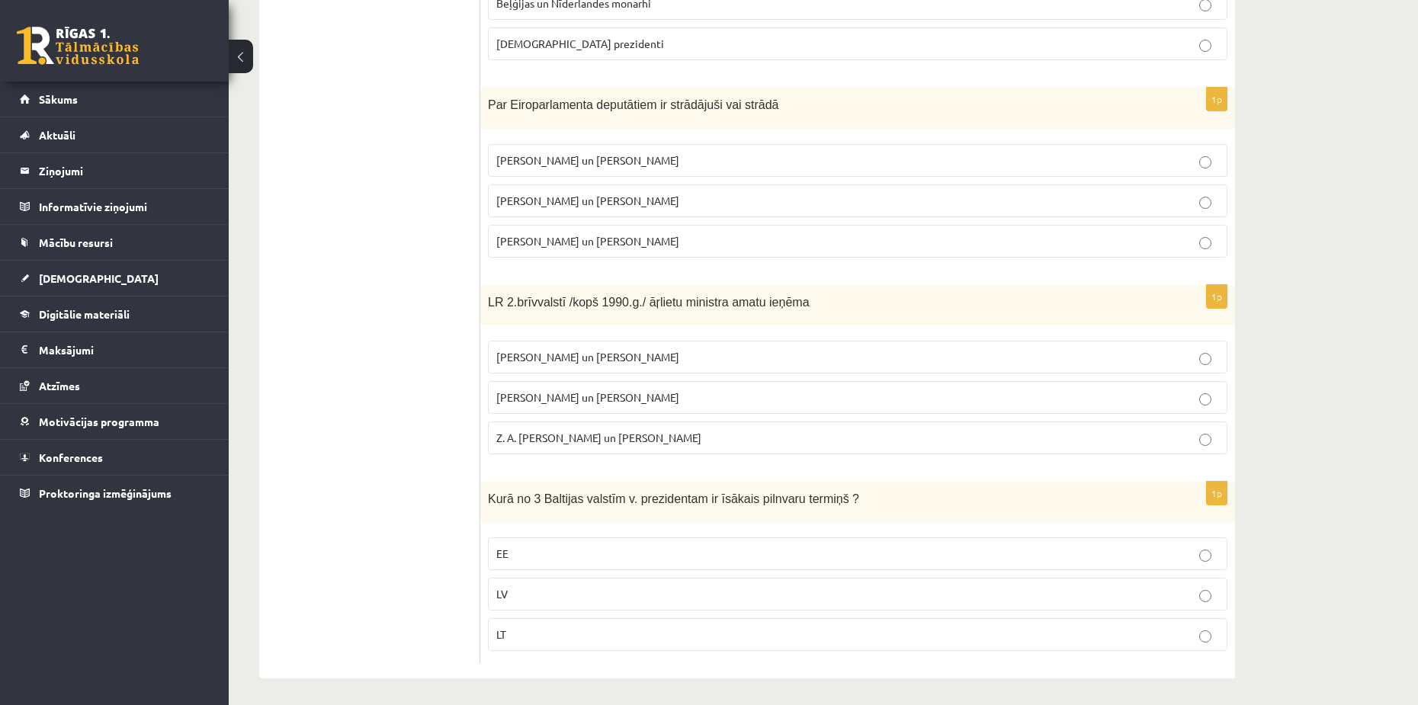
scroll to position [599, 0]
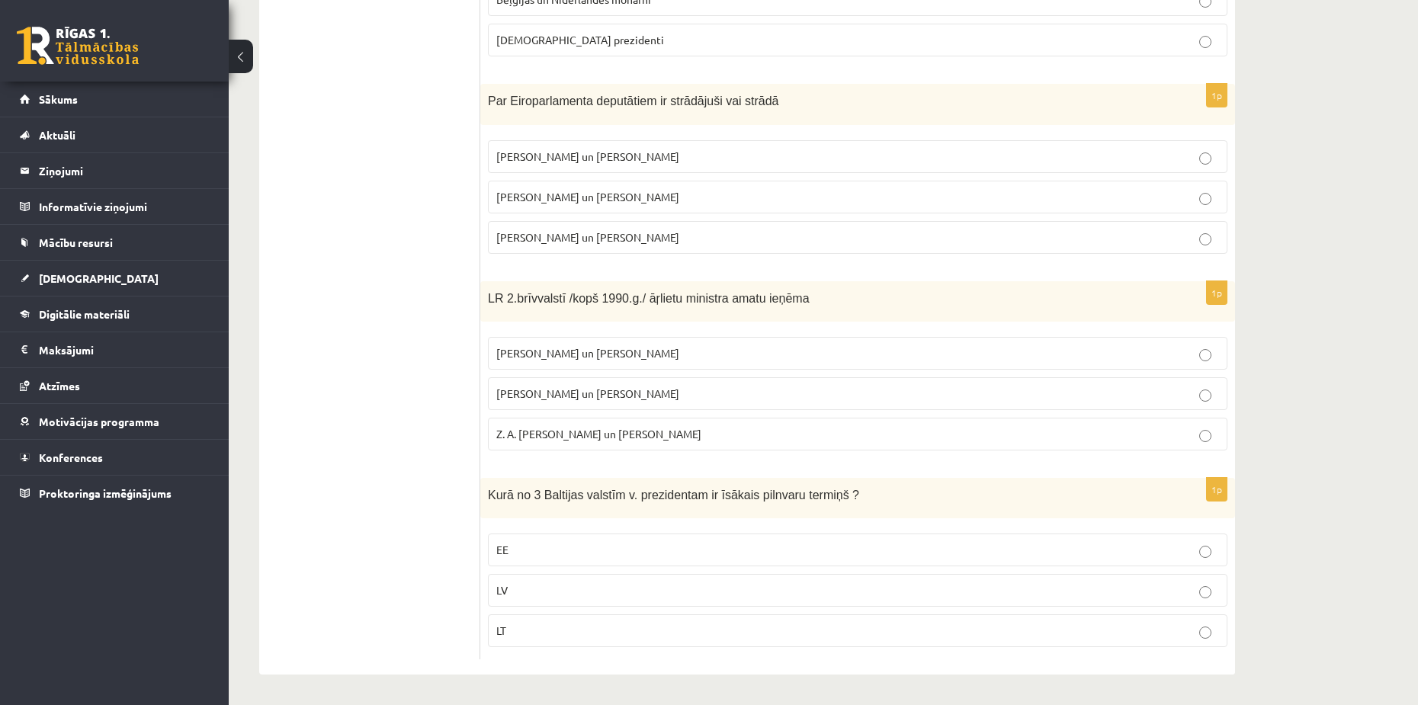
click at [517, 637] on p "LT" at bounding box center [857, 631] width 723 height 16
click at [546, 560] on label "EE" at bounding box center [858, 550] width 740 height 33
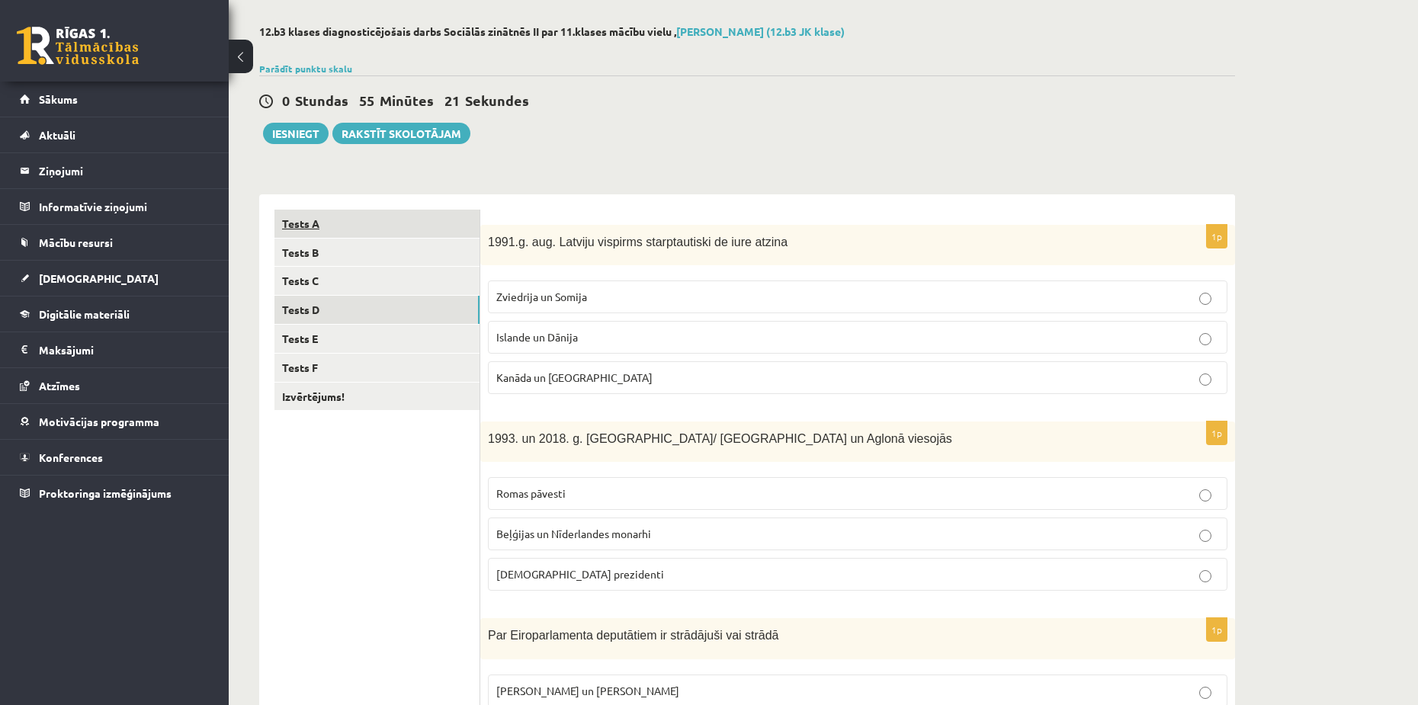
scroll to position [0, 0]
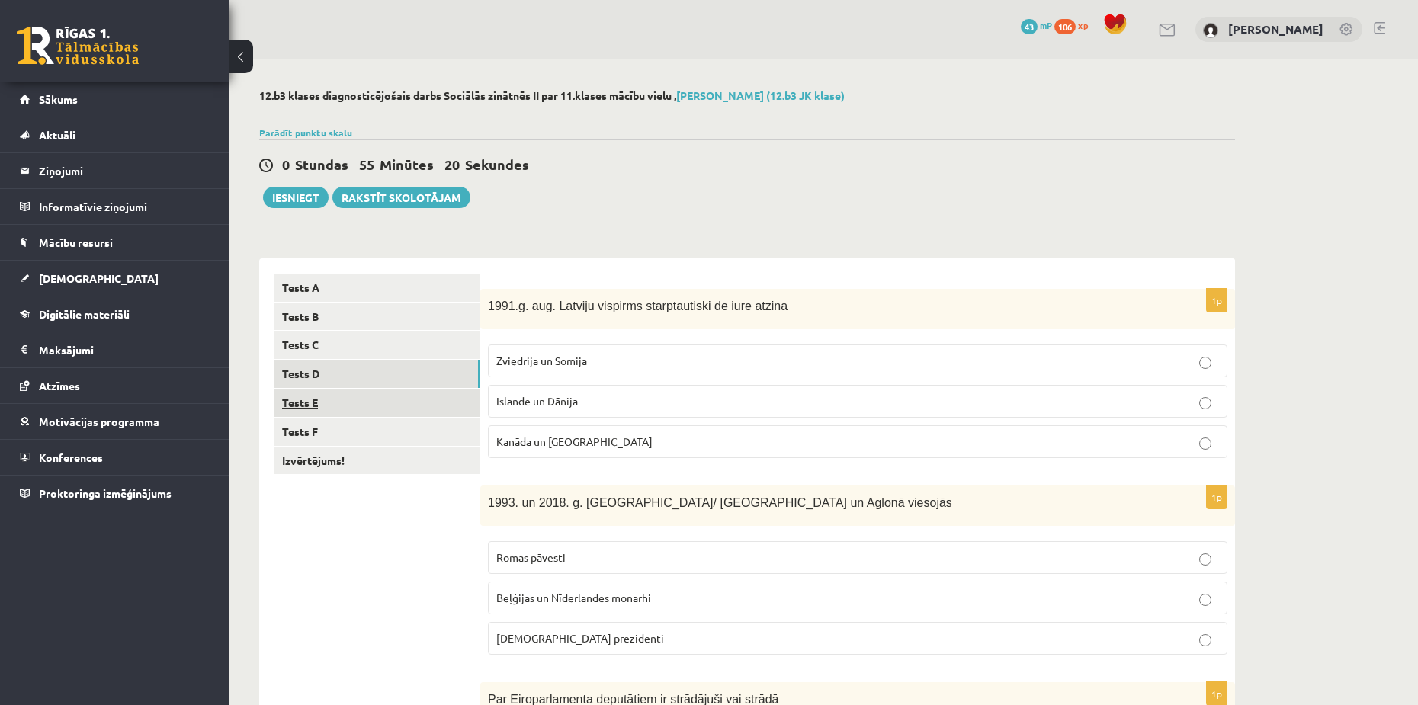
click at [297, 403] on link "Tests E" at bounding box center [377, 403] width 205 height 28
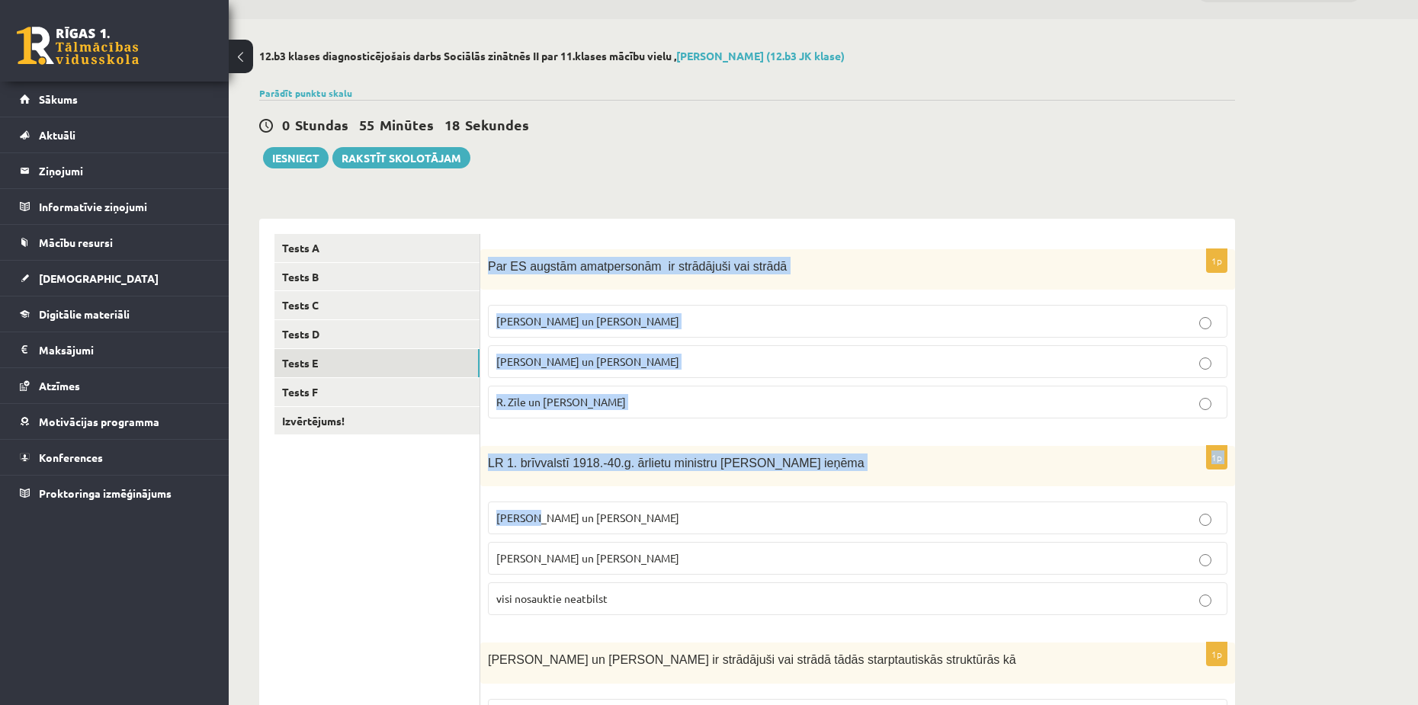
scroll to position [599, 0]
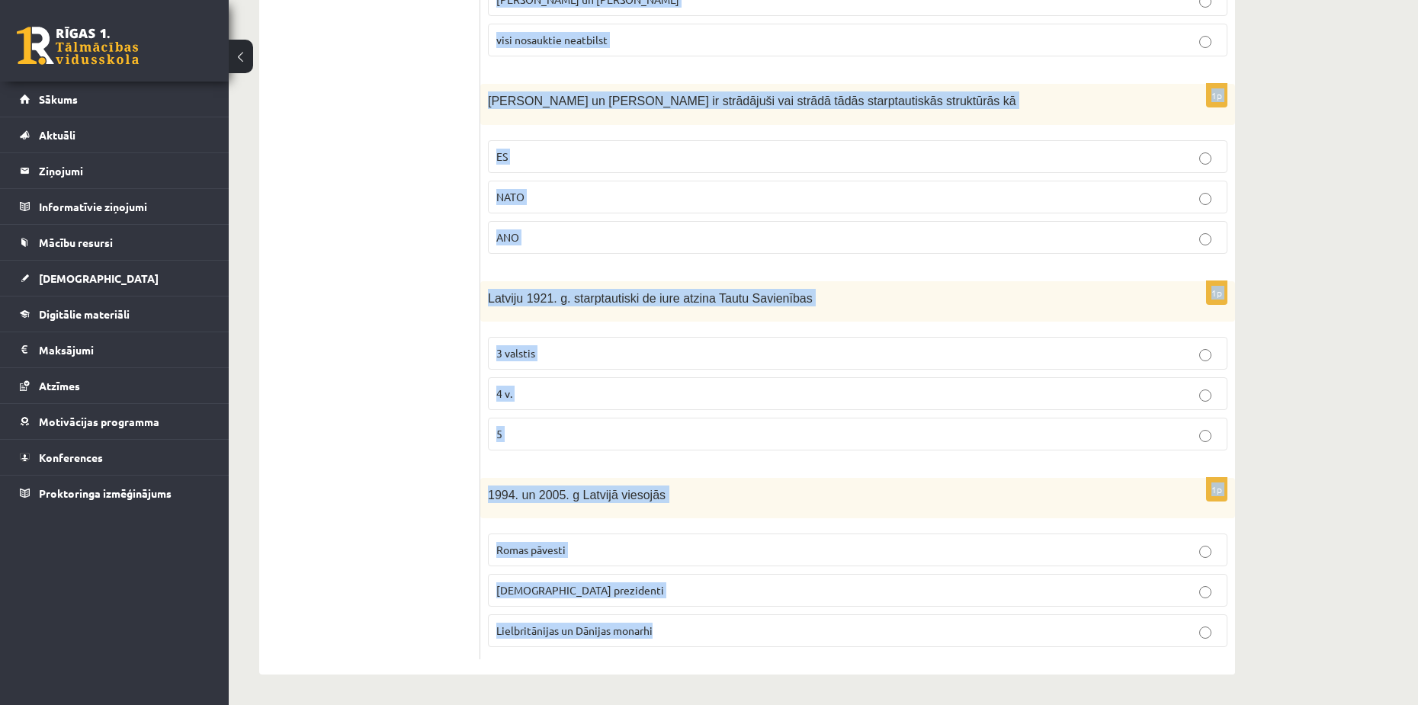
drag, startPoint x: 487, startPoint y: 301, endPoint x: 667, endPoint y: 652, distance: 394.6
click at [667, 652] on form "1p Par ES augstām amatpersonām ir strādājuši vai strādā M. Zālīte un Z. Liepiņš…" at bounding box center [858, 167] width 724 height 984
copy form "Par ES augstām amatpersonām ir strādājuši vai strādā M. Zālīte un Z. Liepiņš Va…"
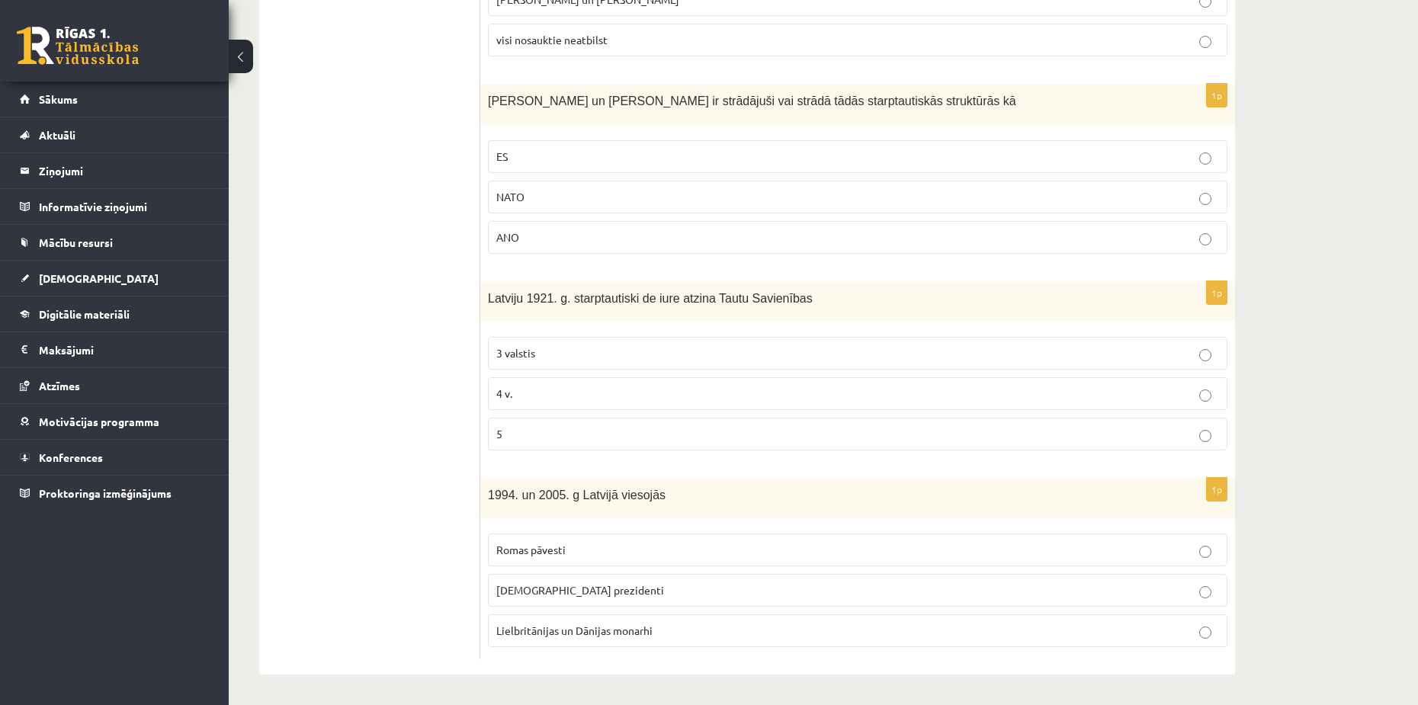
click at [422, 420] on ul "Tests A Tests B Tests C Tests D Tests E Tests F Izvērtējums!" at bounding box center [378, 167] width 206 height 984
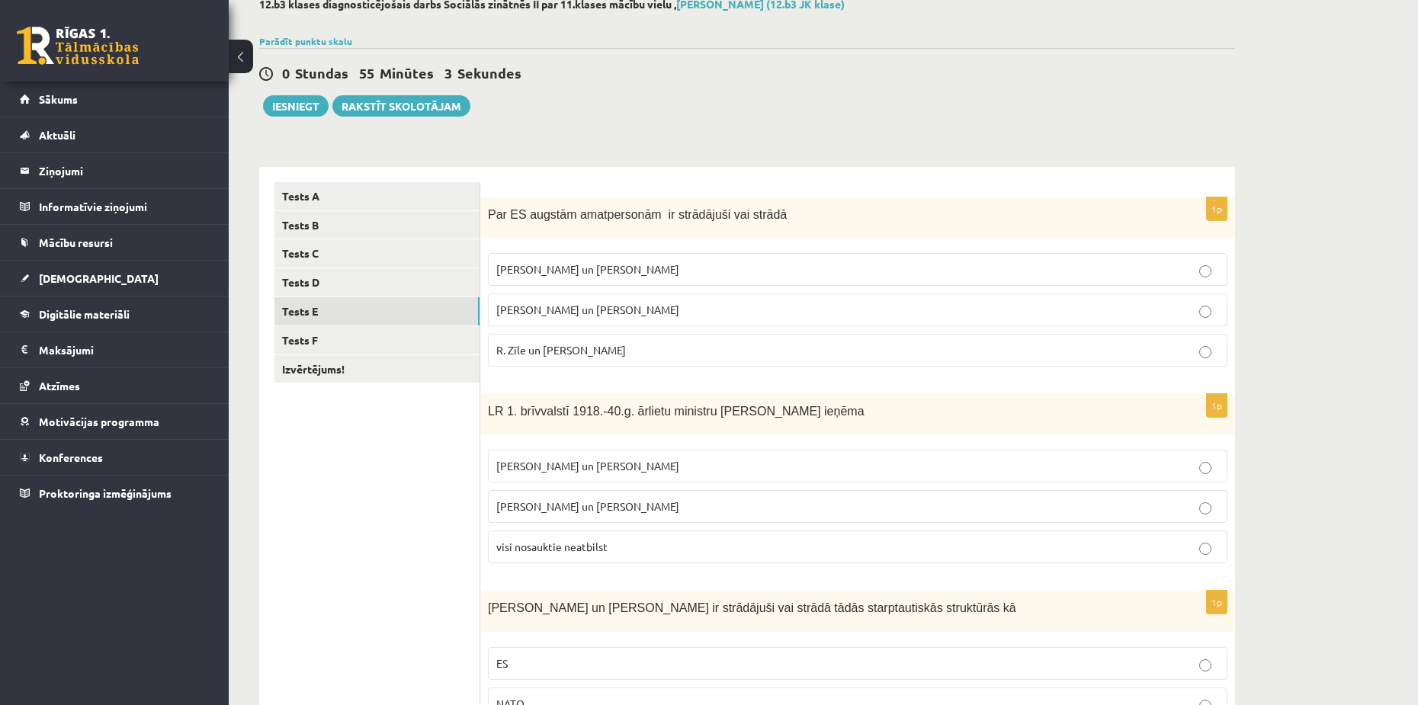
scroll to position [66, 0]
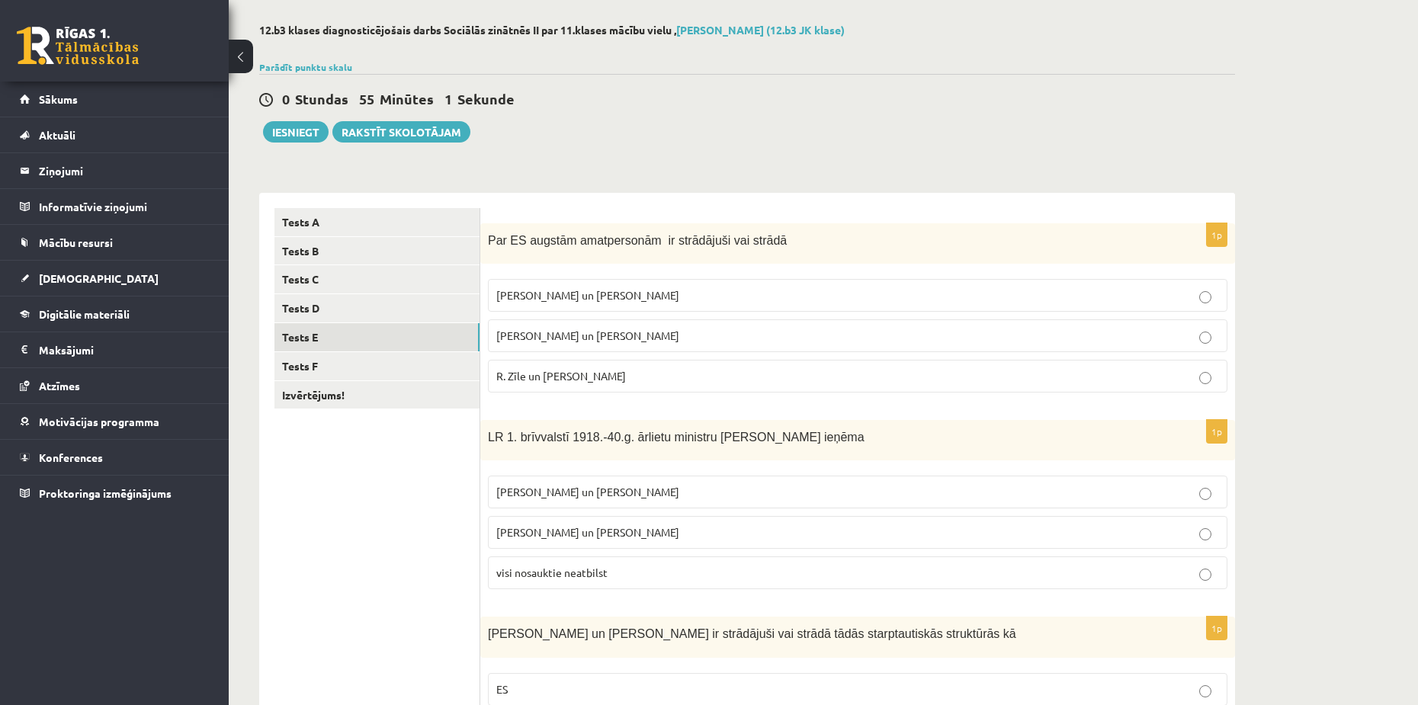
click at [561, 371] on span "R. Zīle un V.Dombrovskis" at bounding box center [561, 376] width 130 height 14
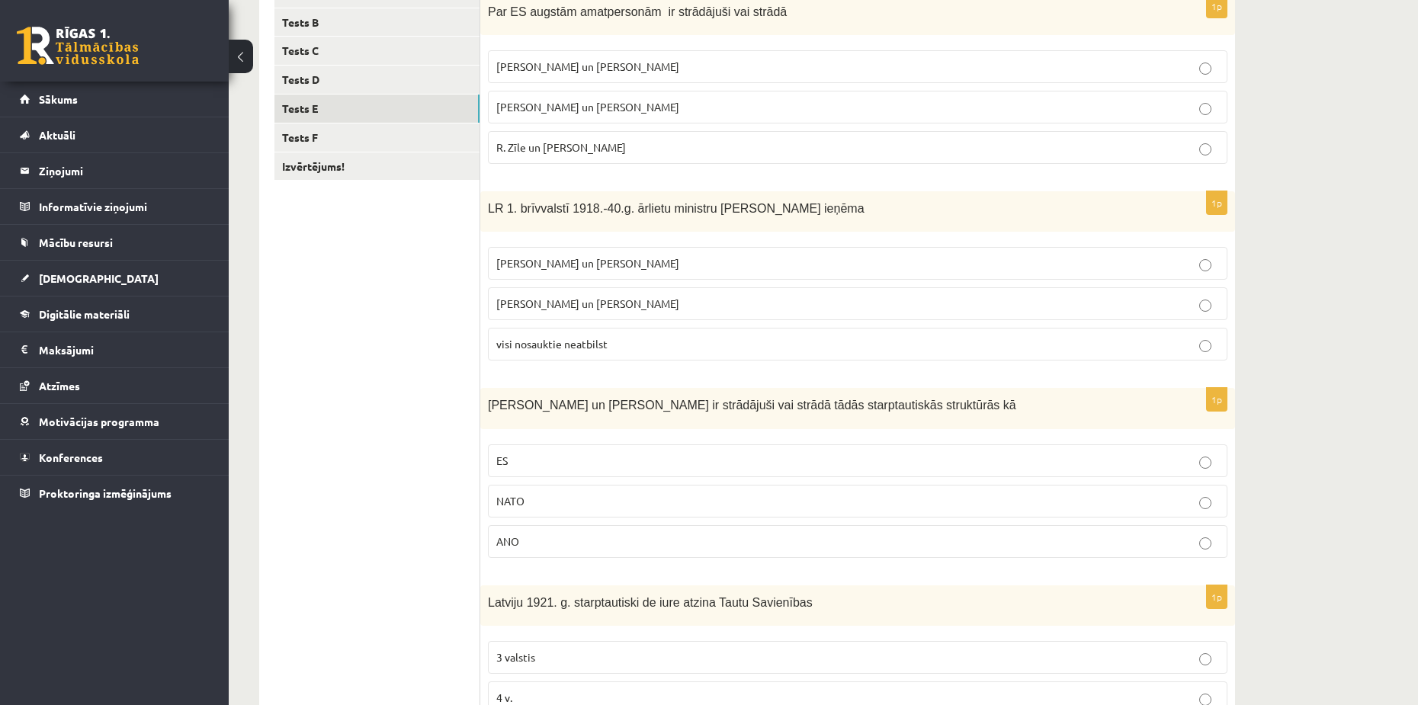
click at [541, 256] on p "Z. Meierovics un V. Munters" at bounding box center [857, 263] width 723 height 16
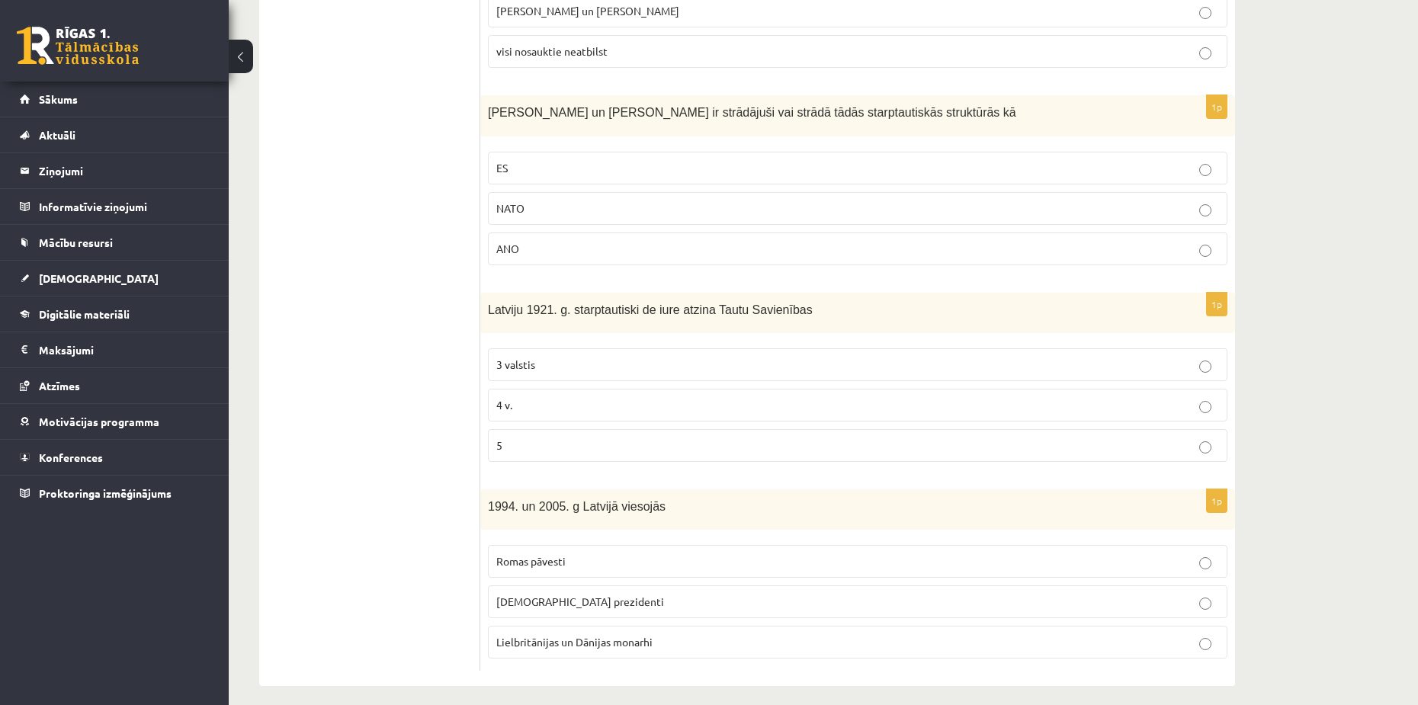
scroll to position [599, 0]
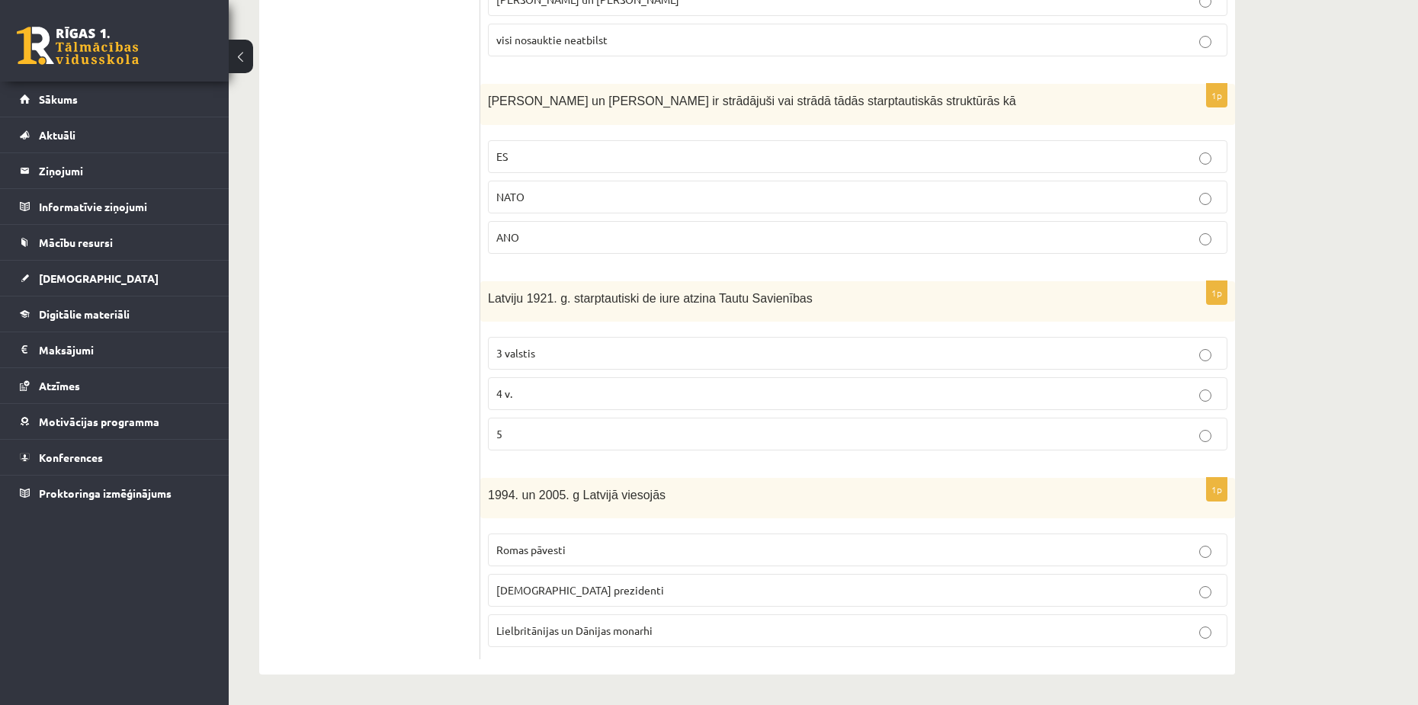
click at [506, 393] on span "4 v." at bounding box center [504, 394] width 16 height 14
click at [506, 159] on span "ES" at bounding box center [501, 156] width 11 height 14
click at [551, 592] on span "ASV prezidenti" at bounding box center [580, 590] width 168 height 14
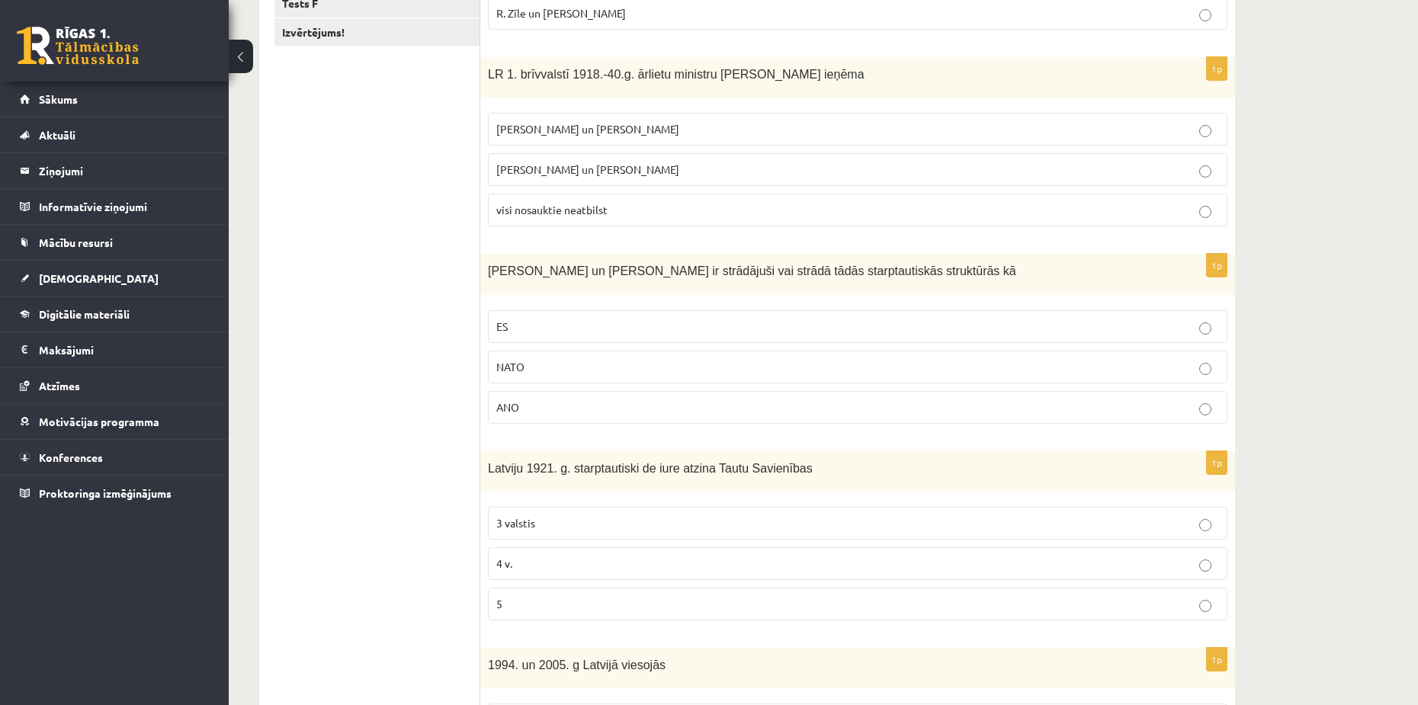
scroll to position [218, 0]
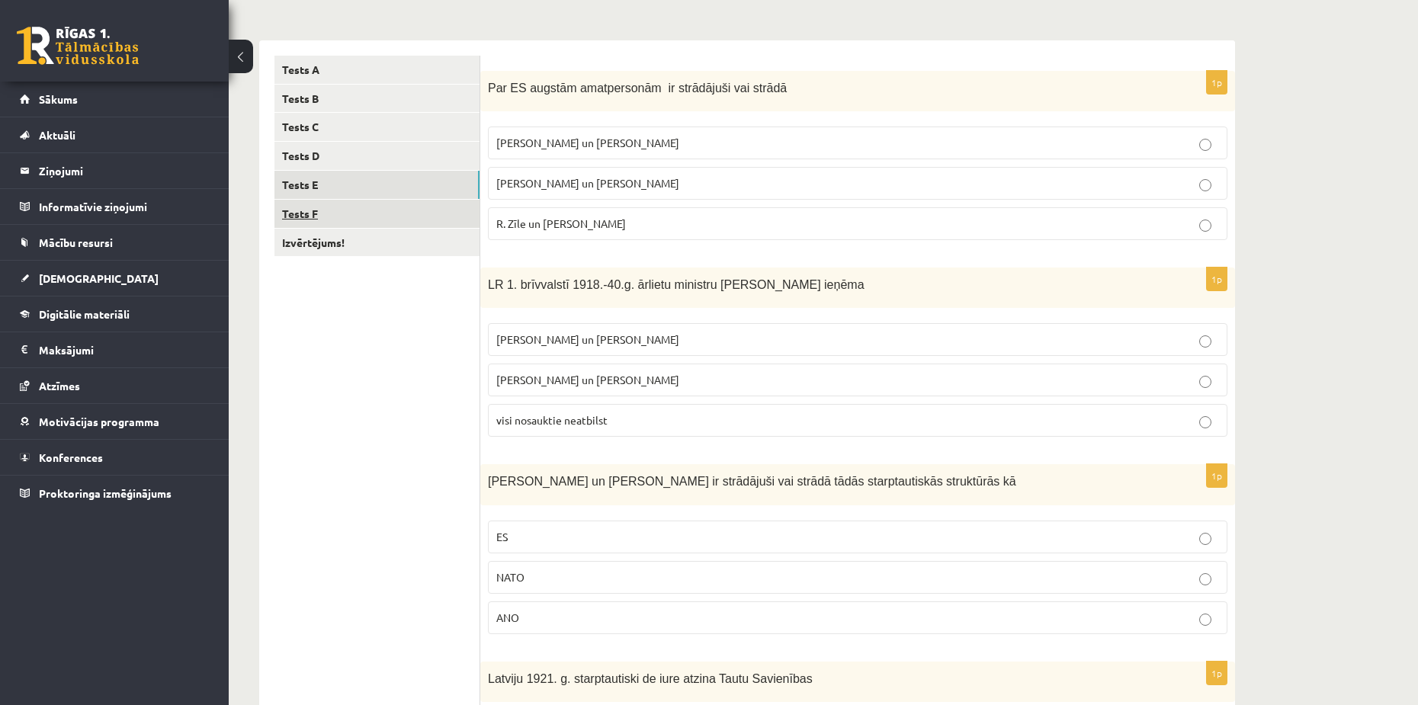
click at [309, 221] on link "Tests F" at bounding box center [377, 214] width 205 height 28
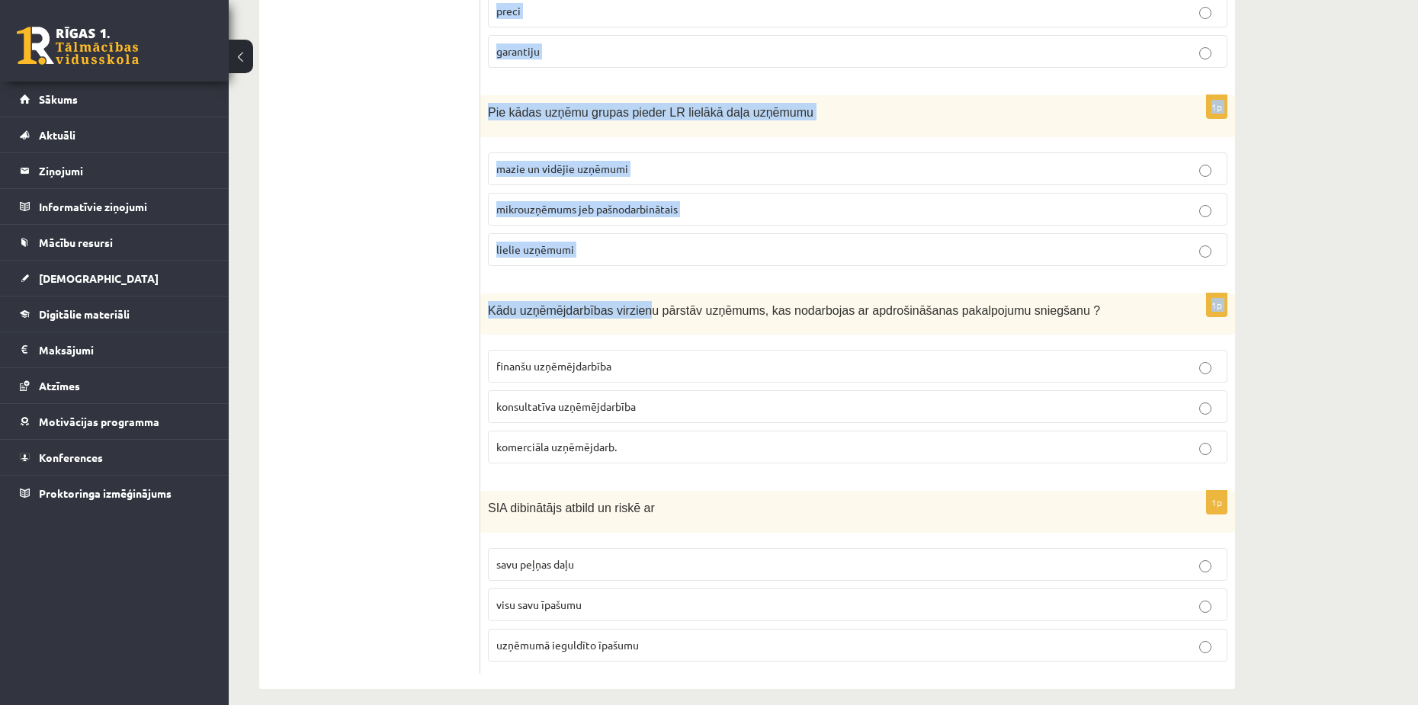
scroll to position [605, 0]
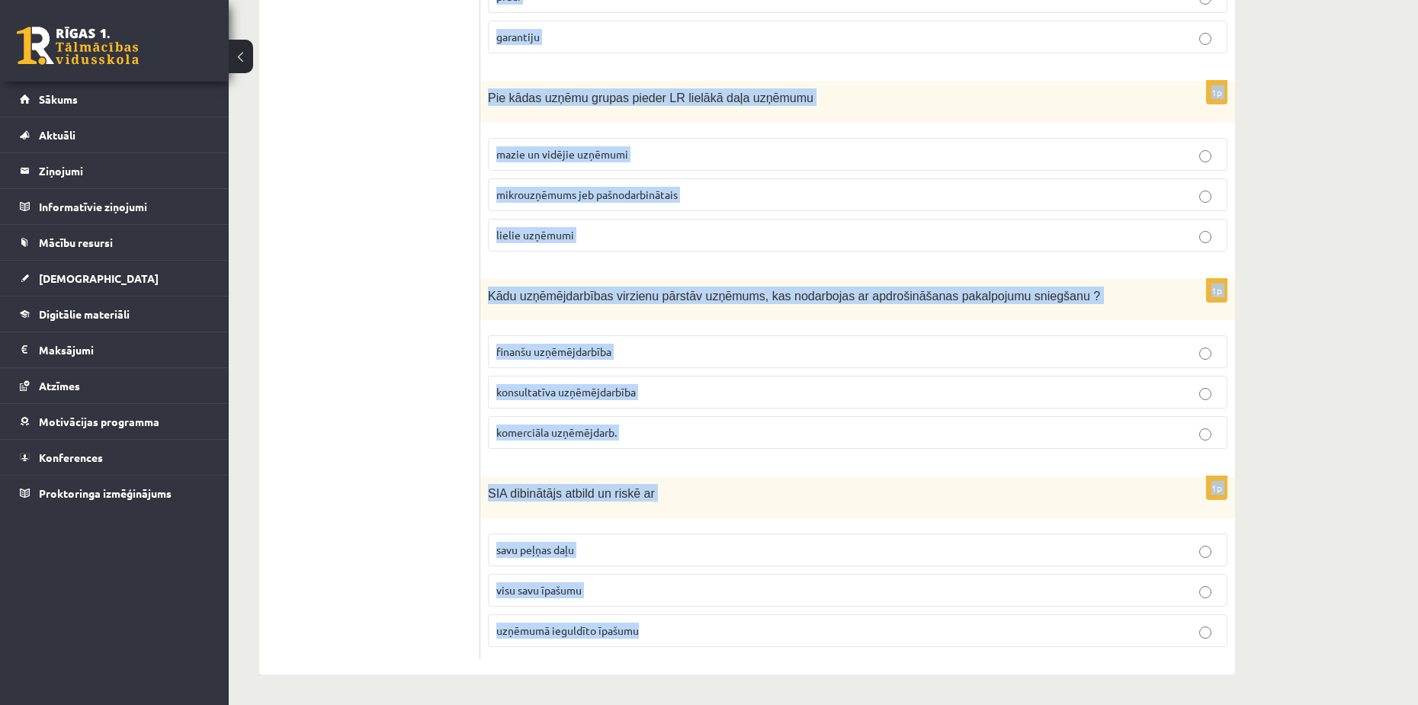
drag, startPoint x: 489, startPoint y: 82, endPoint x: 663, endPoint y: 621, distance: 566.0
click at [663, 621] on form "1p Pie kapitālsabiedrībām pieder ģimenes uzņēmumi un individuālie komersanti A/…" at bounding box center [858, 165] width 724 height 990
copy form "Pie kapitālsabiedrībām pieder ģimenes uzņēmumi un individuālie komersanti A/S u…"
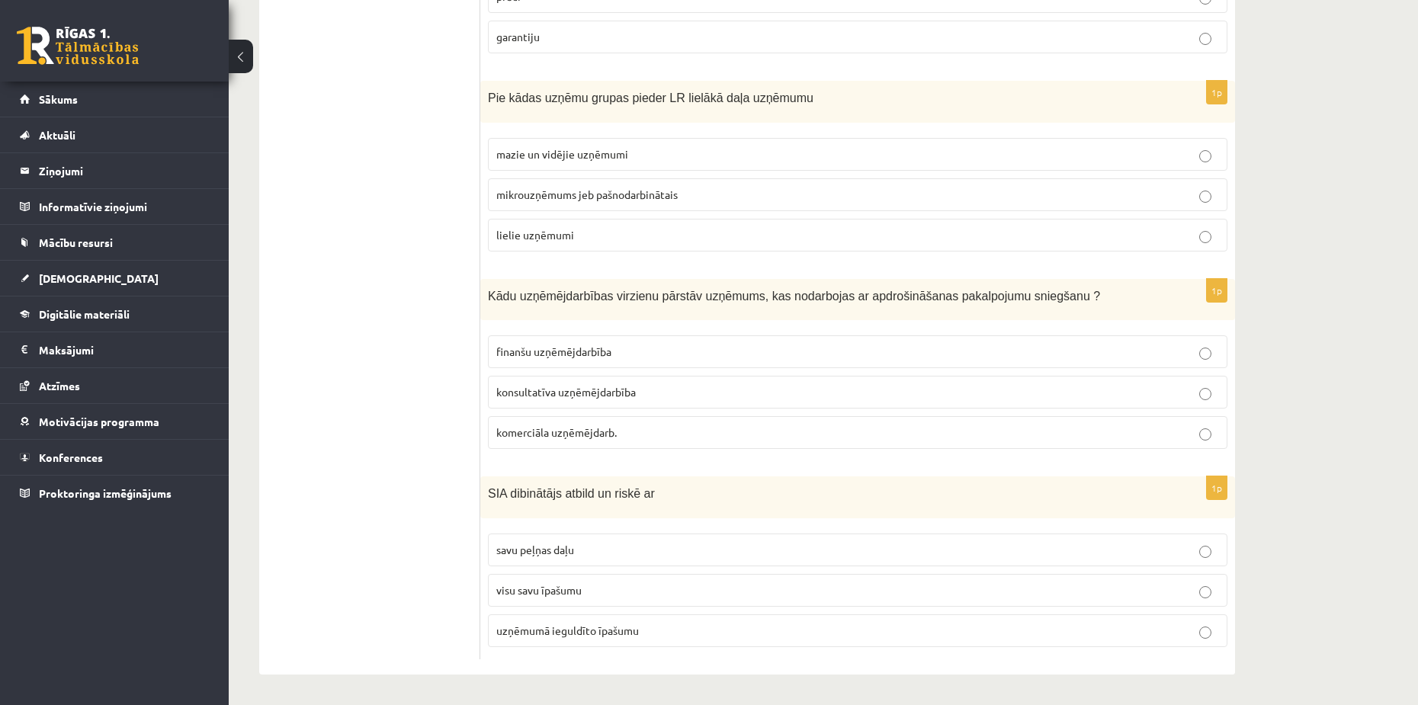
click at [313, 409] on ul "Tests A Tests B Tests C Tests D Tests E Tests F Izvērtējums!" at bounding box center [378, 165] width 206 height 990
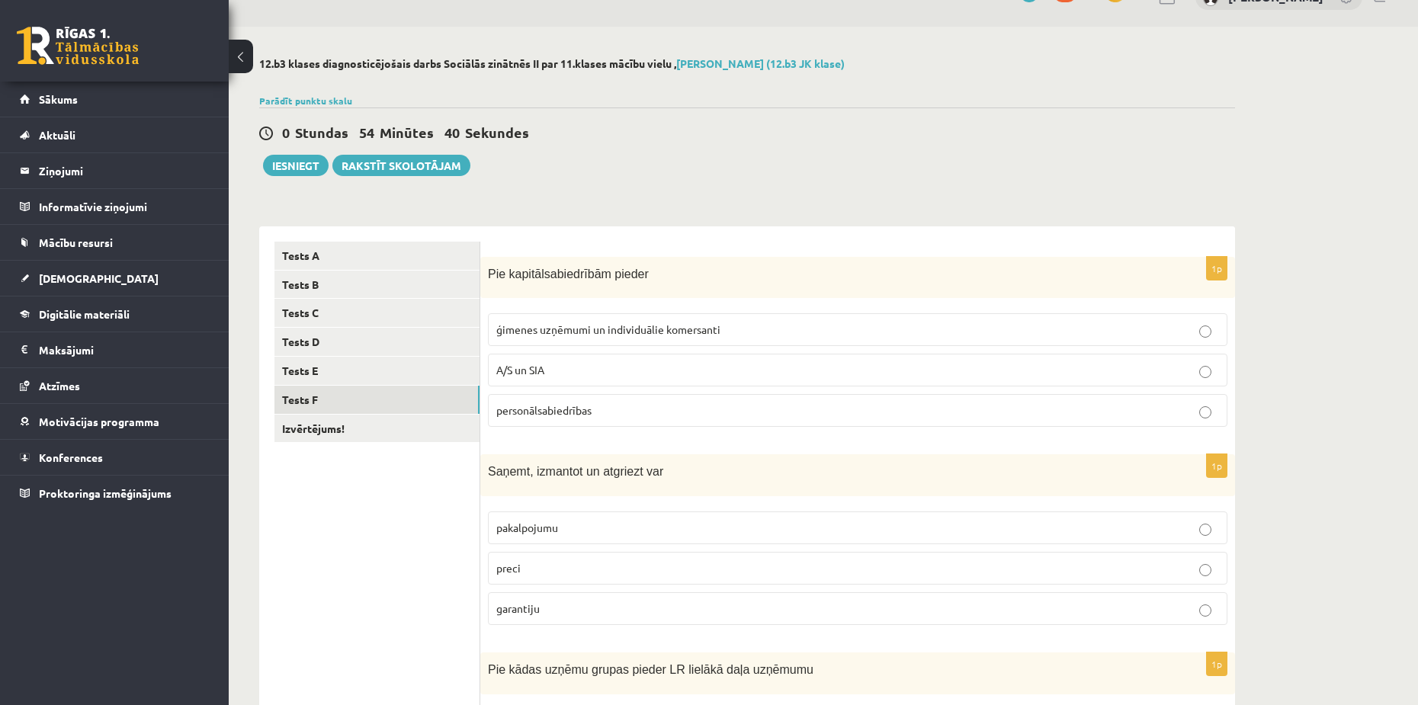
scroll to position [0, 0]
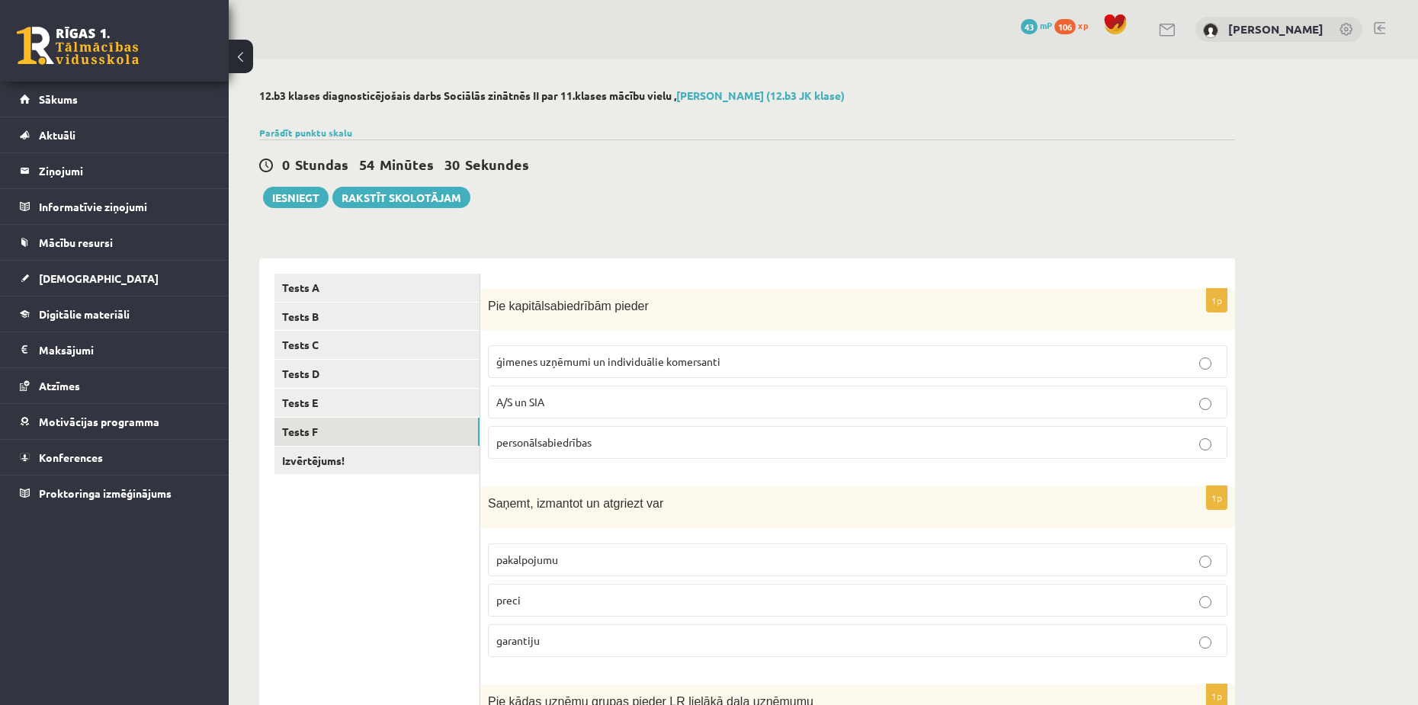
click at [563, 394] on label "A/S un SIA" at bounding box center [858, 402] width 740 height 33
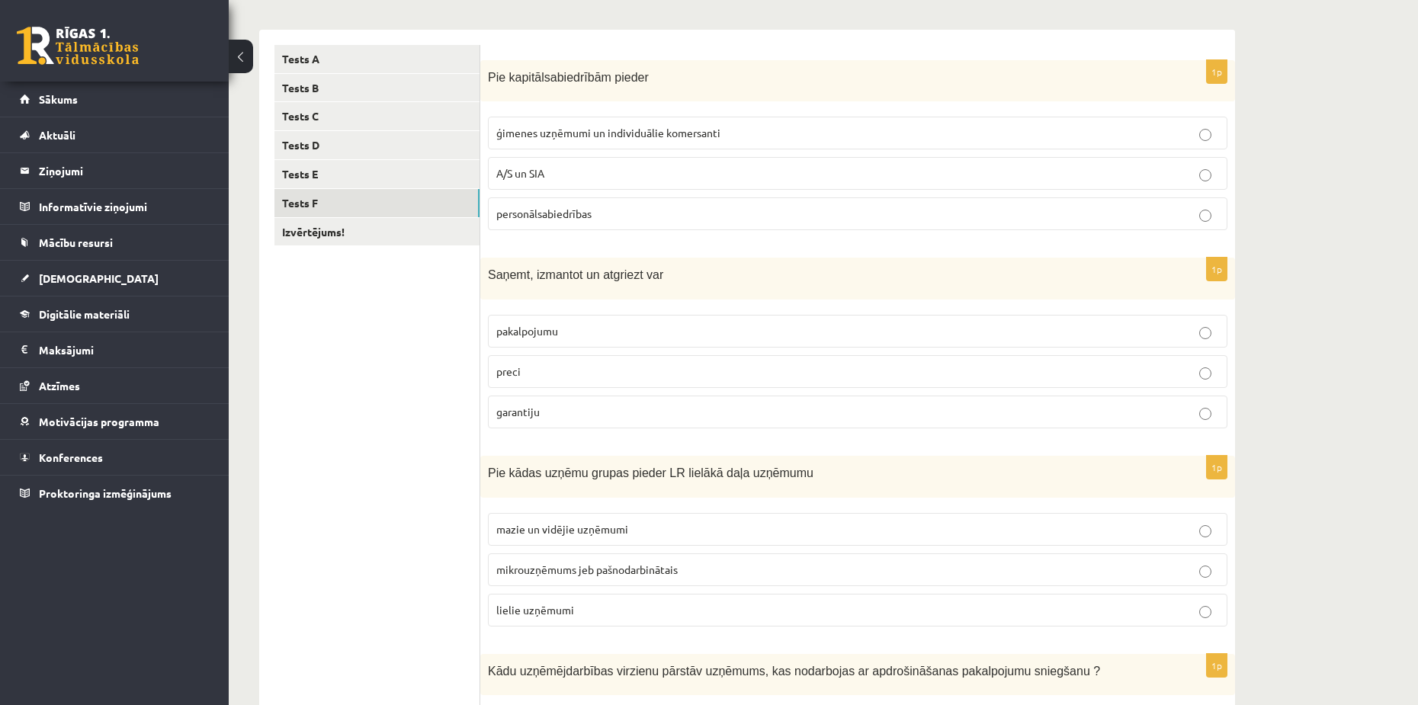
scroll to position [305, 0]
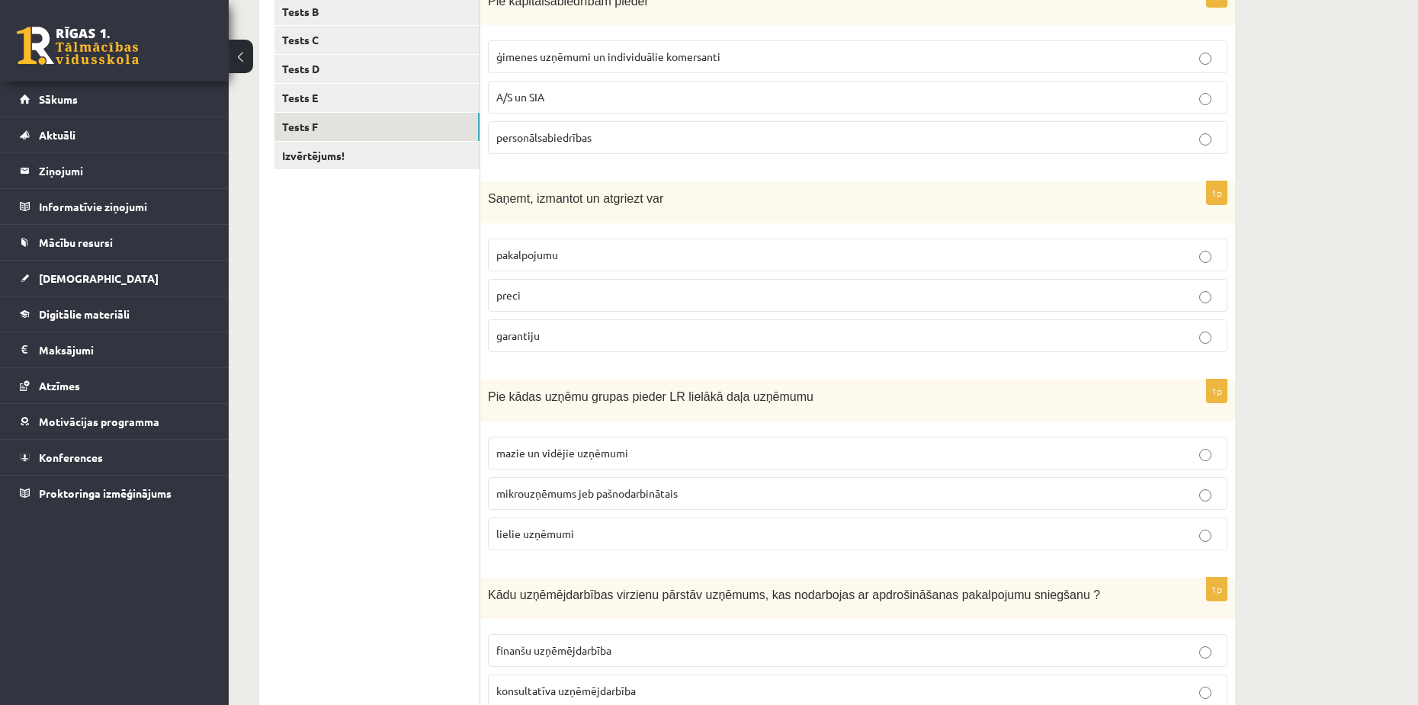
click at [376, 355] on ul "Tests A Tests B Tests C Tests D Tests E Tests F Izvērtējums!" at bounding box center [378, 464] width 206 height 990
click at [533, 288] on p "preci" at bounding box center [857, 295] width 723 height 16
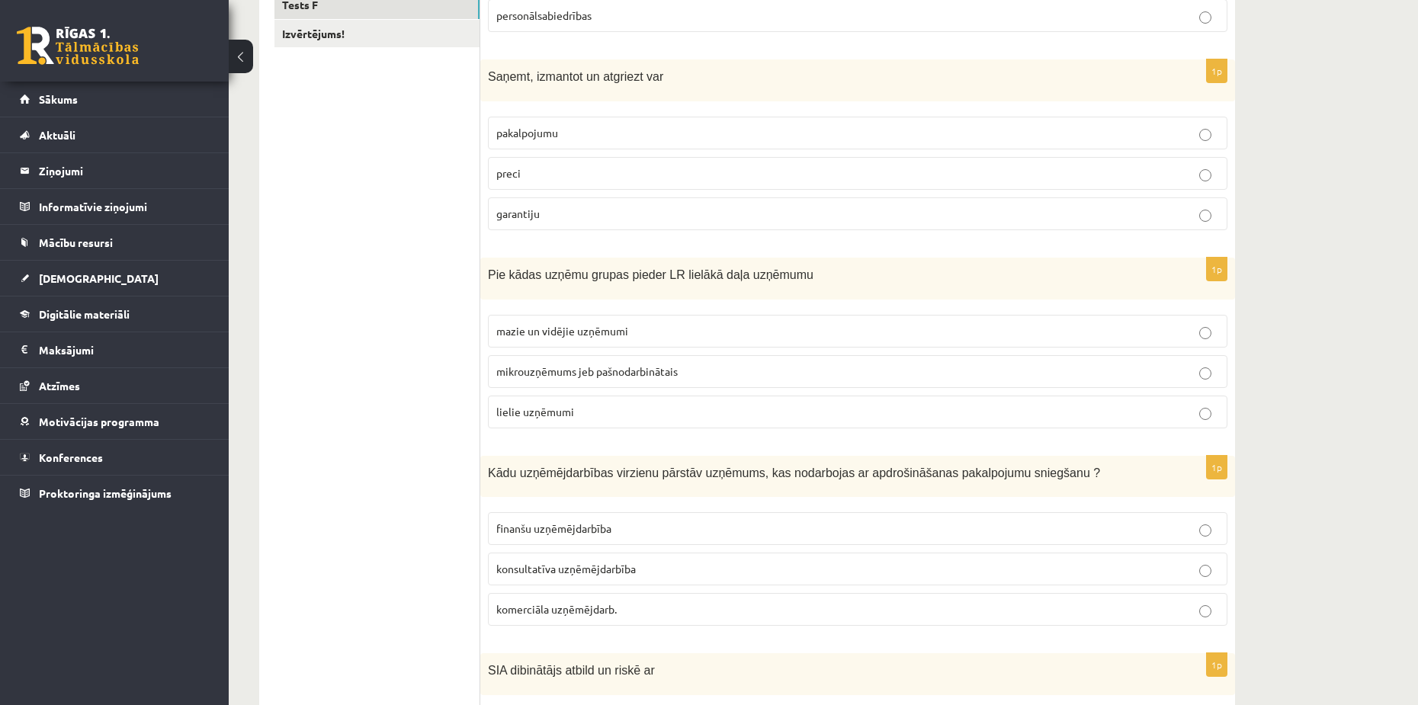
scroll to position [458, 0]
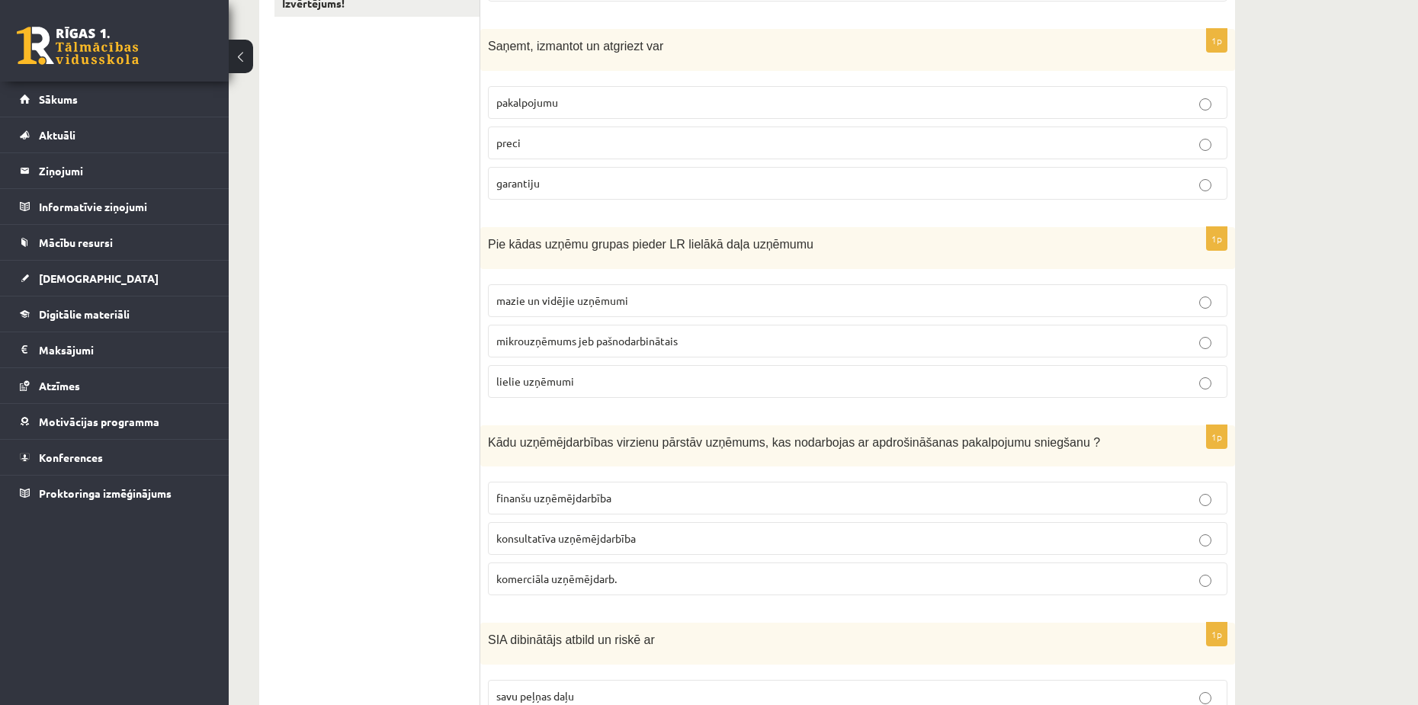
click at [522, 336] on span "mikrouzņēmums jeb pašnodarbinātais" at bounding box center [586, 341] width 181 height 14
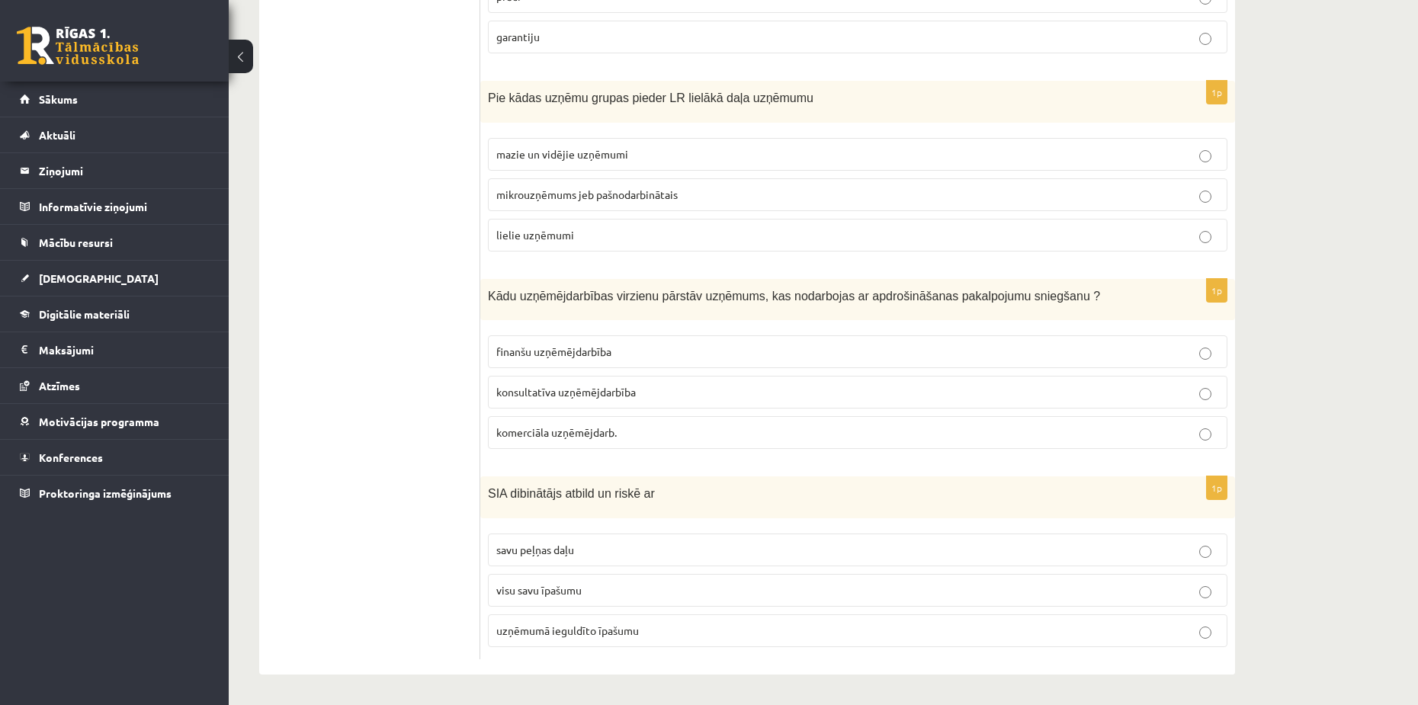
scroll to position [605, 0]
click at [293, 395] on ul "Tests A Tests B Tests C Tests D Tests E Tests F Izvērtējums!" at bounding box center [378, 165] width 206 height 990
click at [567, 634] on span "uzņēmumā ieguldīto īpašumu" at bounding box center [567, 631] width 143 height 14
click at [559, 351] on span "finanšu uzņēmējdarbība" at bounding box center [553, 352] width 115 height 14
click at [559, 418] on fieldset "finanšu uzņēmējdarbība konsultatīva uzņēmējdarbība komerciāla uzņēmējdarb." at bounding box center [858, 391] width 740 height 126
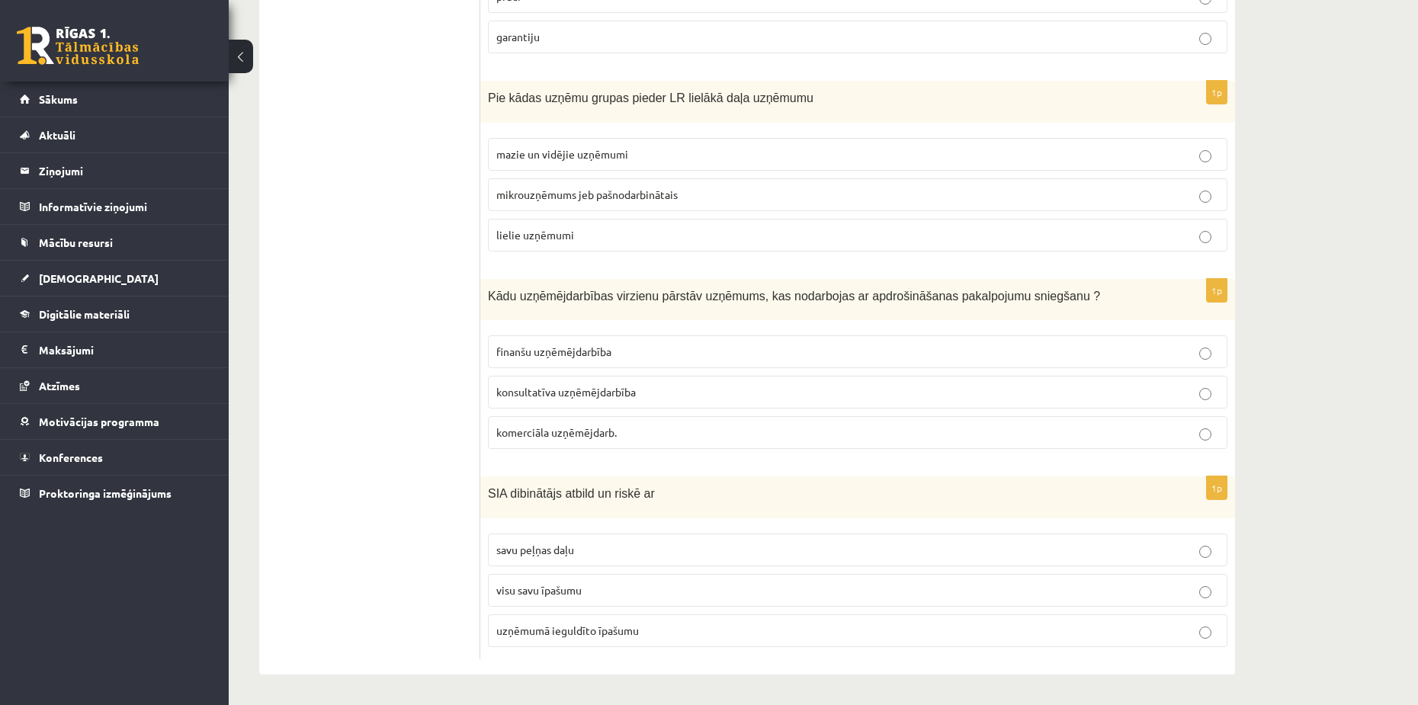
click at [488, 388] on label "konsultatīva uzņēmējdarbība" at bounding box center [858, 392] width 740 height 33
click at [506, 386] on span "konsultatīva uzņēmējdarbība" at bounding box center [566, 392] width 140 height 14
click at [505, 344] on p "finanšu uzņēmējdarbība" at bounding box center [857, 352] width 723 height 16
click at [530, 388] on span "konsultatīva uzņēmējdarbība" at bounding box center [566, 392] width 140 height 14
click at [526, 362] on label "finanšu uzņēmējdarbība" at bounding box center [858, 352] width 740 height 33
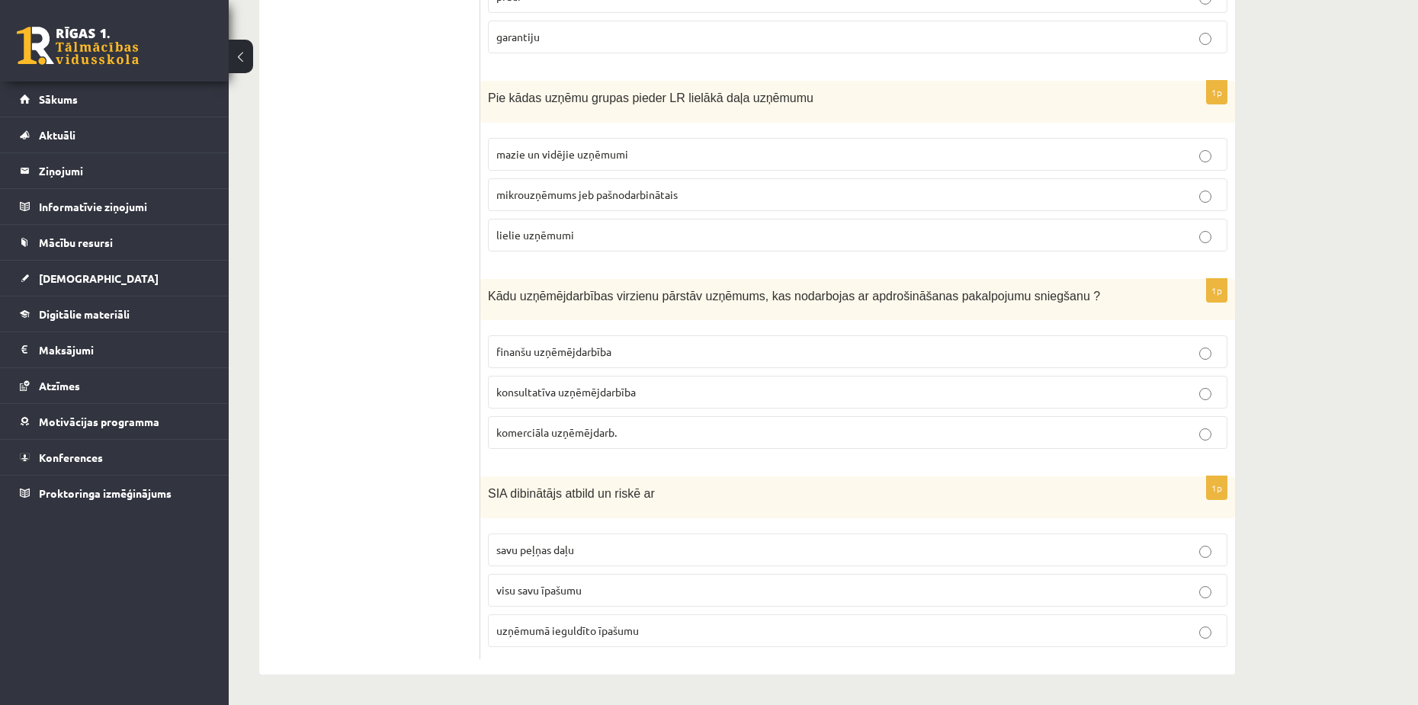
click at [525, 395] on span "konsultatīva uzņēmējdarbība" at bounding box center [566, 392] width 140 height 14
click at [519, 356] on span "finanšu uzņēmējdarbība" at bounding box center [553, 352] width 115 height 14
click at [522, 383] on label "konsultatīva uzņēmējdarbība" at bounding box center [858, 392] width 740 height 33
click at [515, 346] on span "finanšu uzņēmējdarbība" at bounding box center [553, 352] width 115 height 14
click at [516, 402] on label "konsultatīva uzņēmējdarbība" at bounding box center [858, 392] width 740 height 33
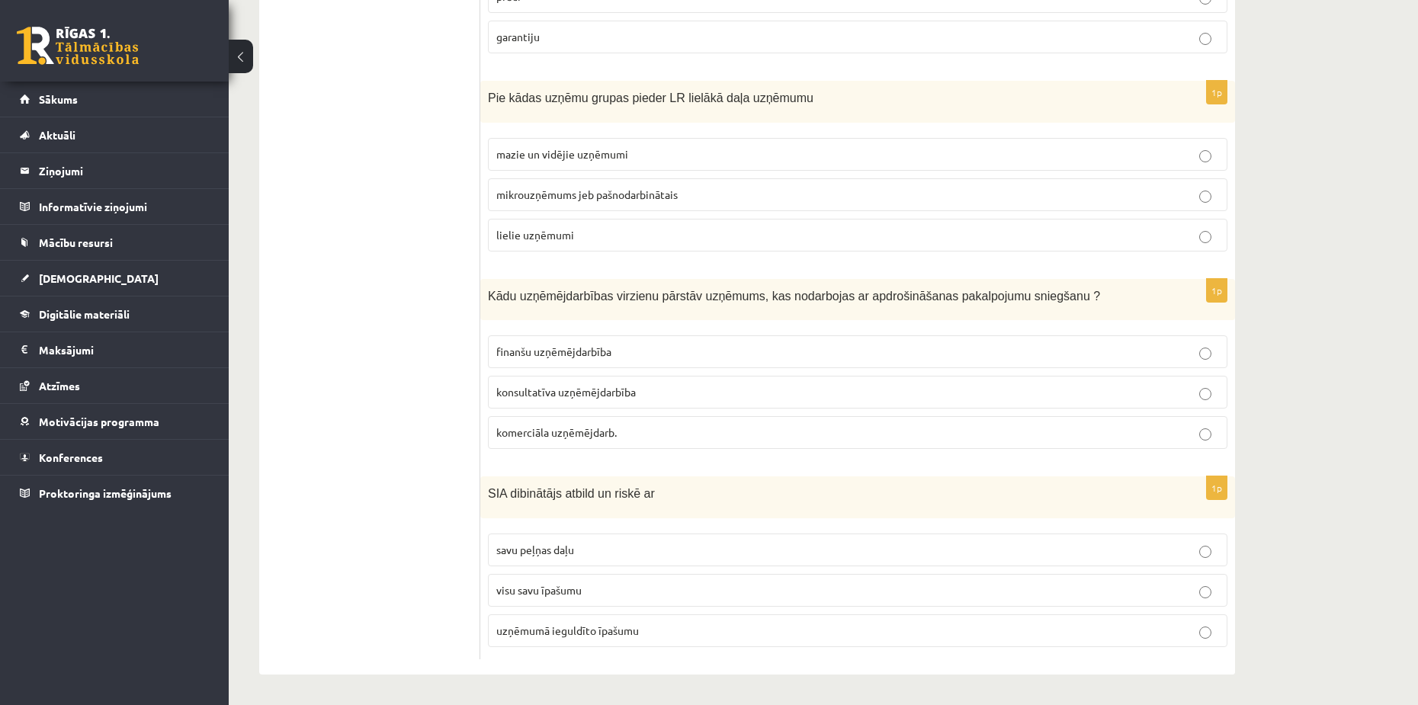
click at [531, 435] on span "komerciāla uzņēmējdarb." at bounding box center [556, 433] width 120 height 14
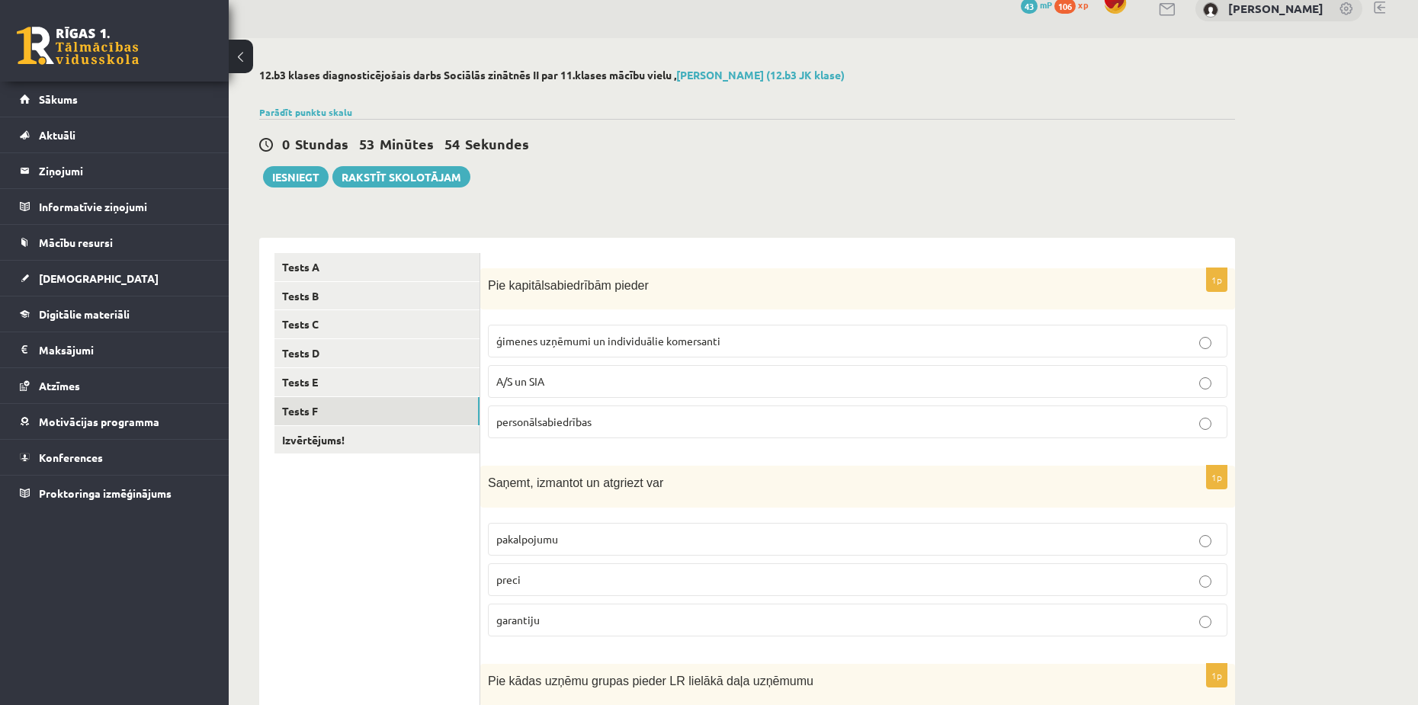
scroll to position [0, 0]
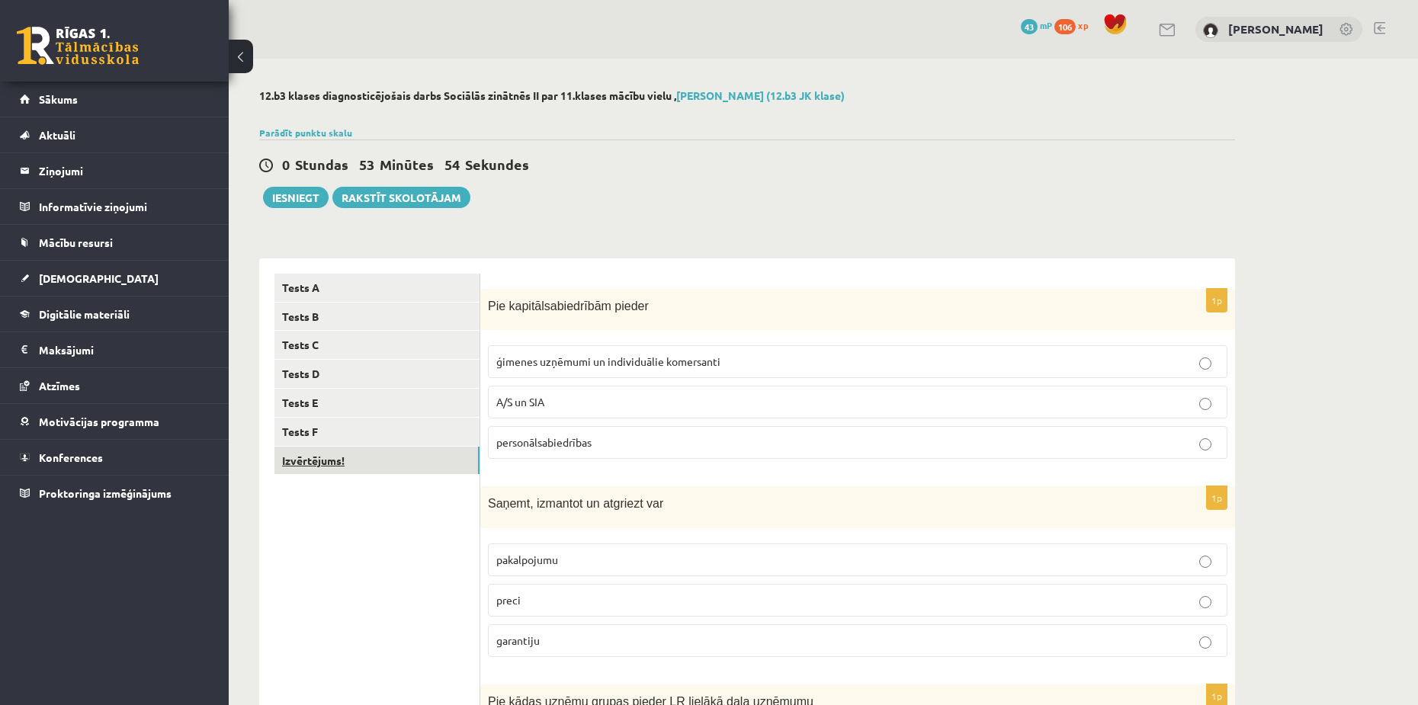
click at [327, 459] on link "Izvērtējums!" at bounding box center [377, 461] width 205 height 28
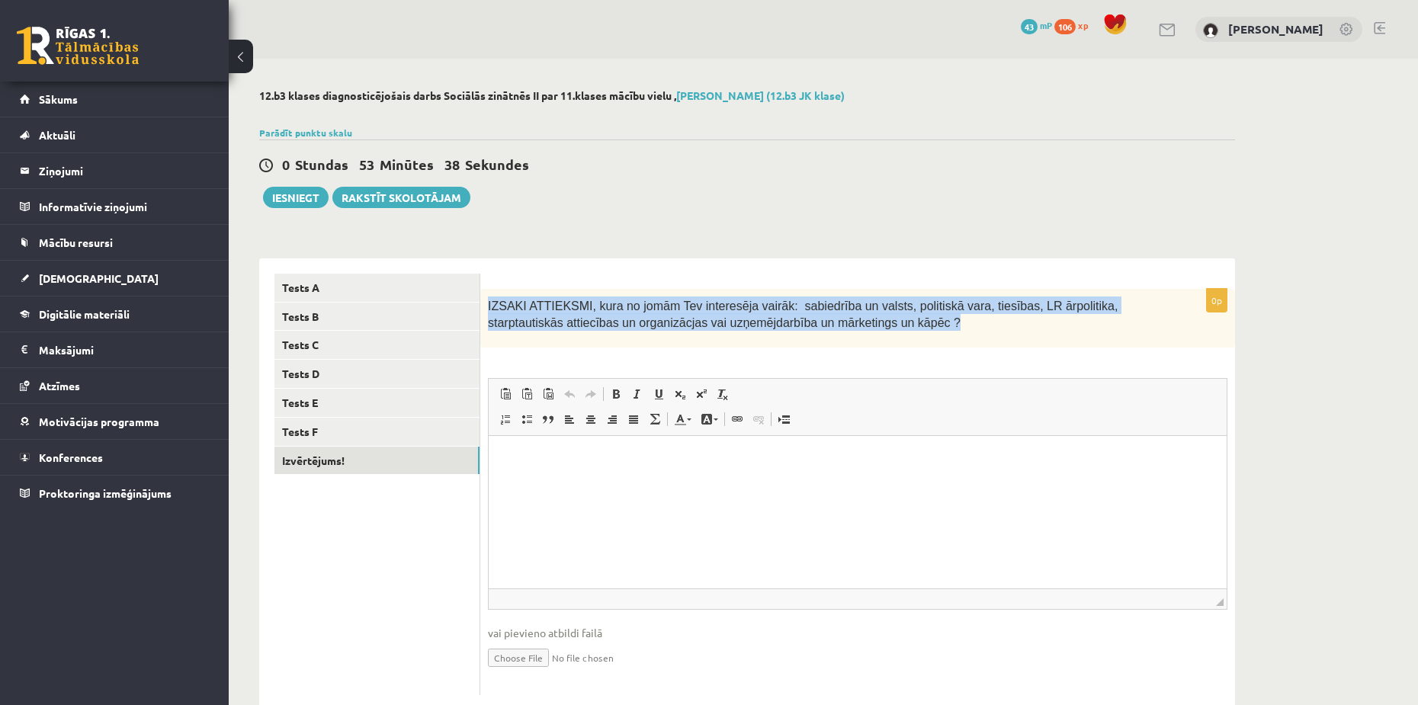
drag, startPoint x: 488, startPoint y: 304, endPoint x: 859, endPoint y: 323, distance: 371.8
click at [859, 323] on p "IZSAKI ATTIEKSMI, kura no jomām Tev interesēja vairāk: sabiedrība un valsts, po…" at bounding box center [819, 314] width 663 height 34
copy span "IZSAKI ATTIEKSMI, kura no jomām Tev interesēja vairāk: sabiedrība un valsts, po…"
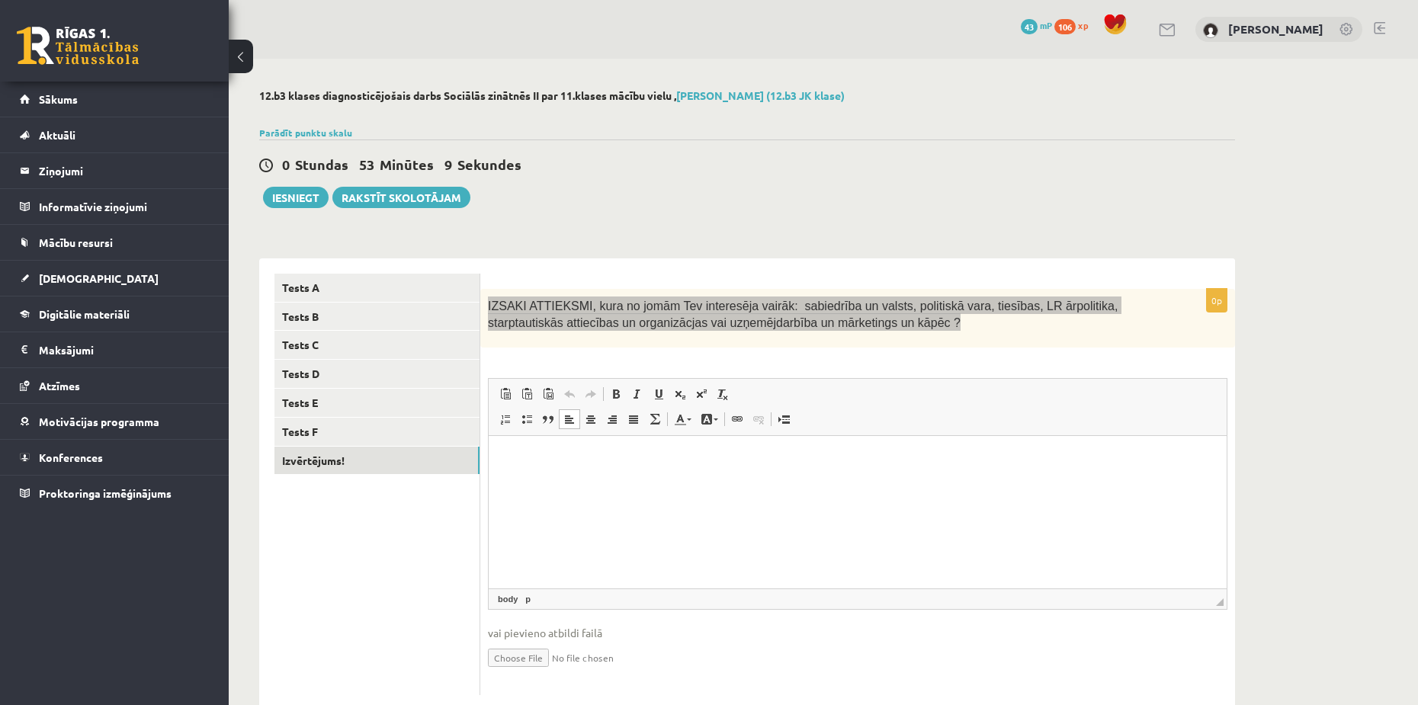
click at [601, 442] on html at bounding box center [858, 458] width 738 height 47
paste body "Editor, wiswyg-editor-user-answer-47433906431040"
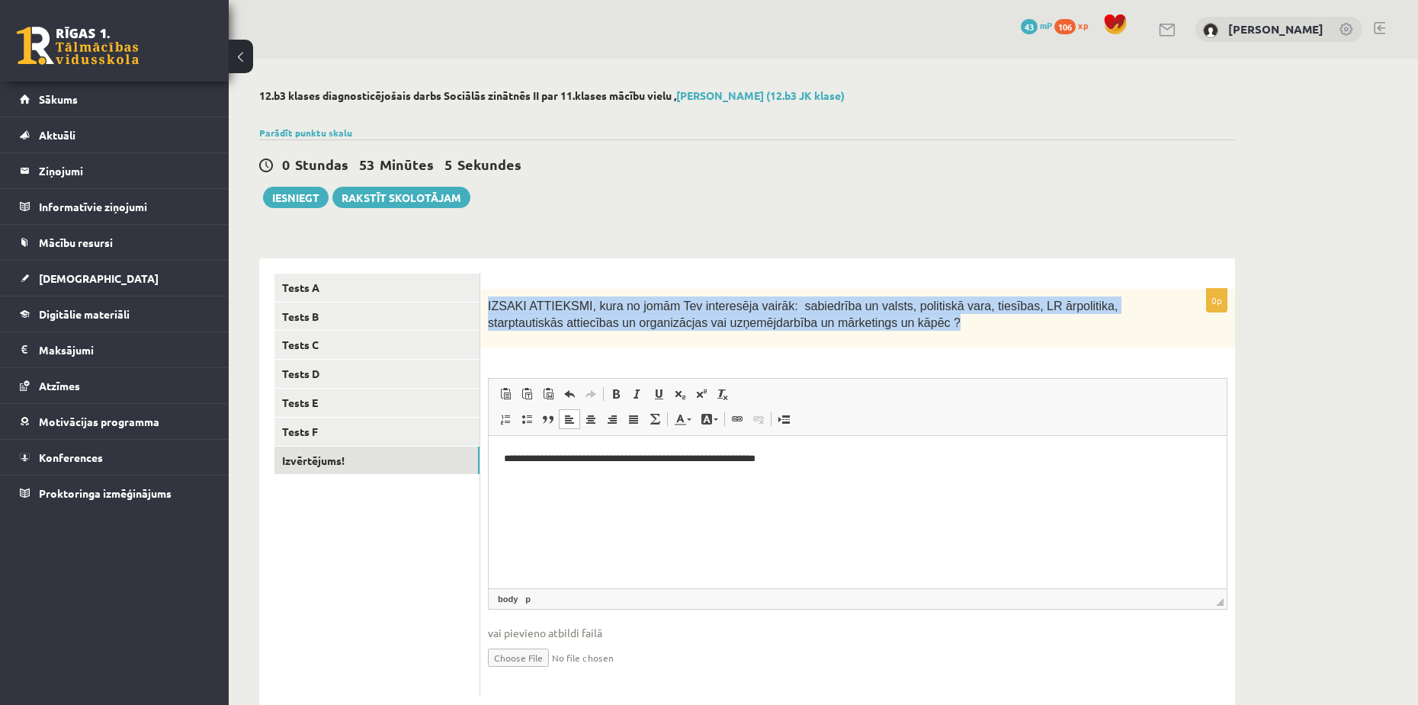
click at [837, 313] on span "IZSAKI ATTIEKSMI, kura no jomām Tev interesēja vairāk: sabiedrība un valsts, po…" at bounding box center [803, 315] width 630 height 31
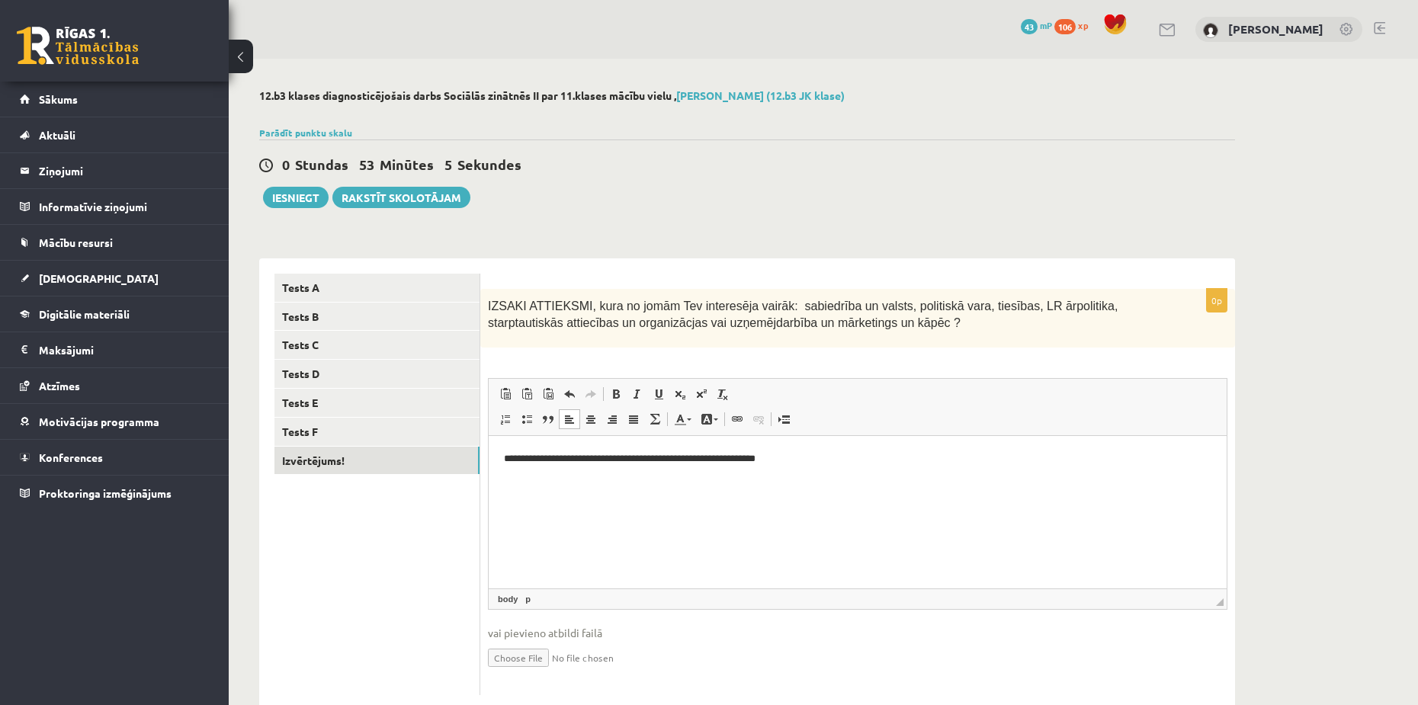
click at [821, 461] on p "**********" at bounding box center [858, 459] width 708 height 16
click at [1180, 453] on p "**********" at bounding box center [858, 467] width 708 height 32
click at [1210, 454] on p "**********" at bounding box center [858, 467] width 708 height 32
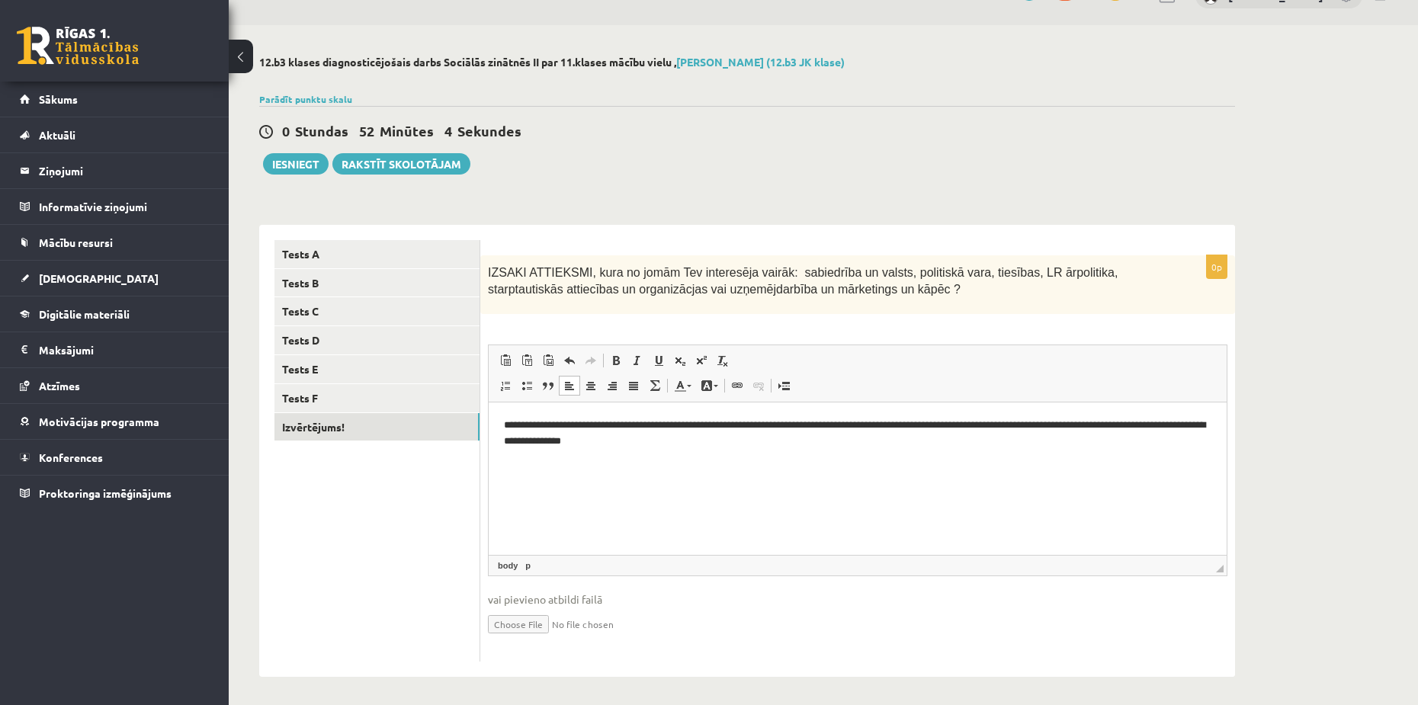
scroll to position [37, 0]
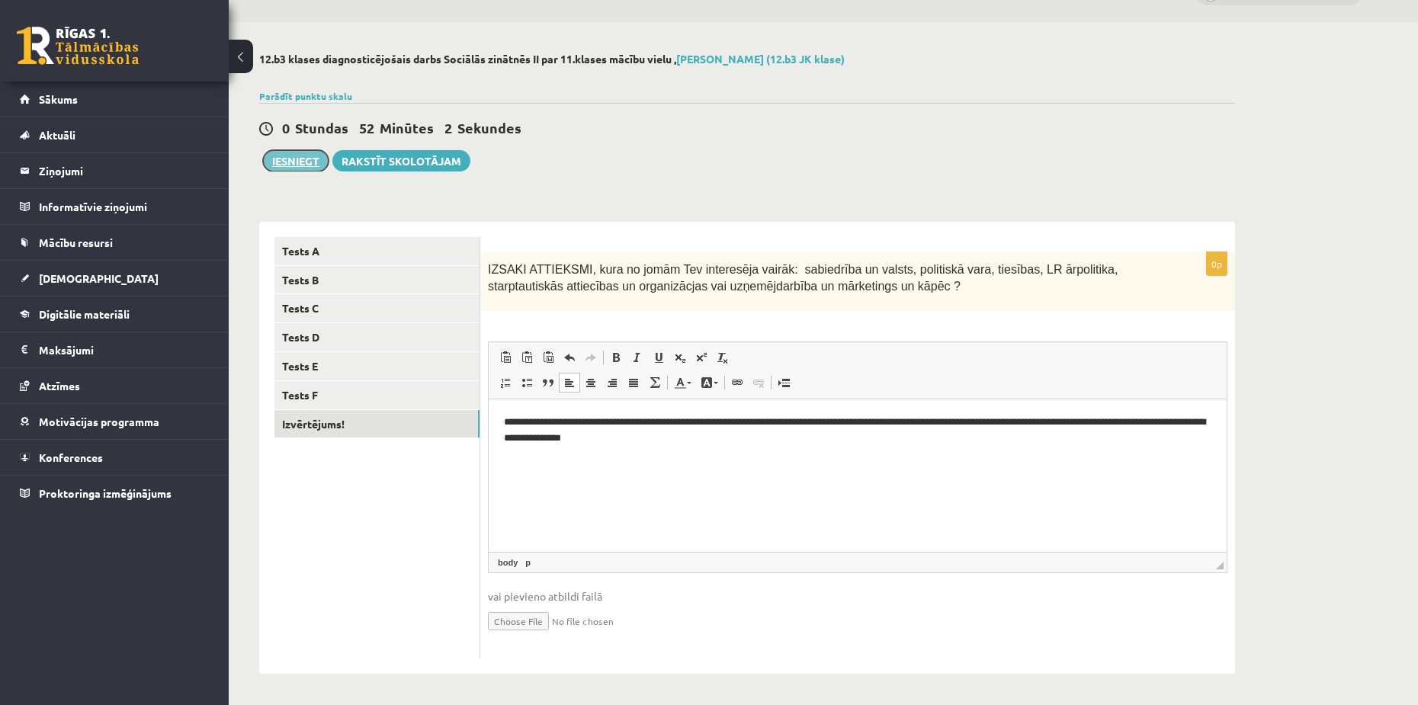
click at [299, 161] on button "Iesniegt" at bounding box center [296, 160] width 66 height 21
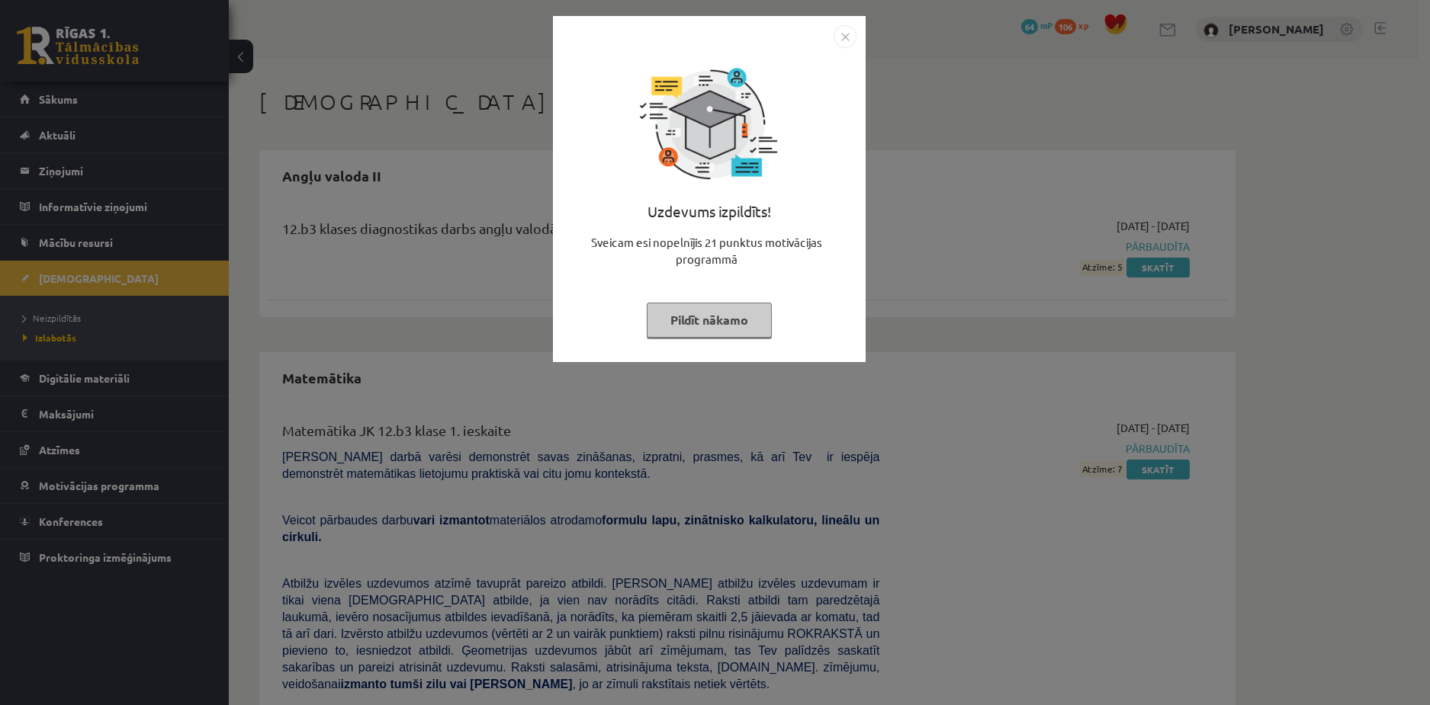
click at [741, 314] on button "Pildīt nākamo" at bounding box center [709, 320] width 125 height 35
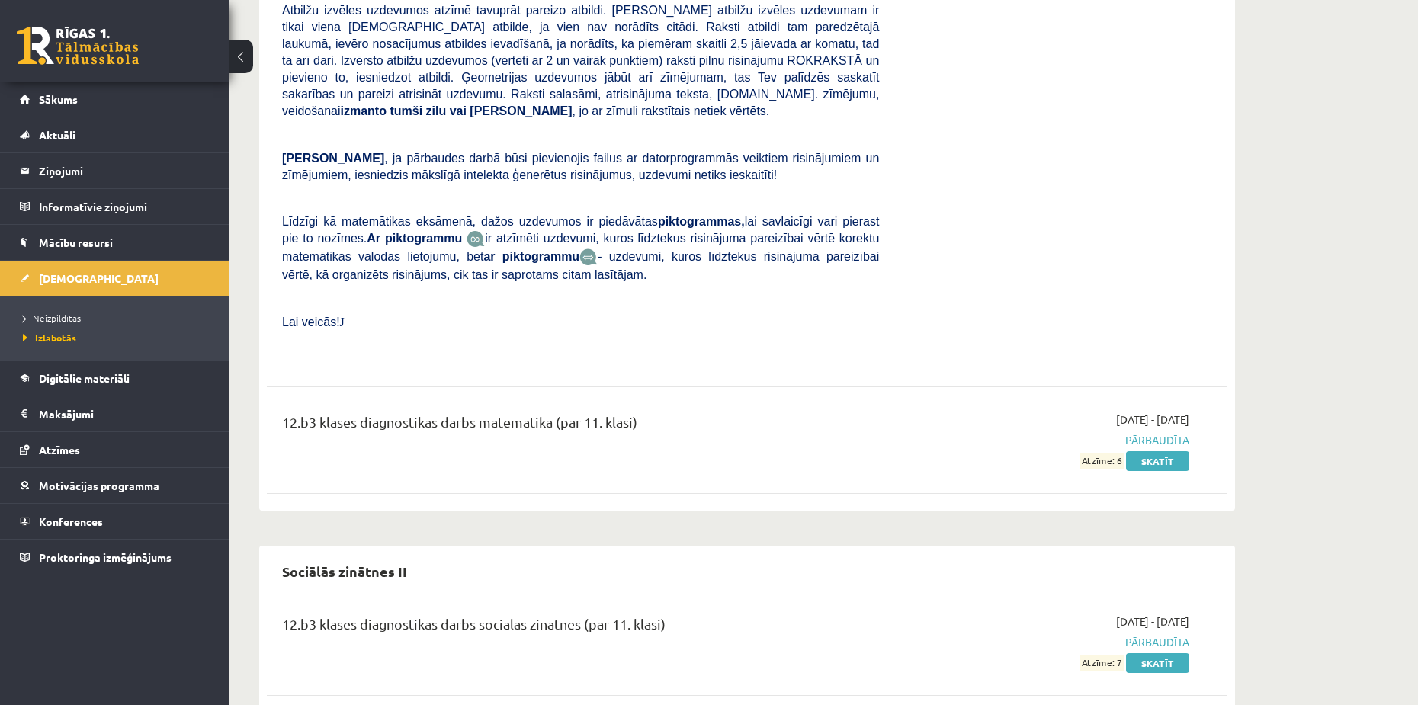
scroll to position [577, 0]
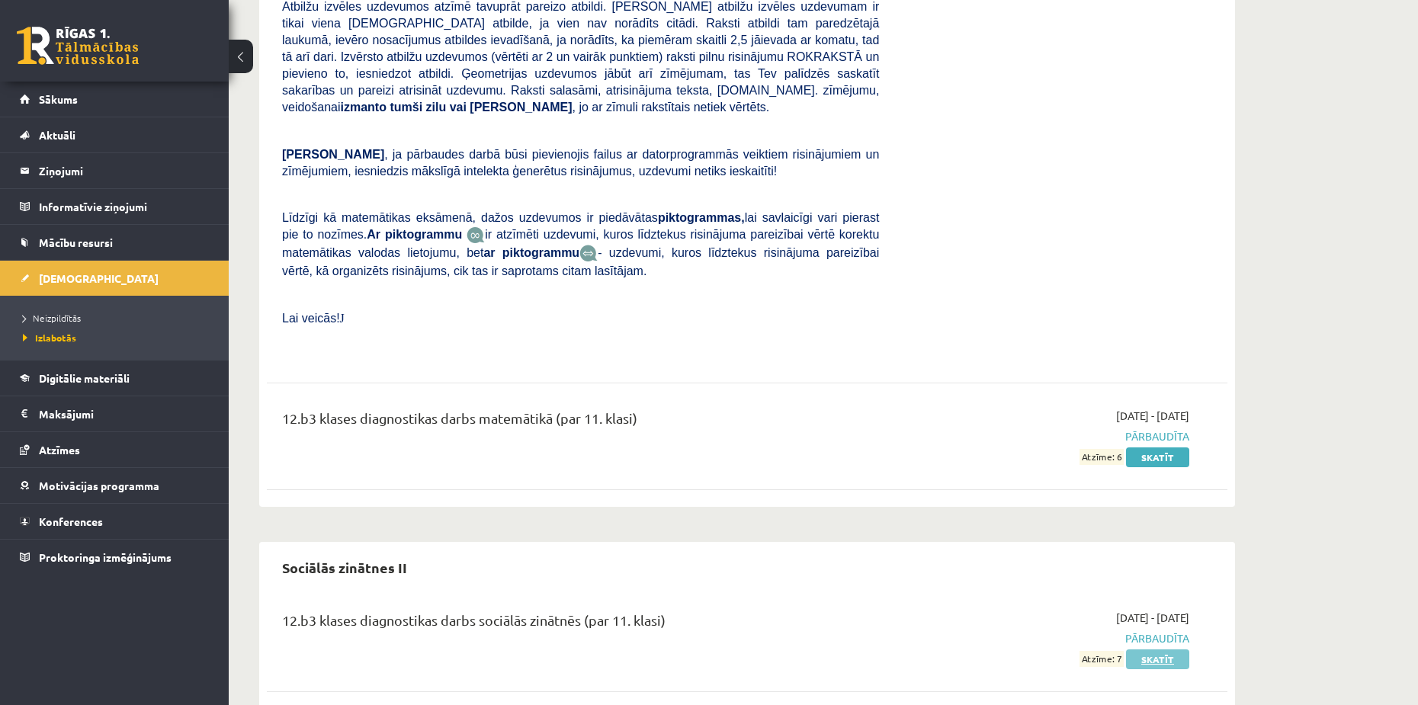
click at [1161, 650] on link "Skatīt" at bounding box center [1157, 660] width 63 height 20
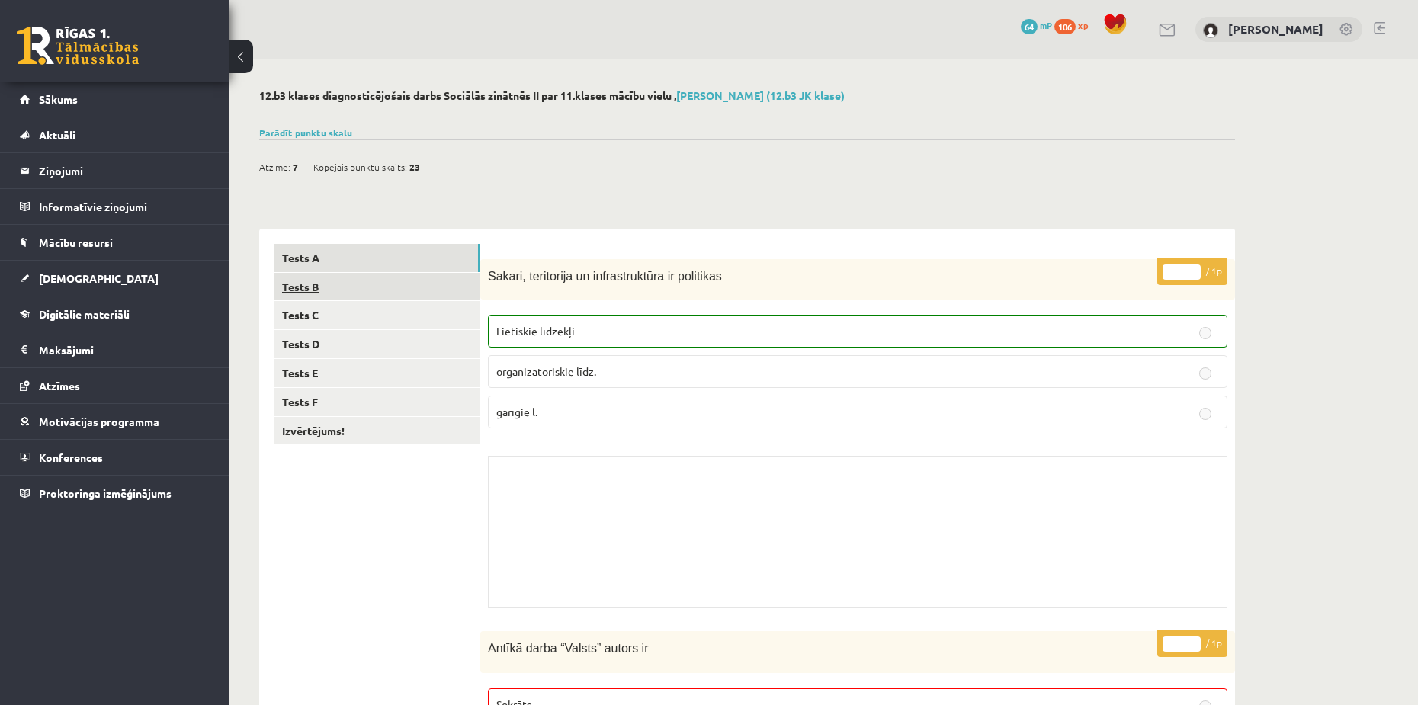
click at [318, 300] on link "Tests B" at bounding box center [377, 287] width 205 height 28
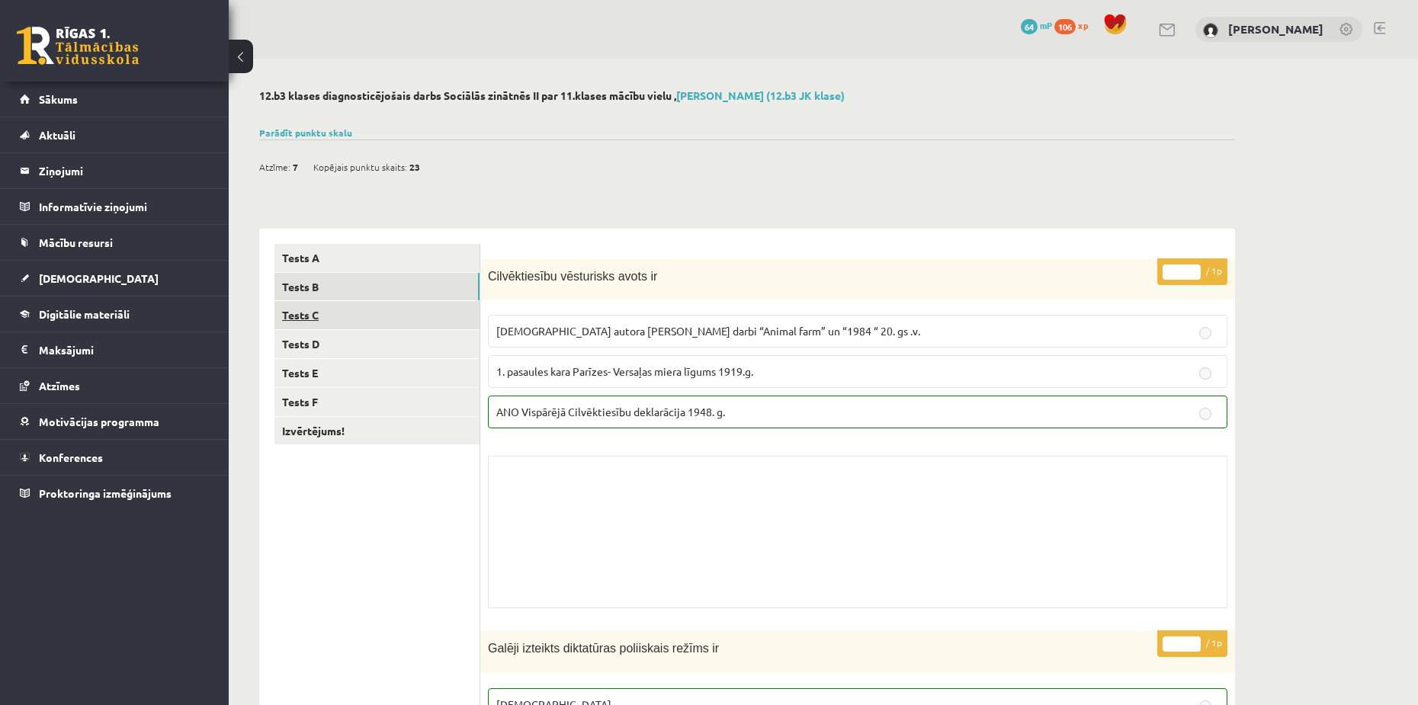
click at [334, 318] on link "Tests C" at bounding box center [377, 315] width 205 height 28
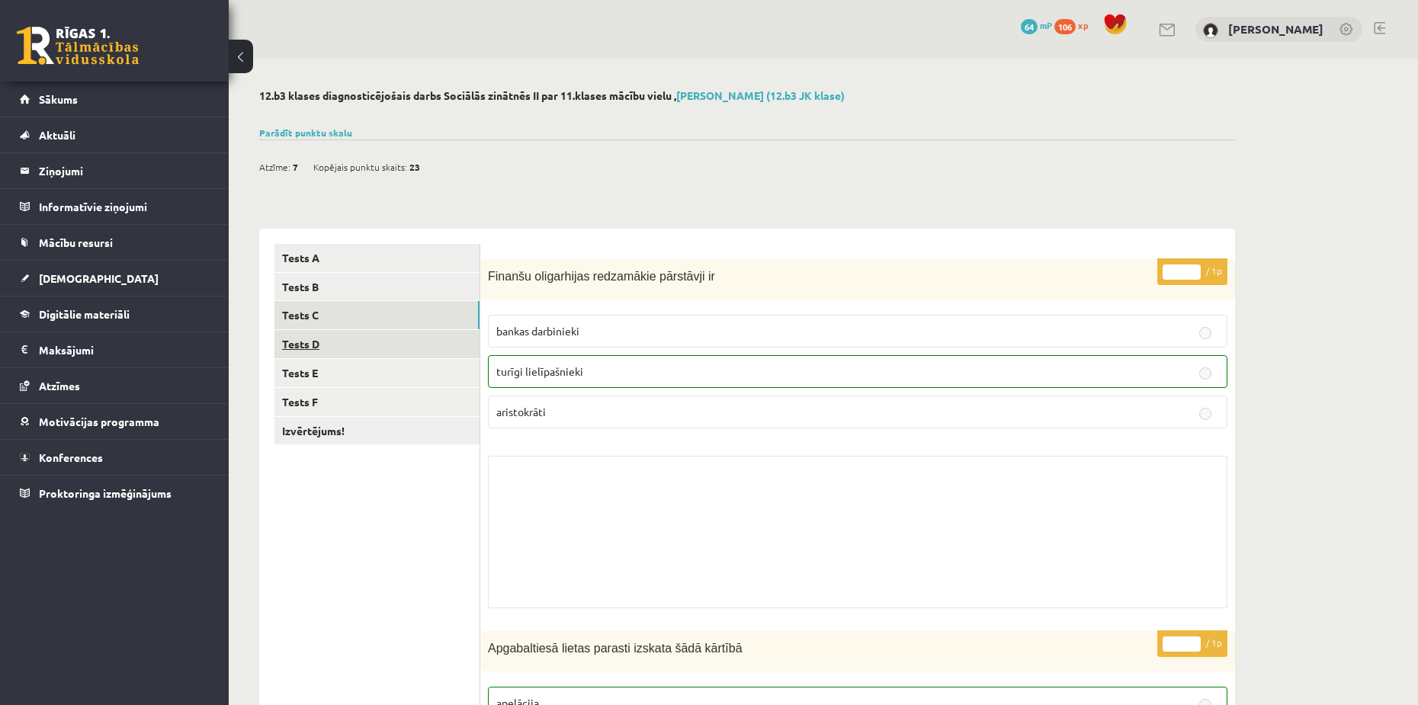
click at [316, 335] on link "Tests D" at bounding box center [377, 344] width 205 height 28
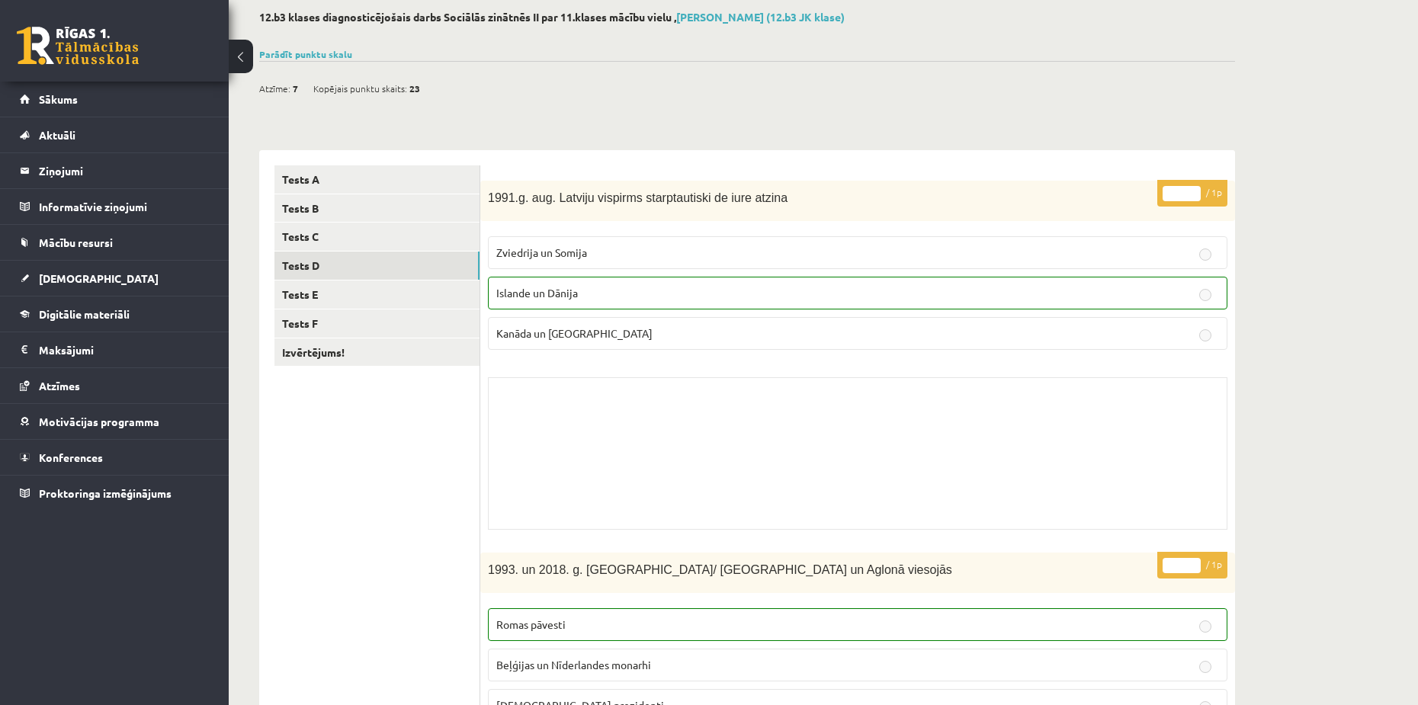
scroll to position [73, 0]
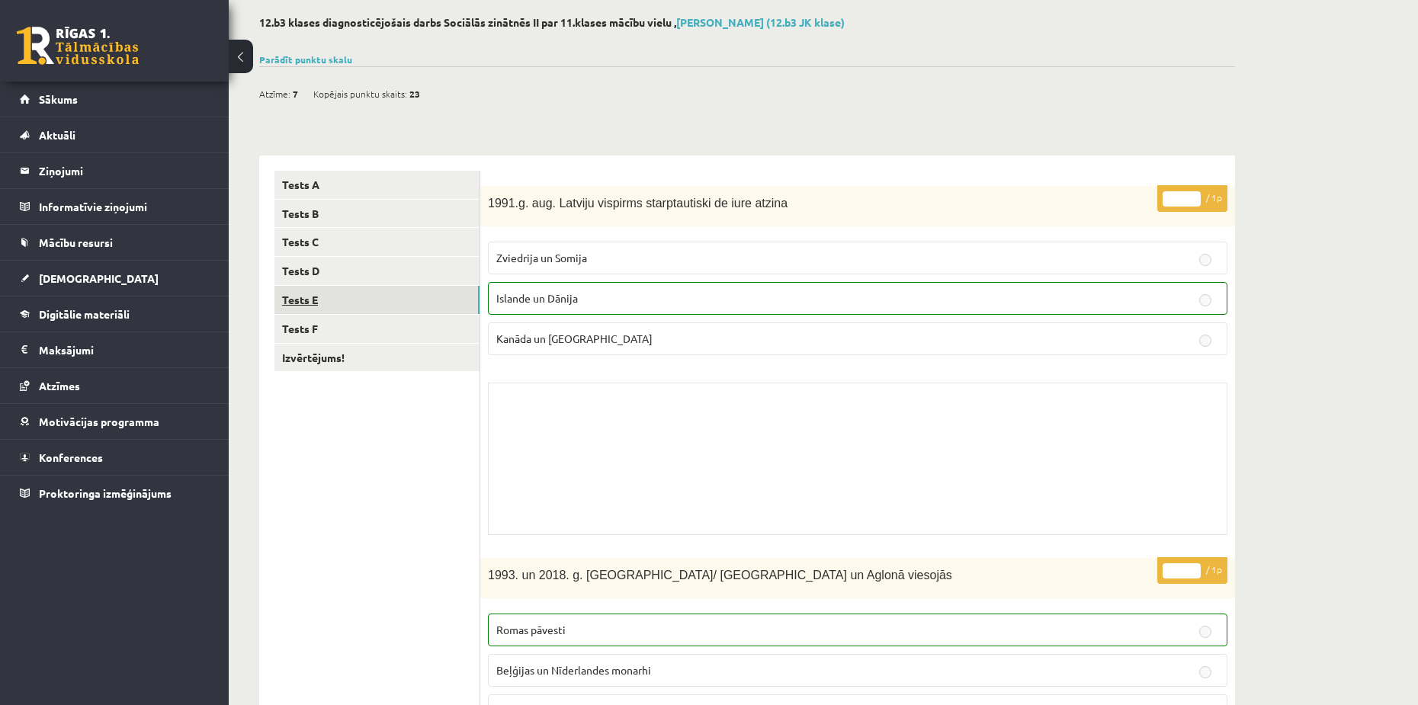
click at [326, 297] on link "Tests E" at bounding box center [377, 300] width 205 height 28
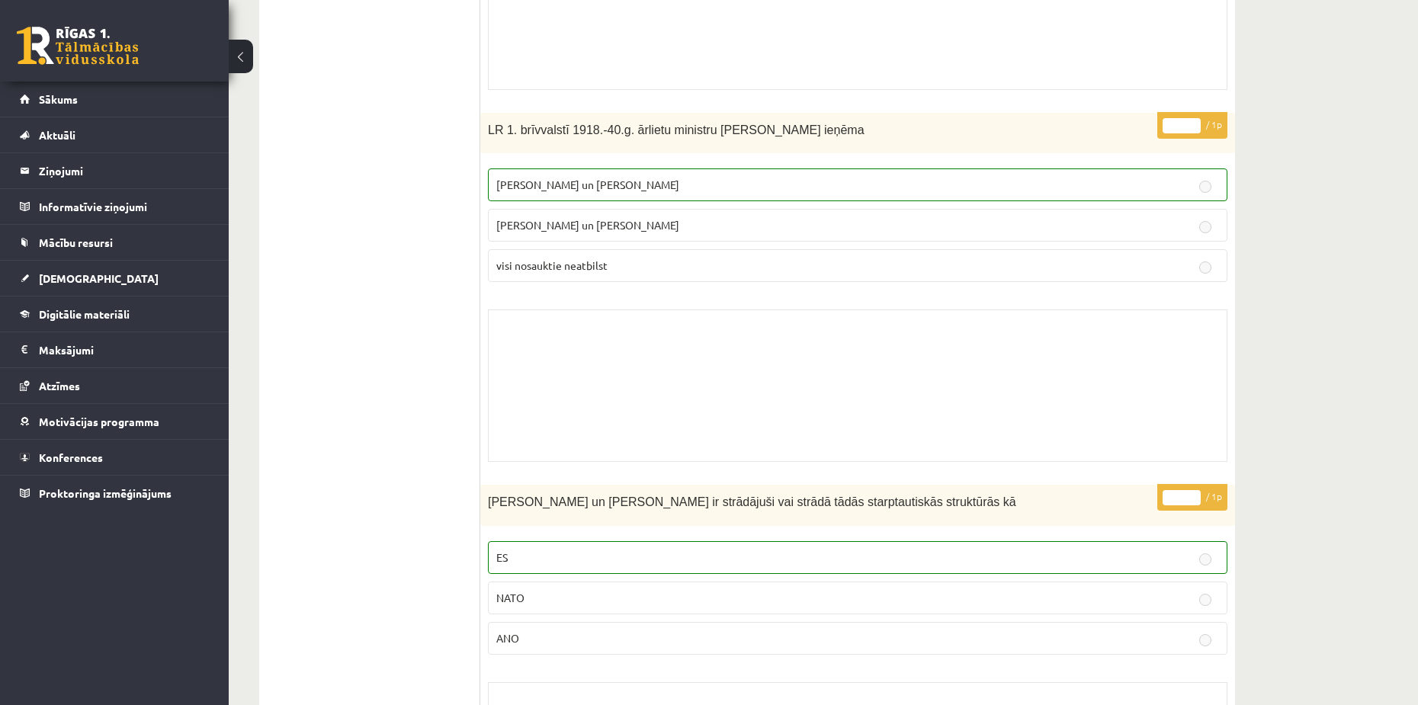
scroll to position [226, 0]
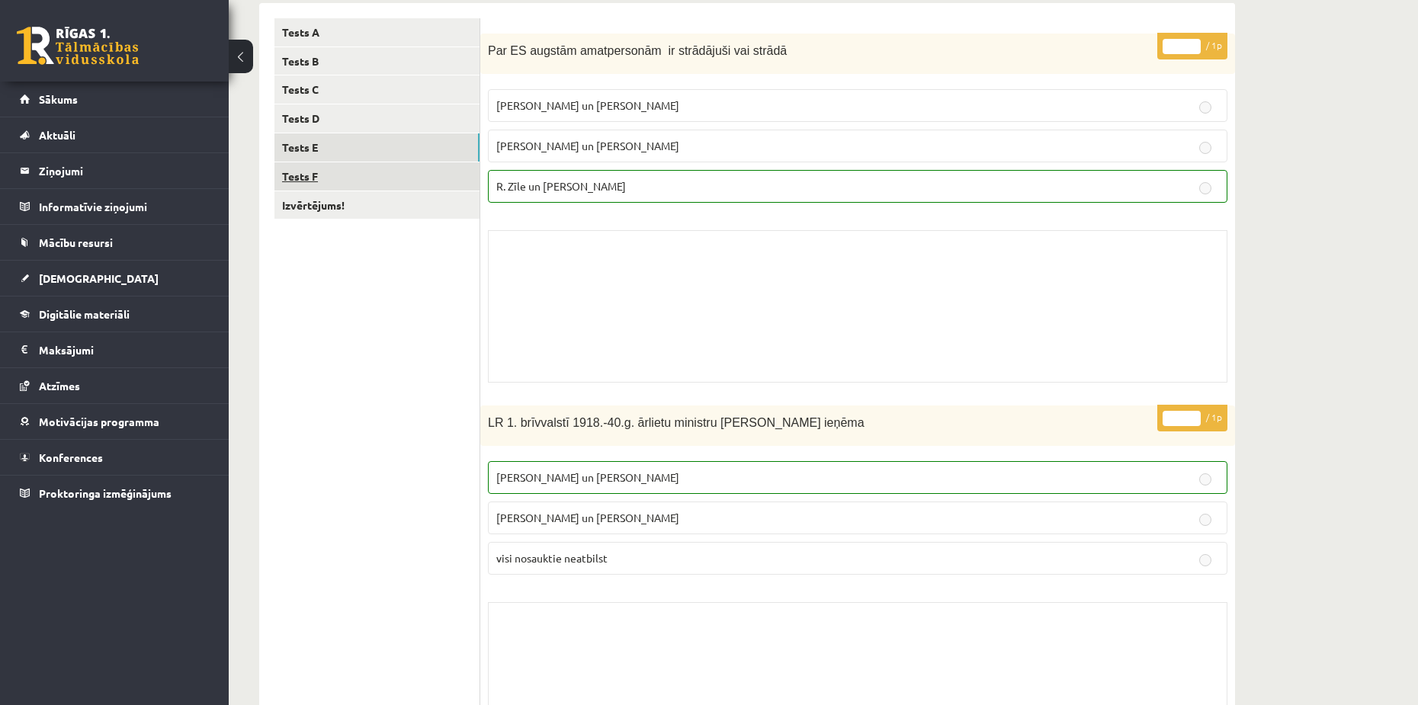
click at [323, 183] on link "Tests F" at bounding box center [377, 176] width 205 height 28
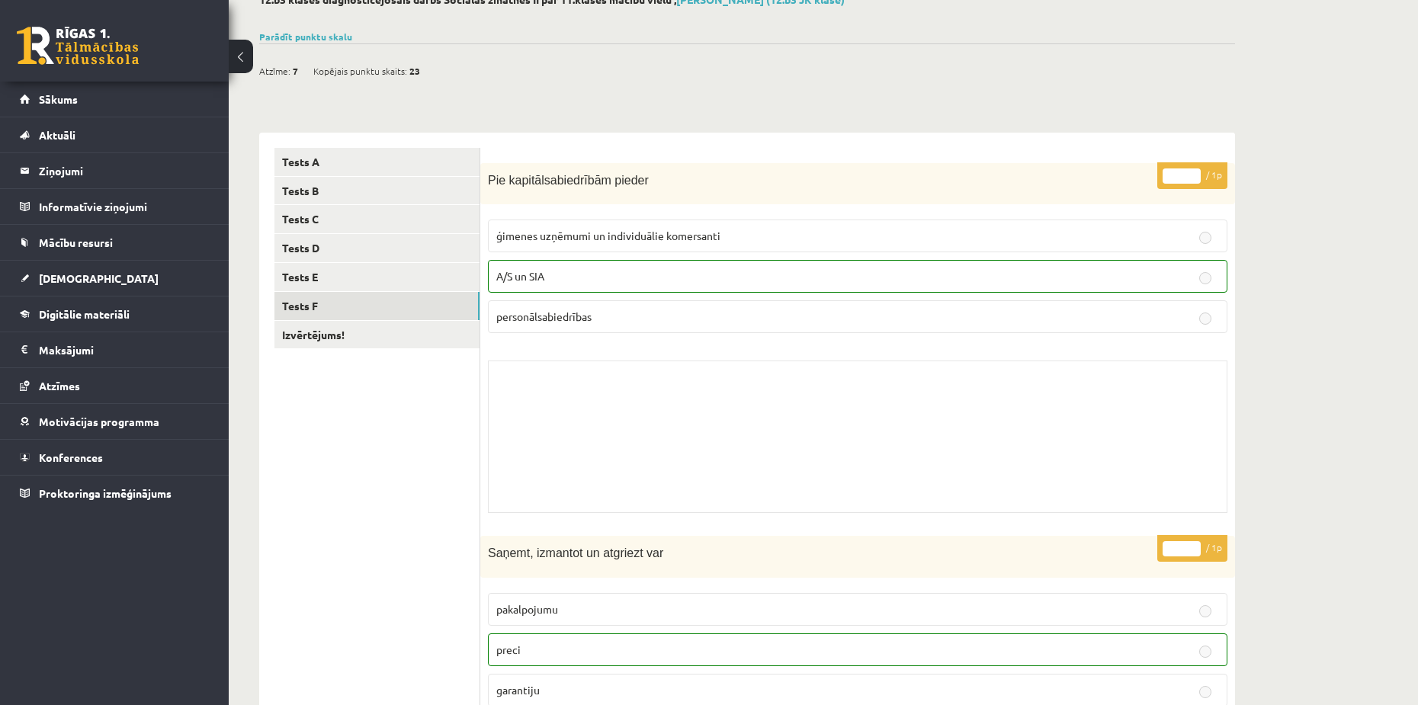
scroll to position [79, 0]
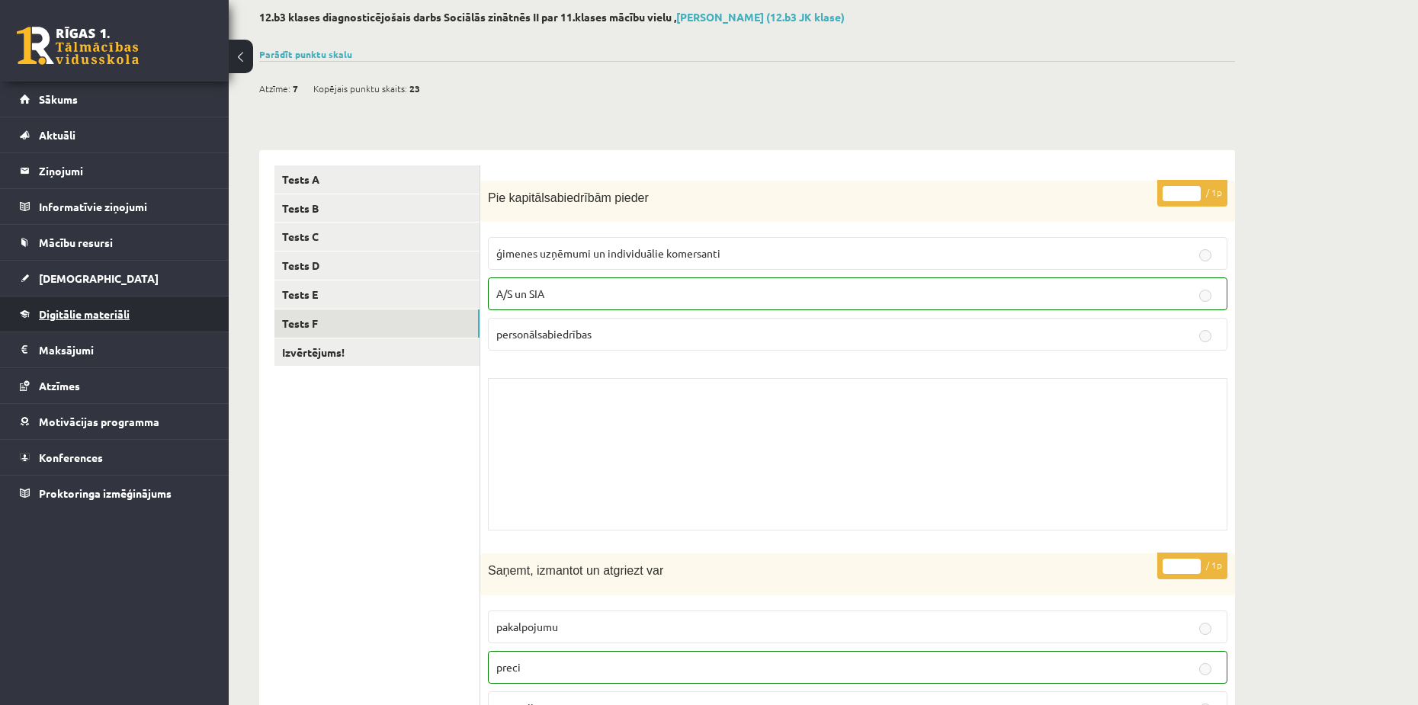
click at [60, 298] on link "Digitālie materiāli" at bounding box center [115, 314] width 190 height 35
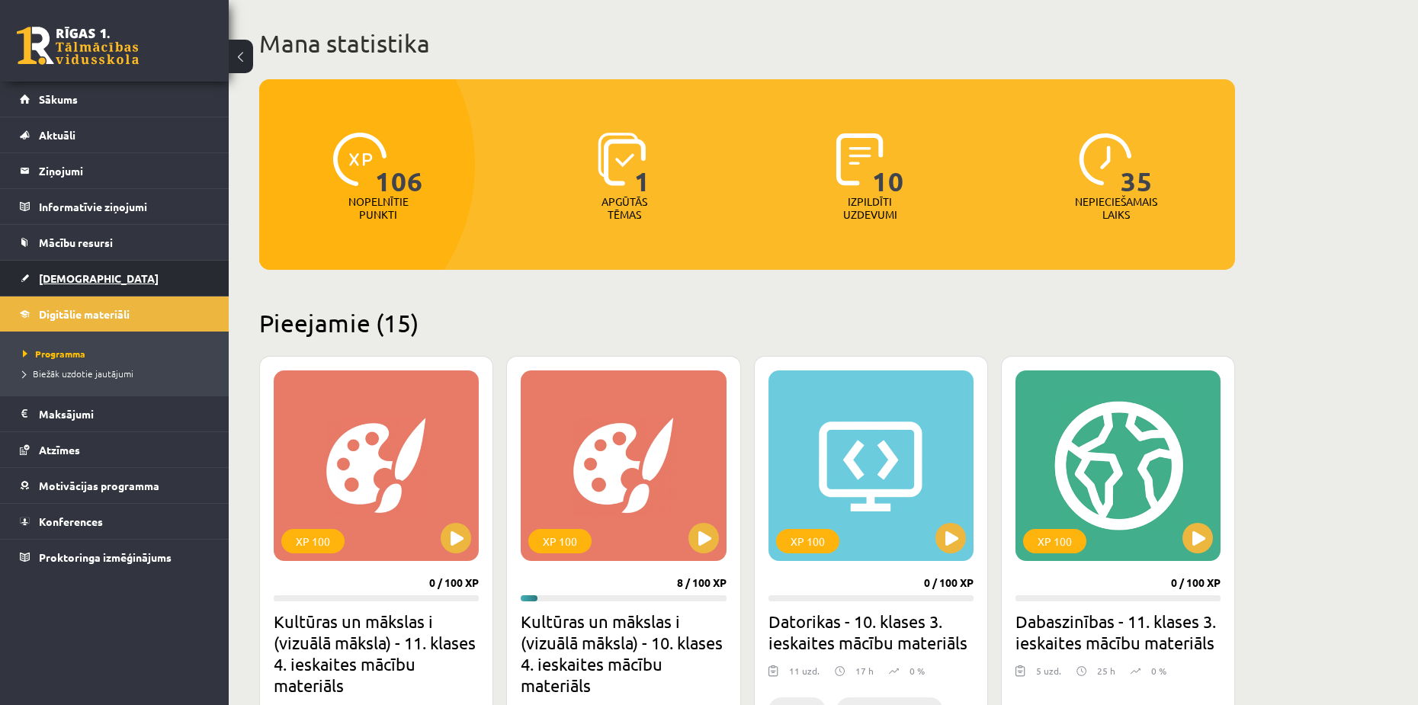
click at [65, 266] on link "[DEMOGRAPHIC_DATA]" at bounding box center [115, 278] width 190 height 35
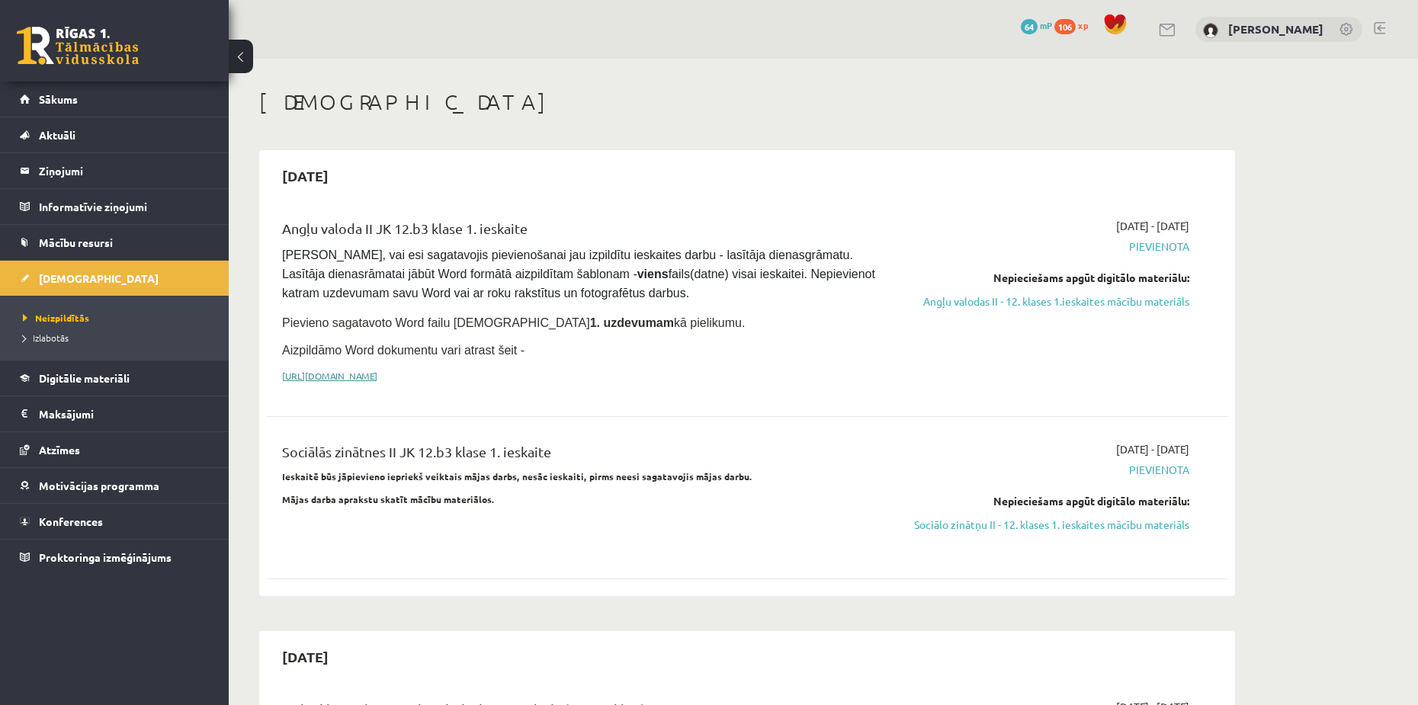
click at [377, 374] on link "https://drive.google.com/drive/folders/1IHE_ip15KOAbO2Se1NDGwZ2e__vlzPUf?usp=sh…" at bounding box center [329, 376] width 95 height 12
click at [1058, 299] on link "Angļu valodas II - 12. klases 1.ieskaites mācību materiāls" at bounding box center [1045, 302] width 287 height 16
